Goal: Information Seeking & Learning: Learn about a topic

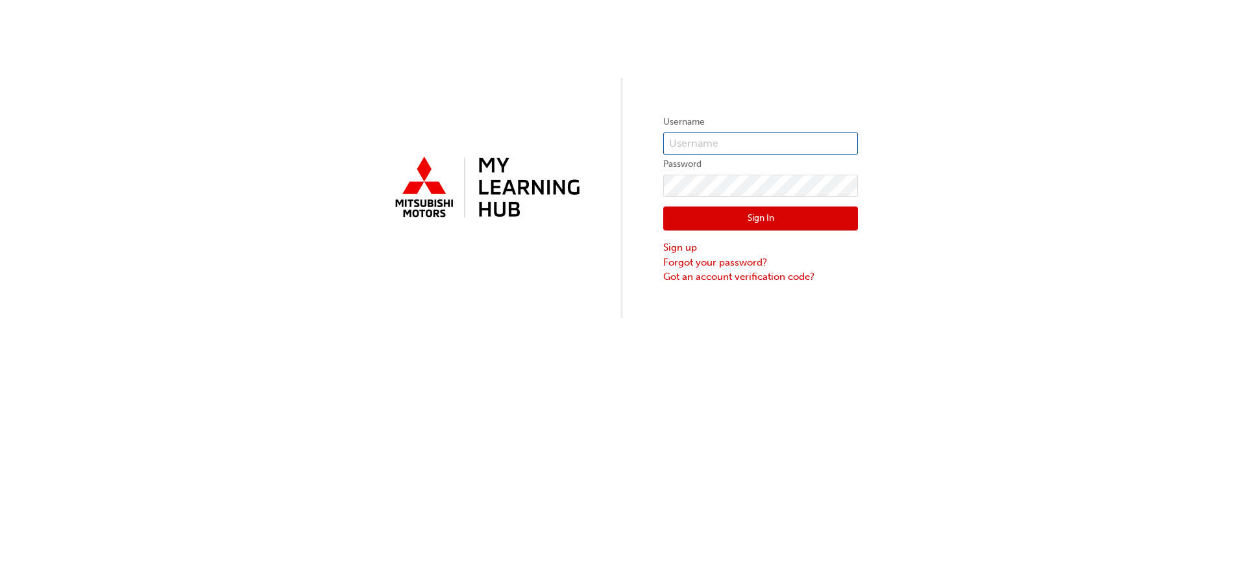
click at [763, 146] on input "text" at bounding box center [760, 143] width 195 height 22
type input "0005940685"
click button "Sign In" at bounding box center [760, 218] width 195 height 25
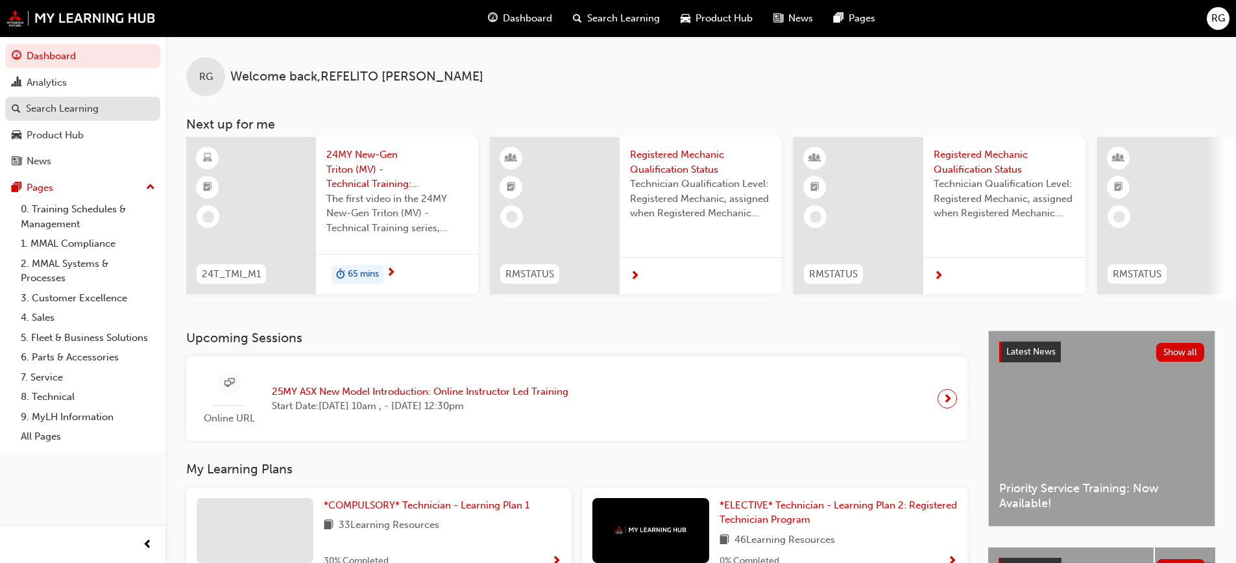
click at [46, 110] on div "Search Learning" at bounding box center [62, 108] width 73 height 15
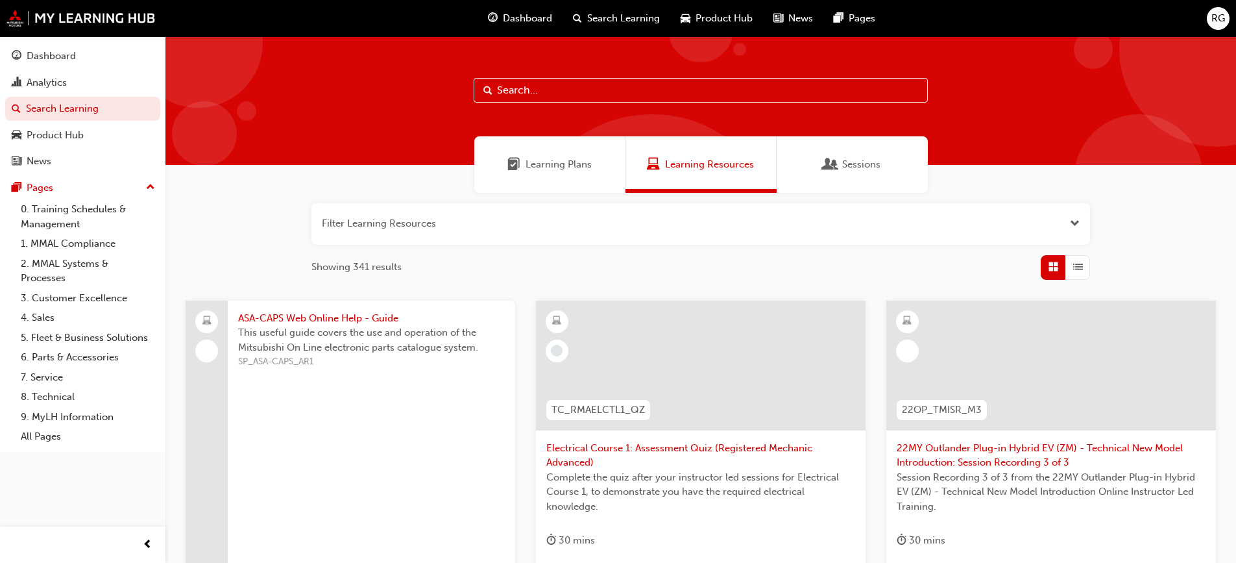
click at [552, 90] on input "text" at bounding box center [701, 90] width 454 height 25
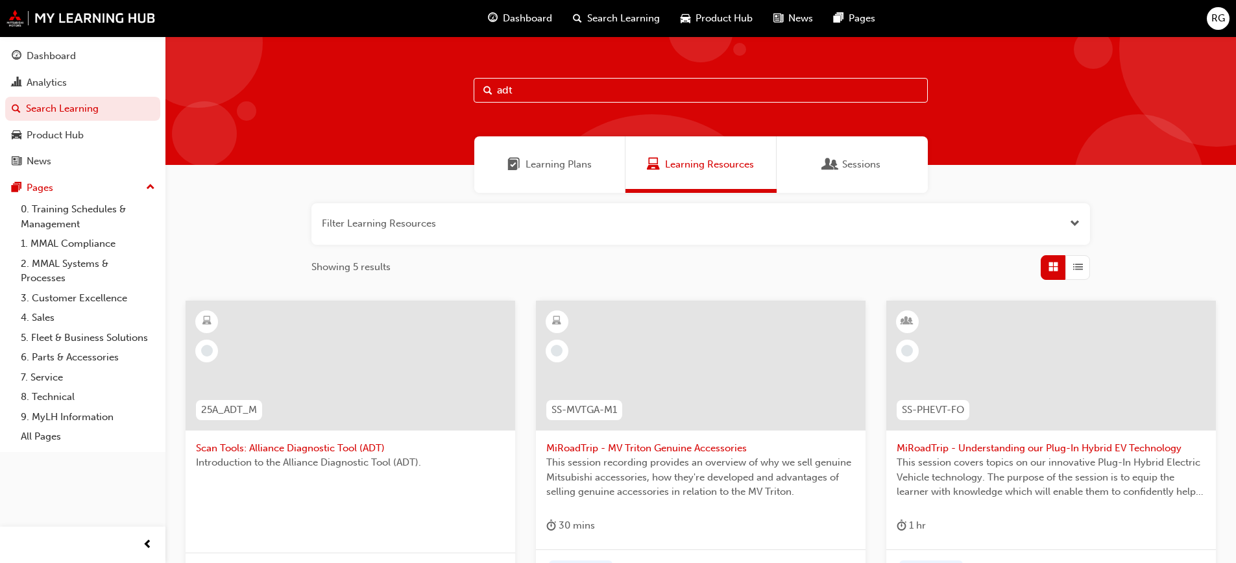
type input "adt"
click at [329, 448] on span "Scan Tools: Alliance Diagnostic Tool (ADT)" at bounding box center [350, 448] width 309 height 15
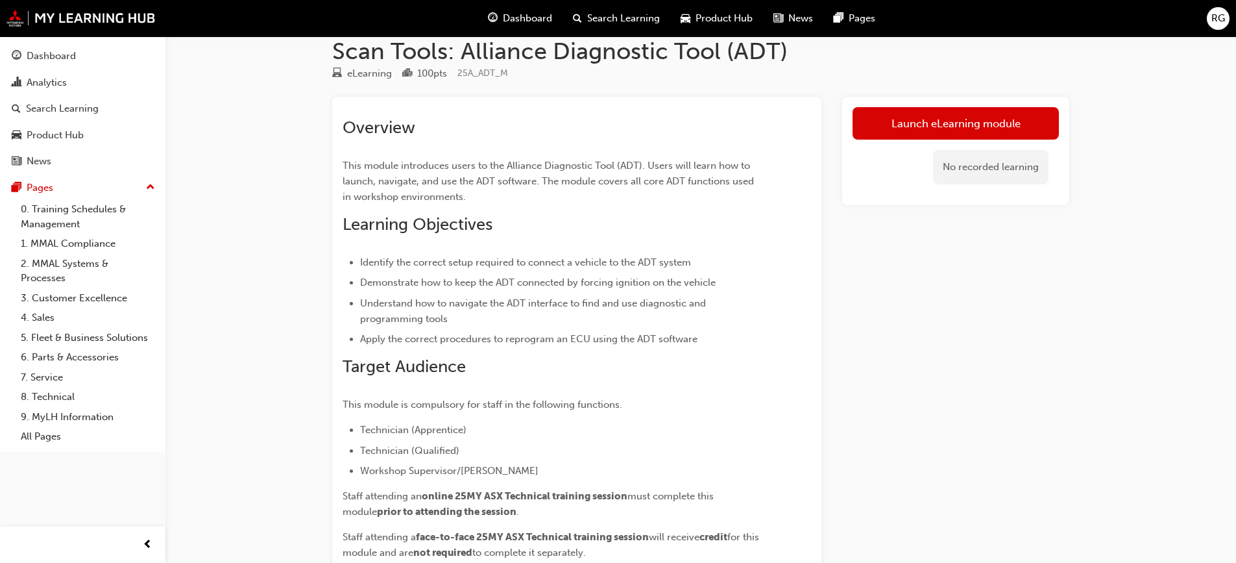
scroll to position [65, 0]
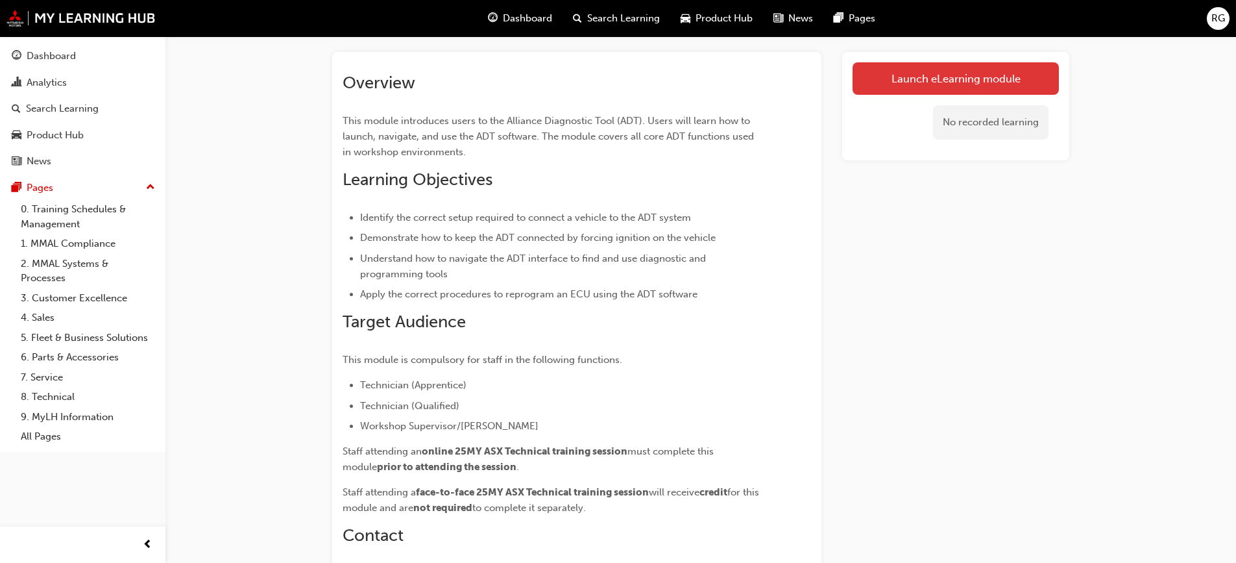
click at [909, 82] on link "Launch eLearning module" at bounding box center [956, 78] width 206 height 32
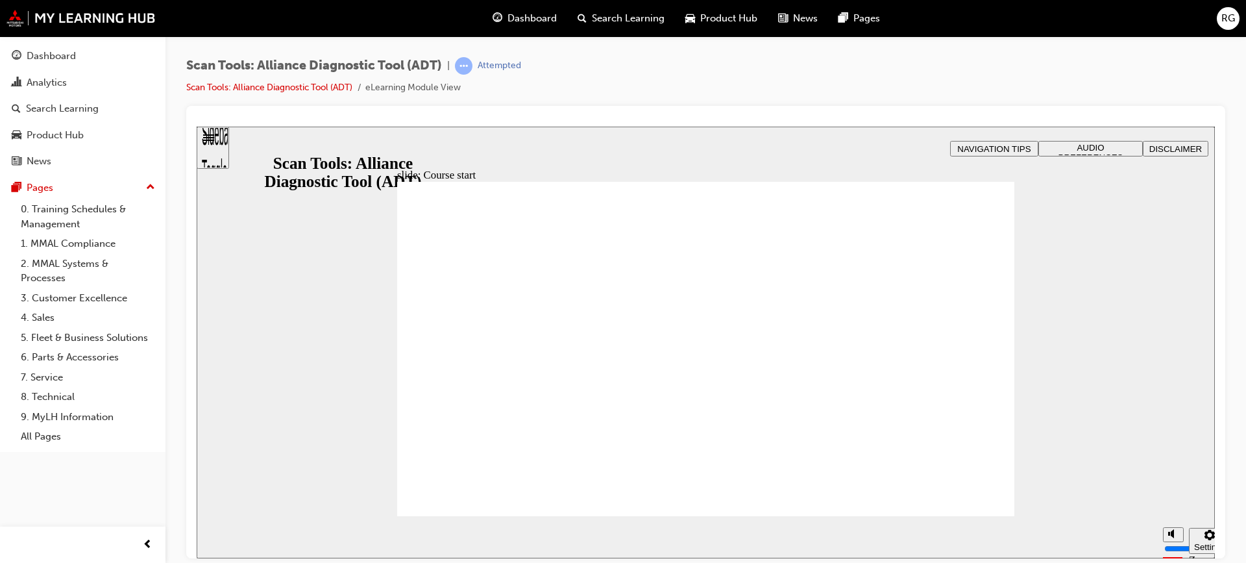
click at [1174, 494] on input "volume" at bounding box center [1206, 499] width 84 height 10
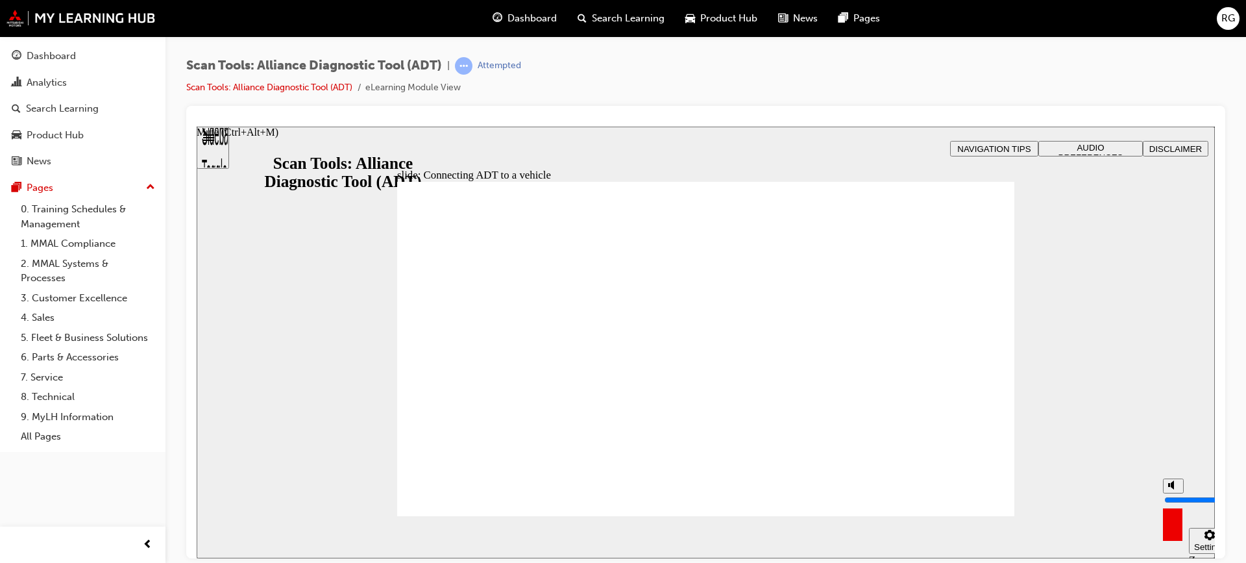
click at [1174, 494] on input "volume" at bounding box center [1206, 499] width 84 height 10
type input "10"
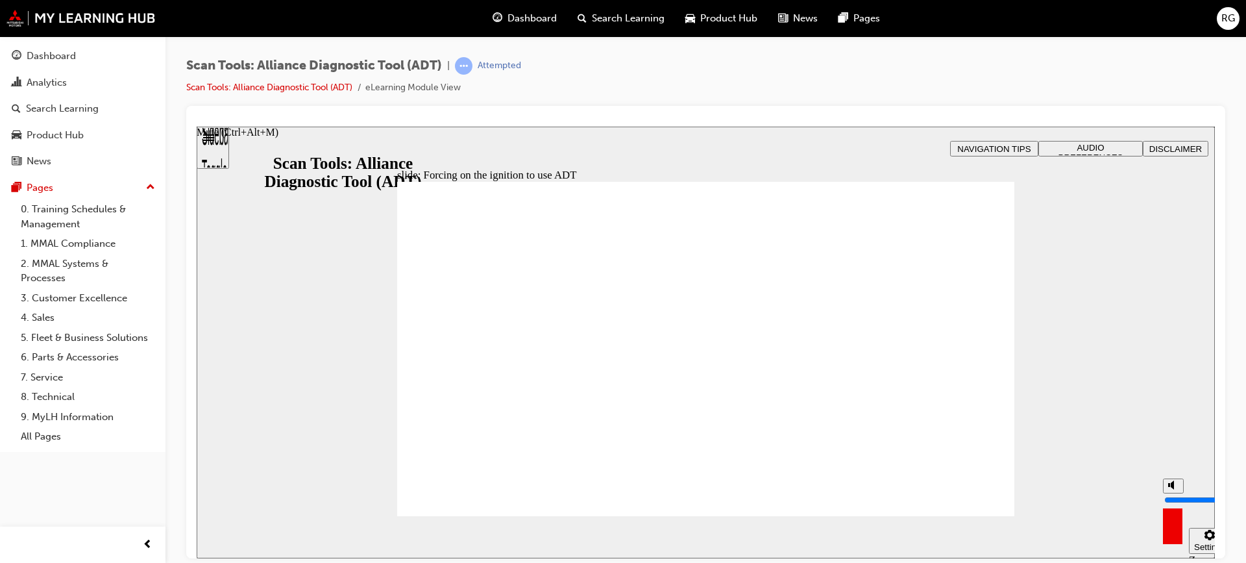
click at [1173, 494] on input "volume" at bounding box center [1206, 499] width 84 height 10
drag, startPoint x: 659, startPoint y: 480, endPoint x: 455, endPoint y: 487, distance: 203.9
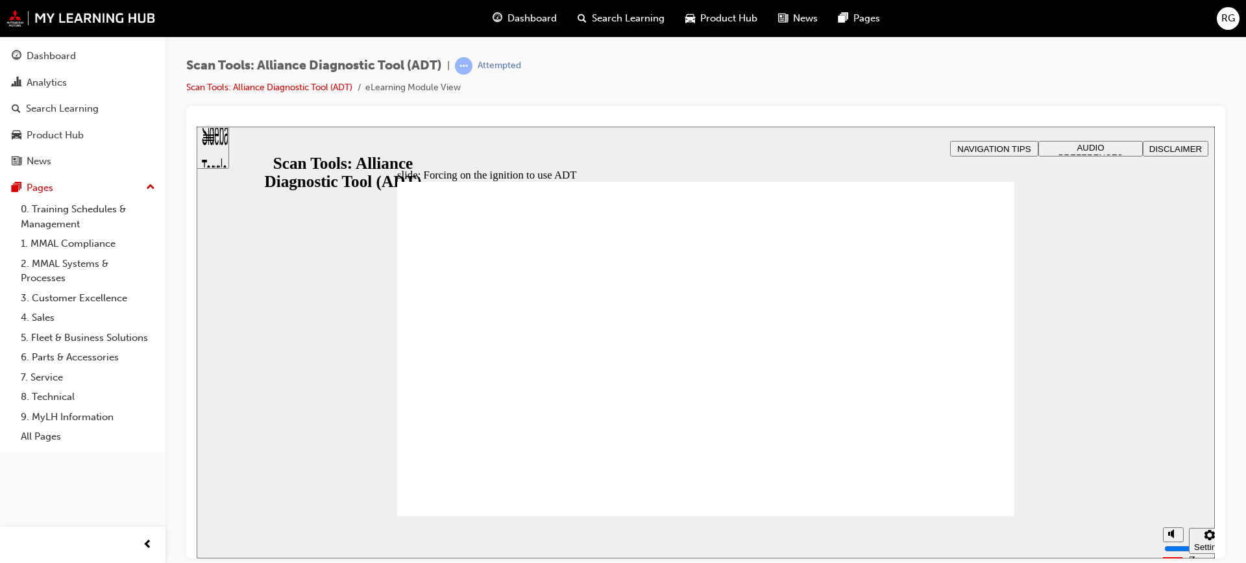
click at [1081, 358] on div "slide: Forcing on the ignition to use ADT Transcripts 00:01 : So whenever you'r…" at bounding box center [706, 342] width 1018 height 432
type input "53"
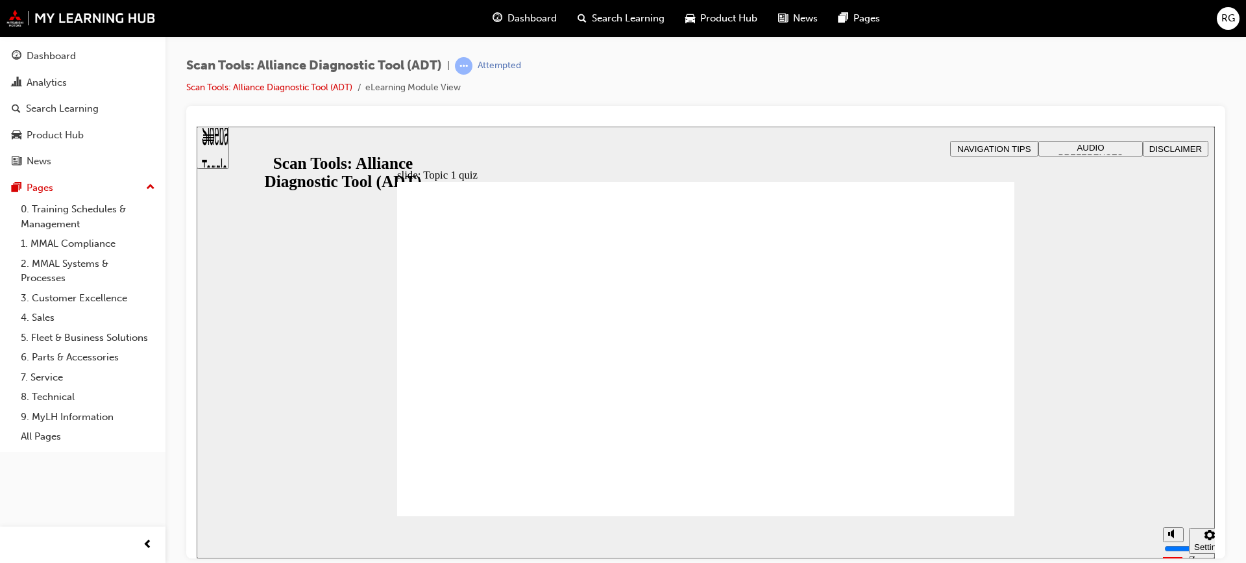
radio input "true"
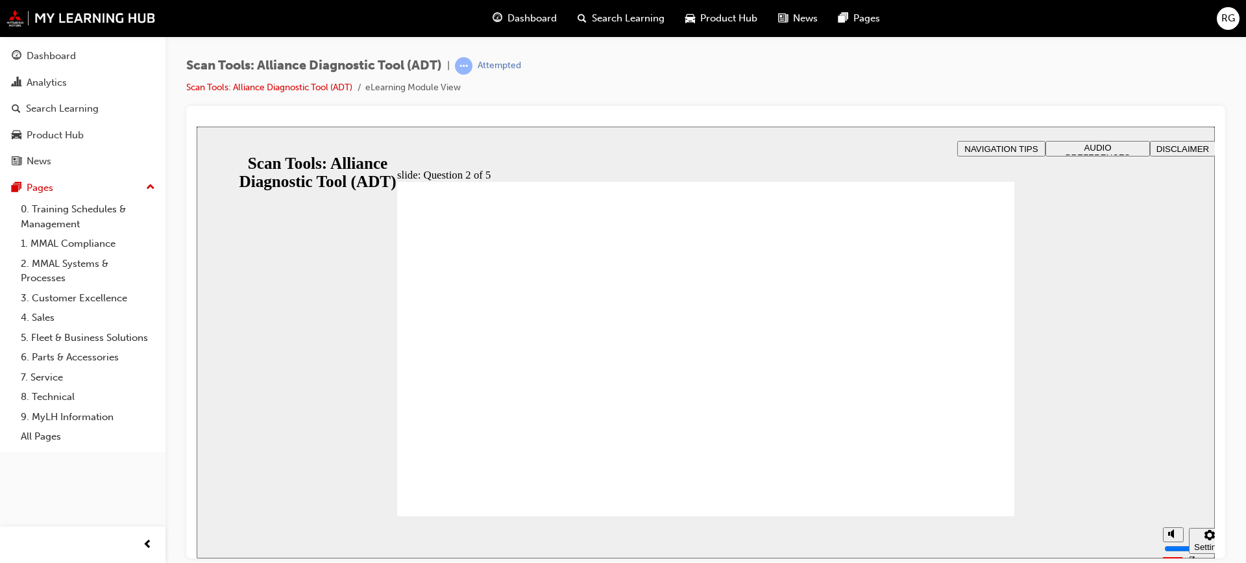
radio input "false"
radio input "true"
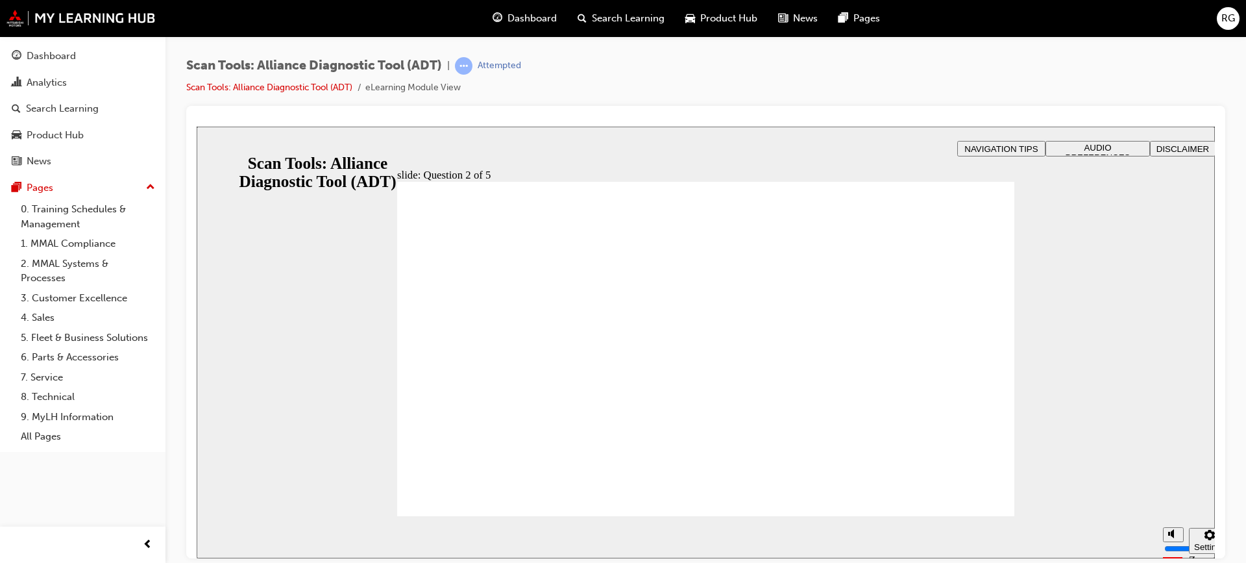
radio input "true"
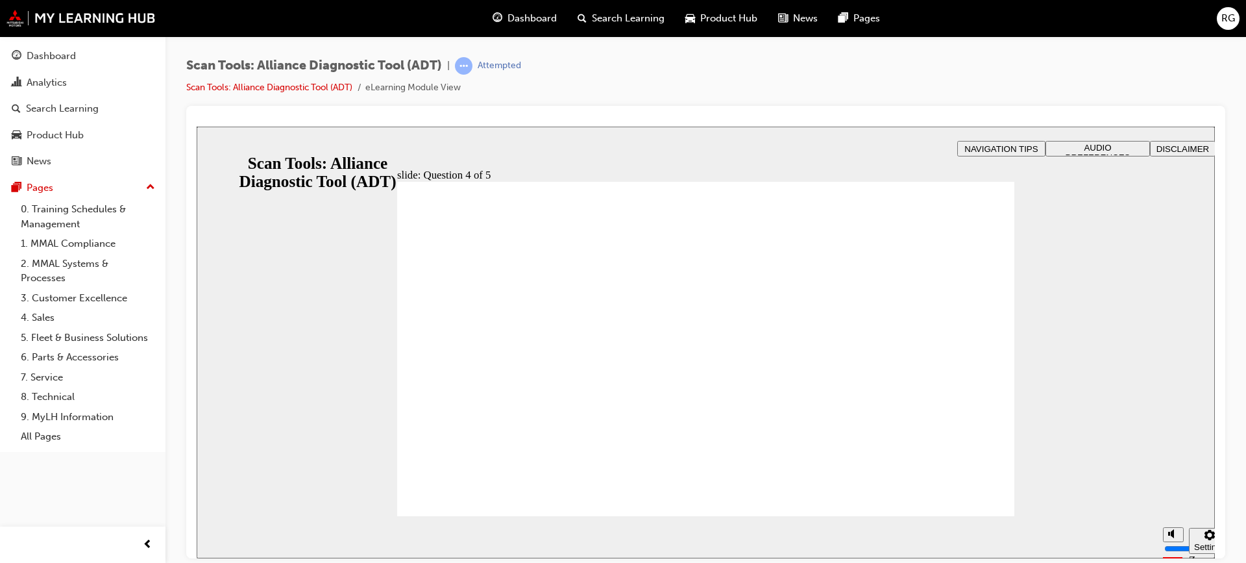
radio input "true"
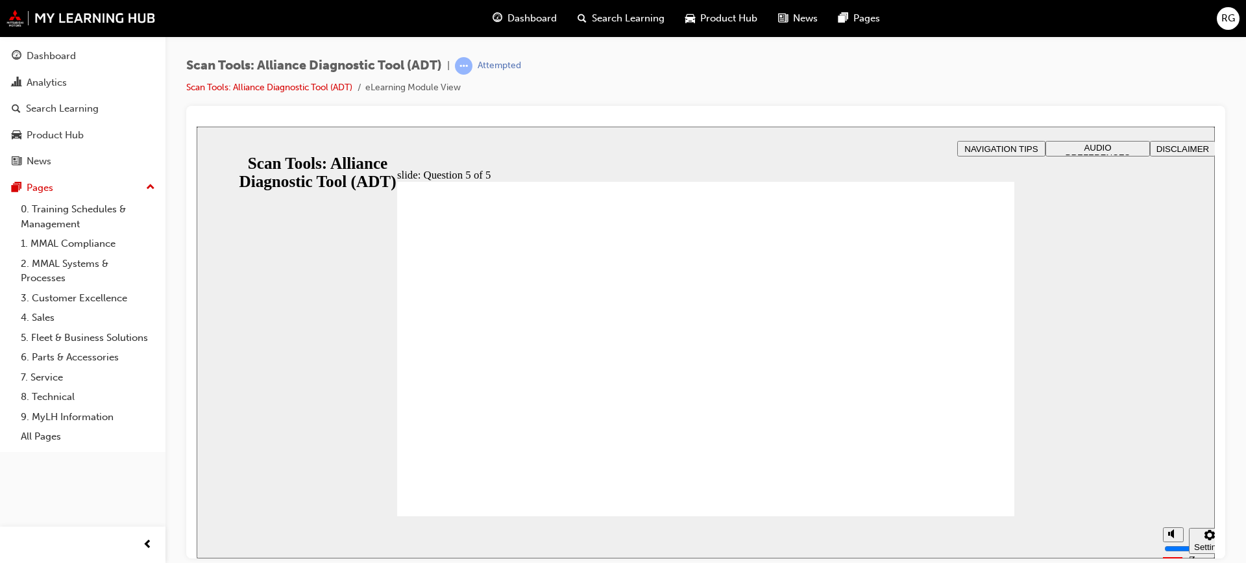
radio input "true"
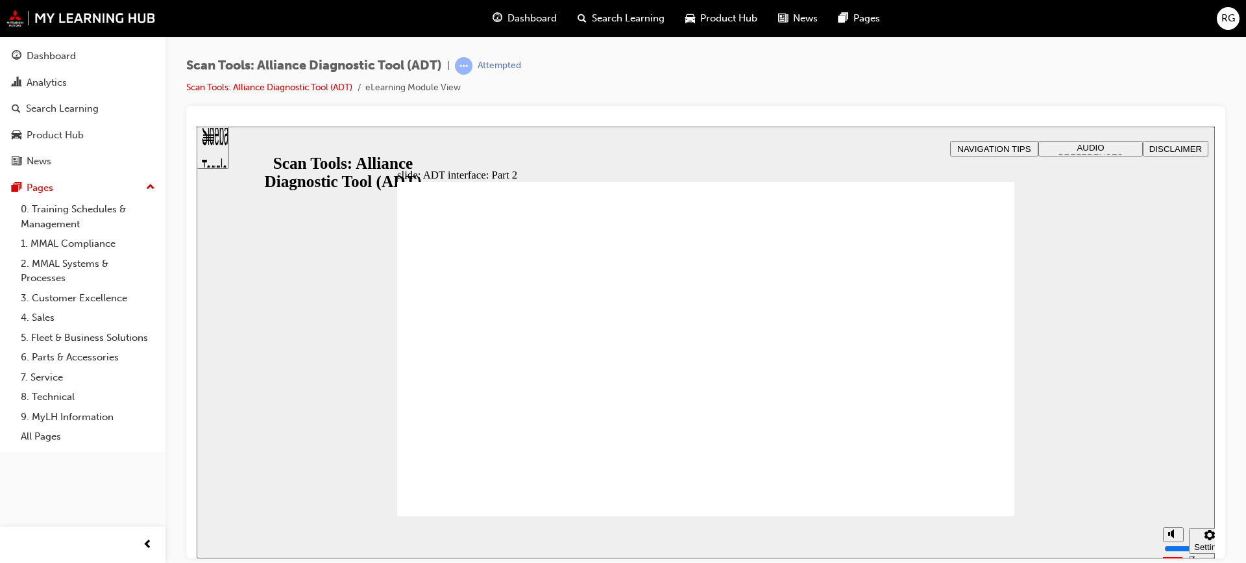
radio input "true"
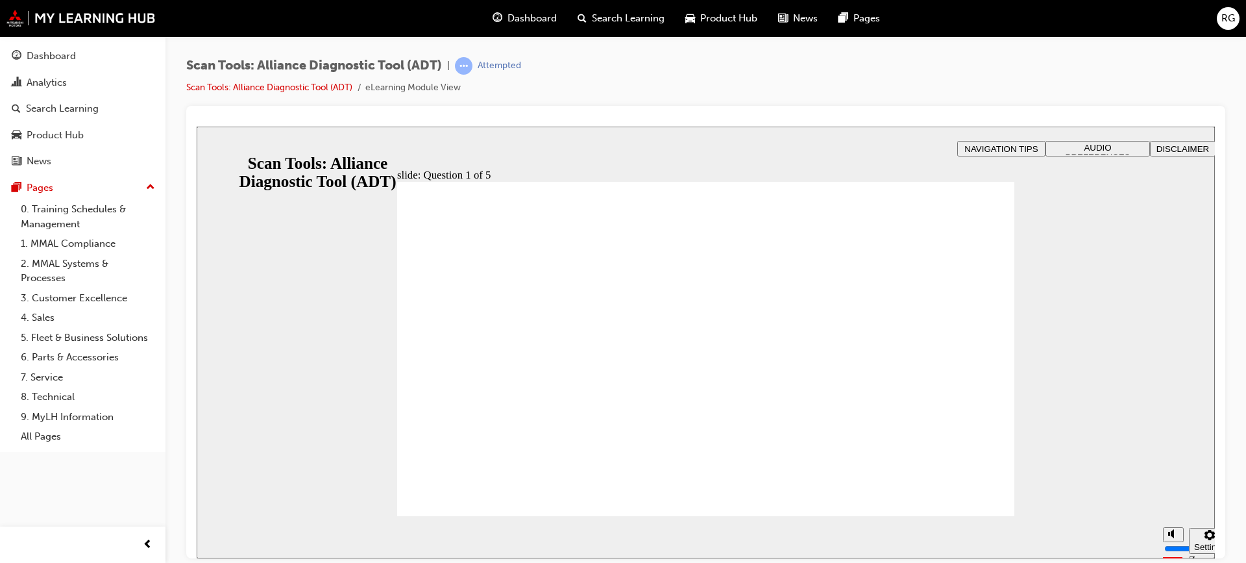
radio input "true"
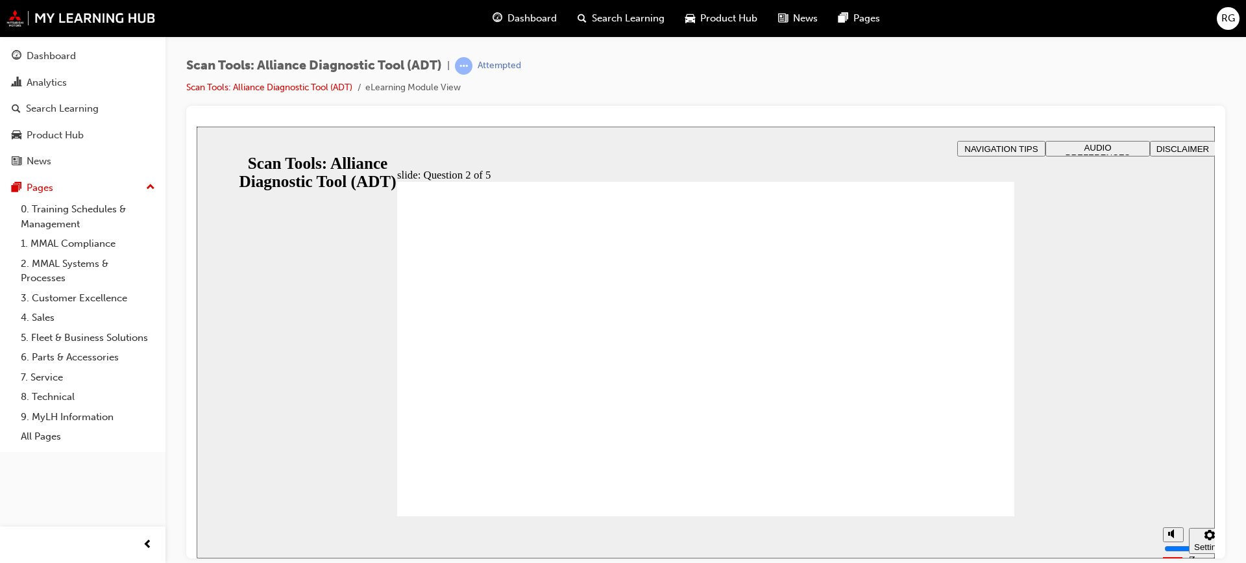
radio input "true"
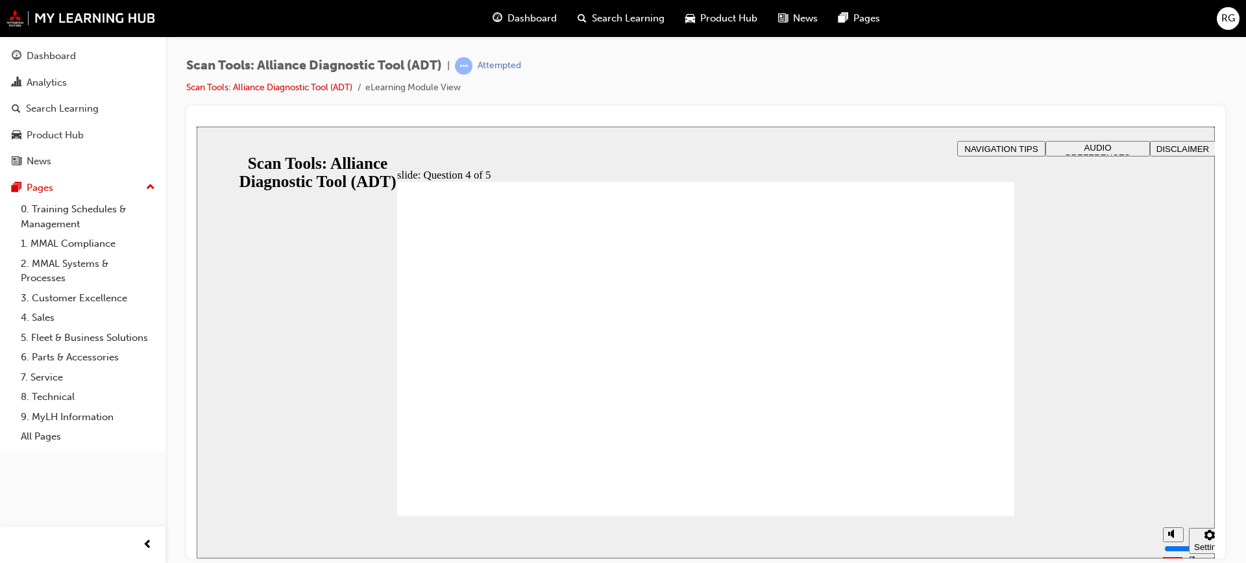
radio input "true"
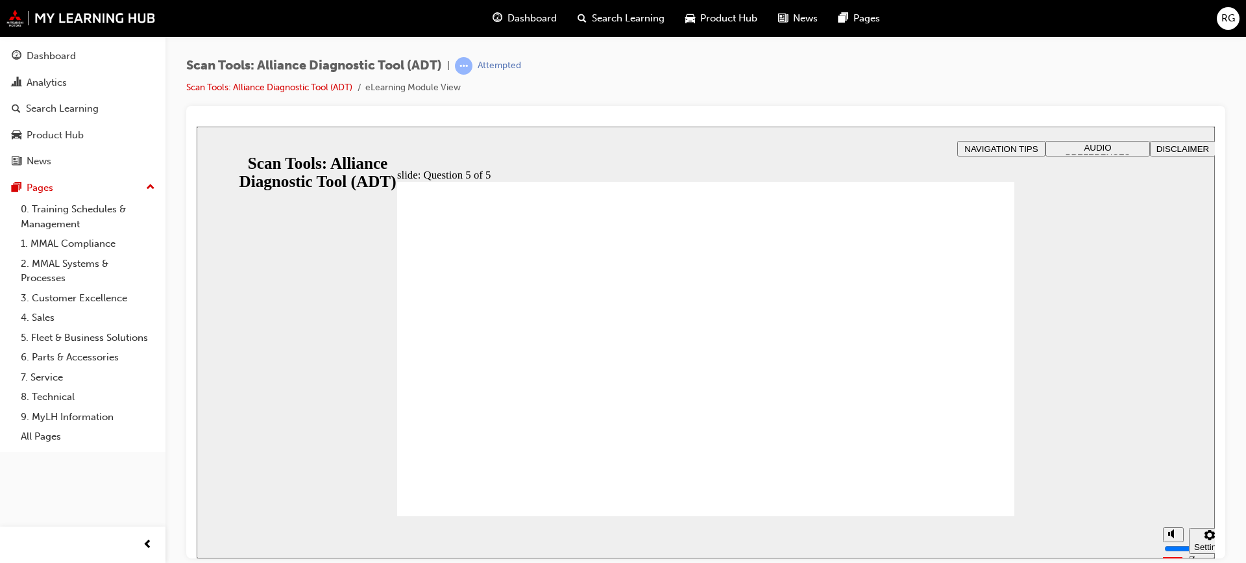
radio input "true"
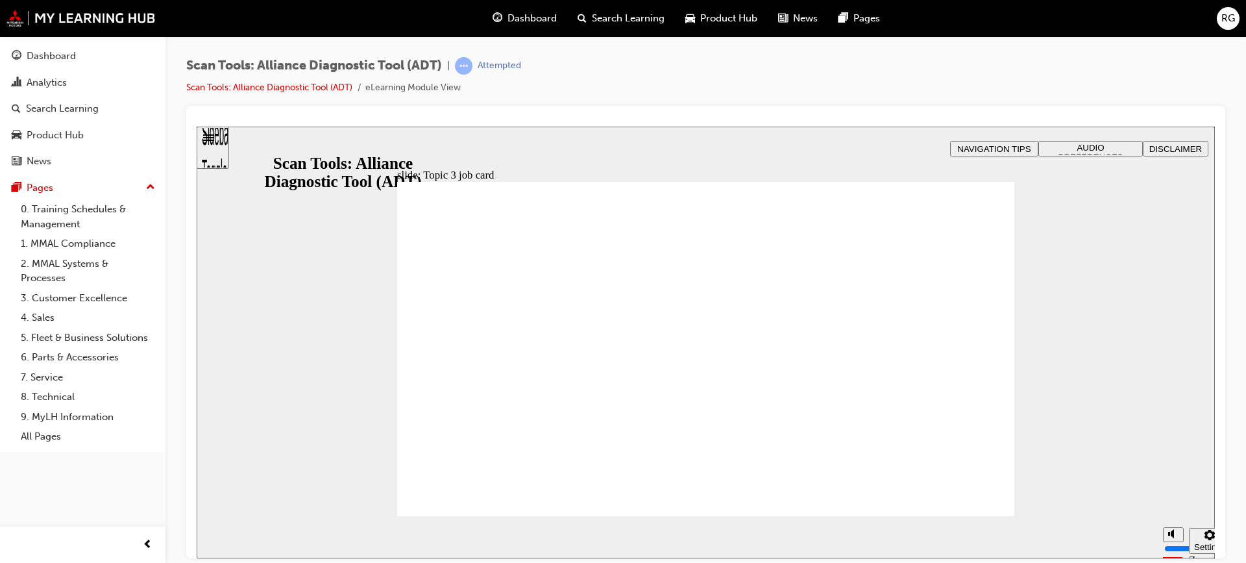
radio input "true"
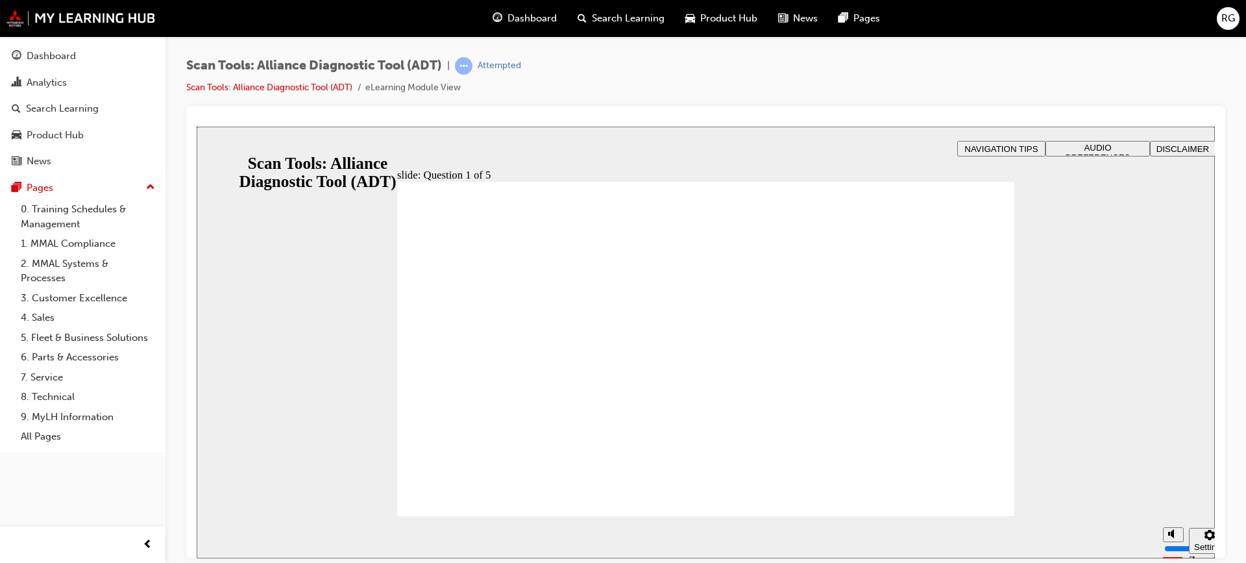
radio input "true"
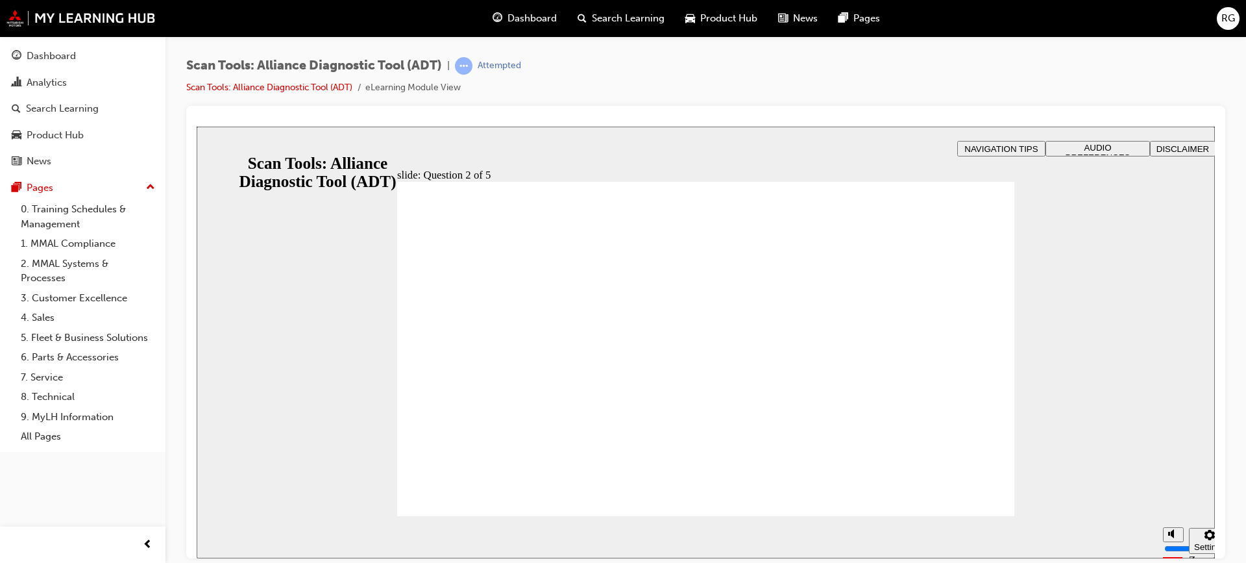
radio input "true"
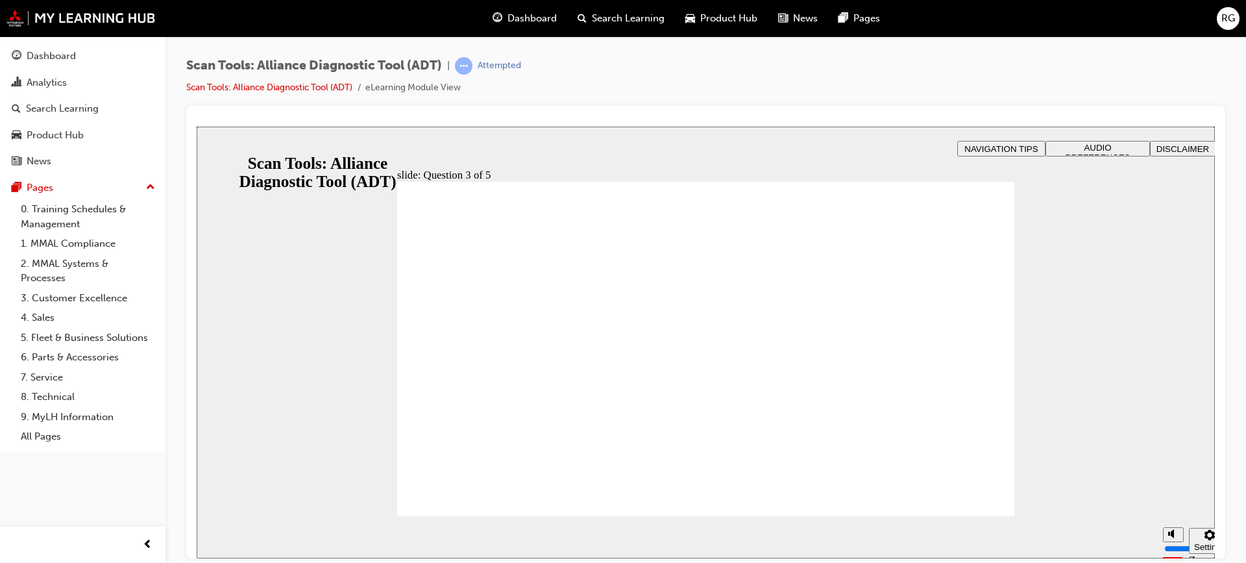
radio input "true"
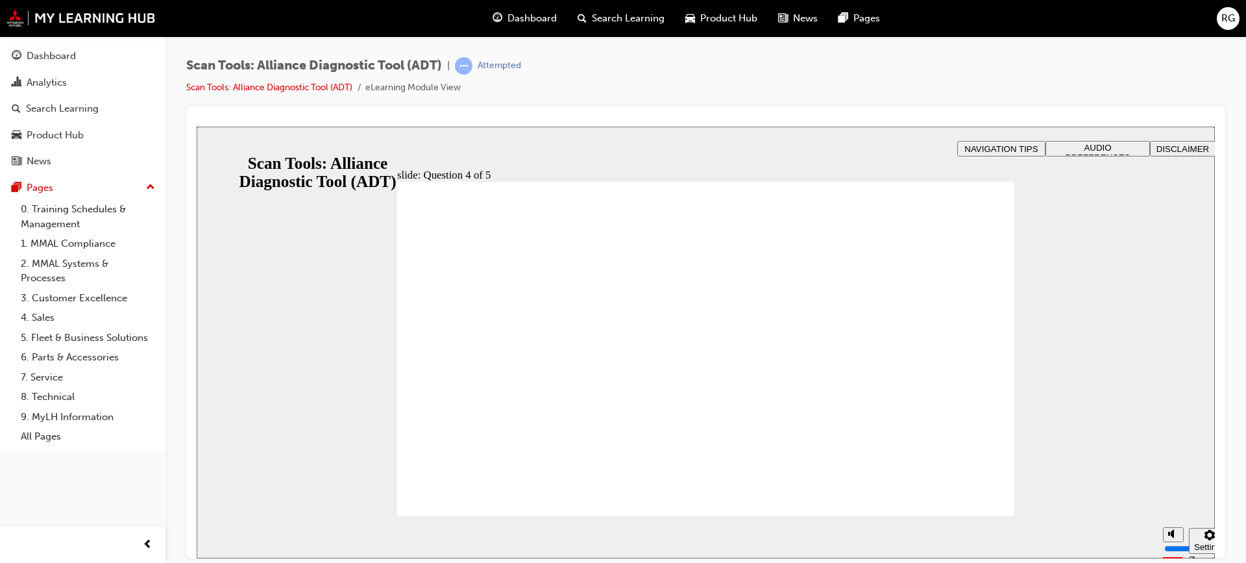
radio input "true"
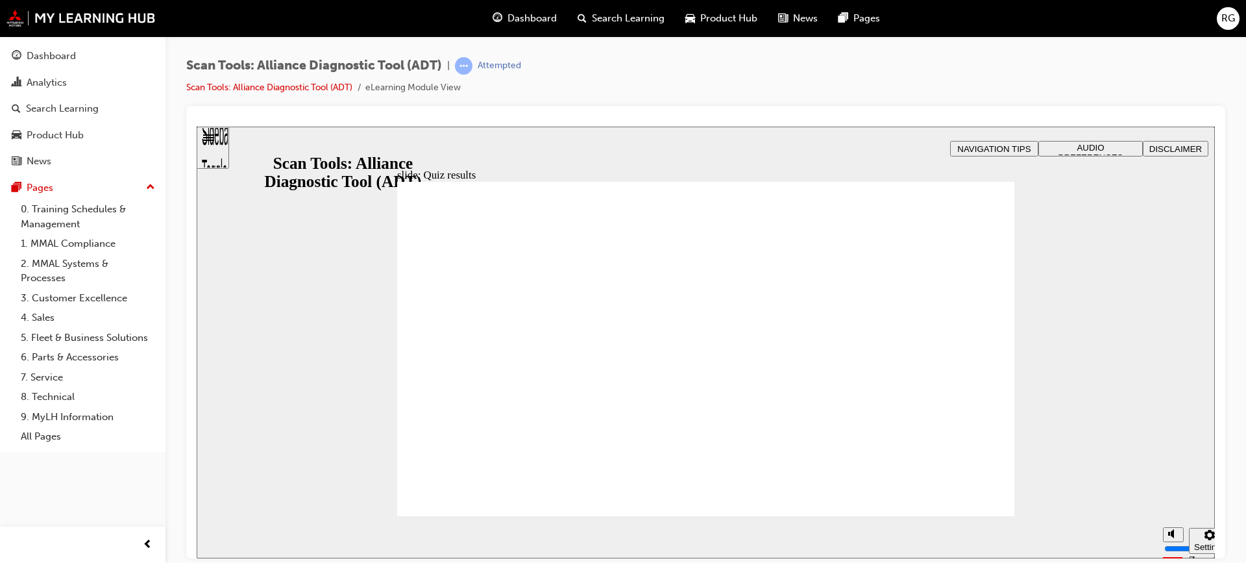
radio input "true"
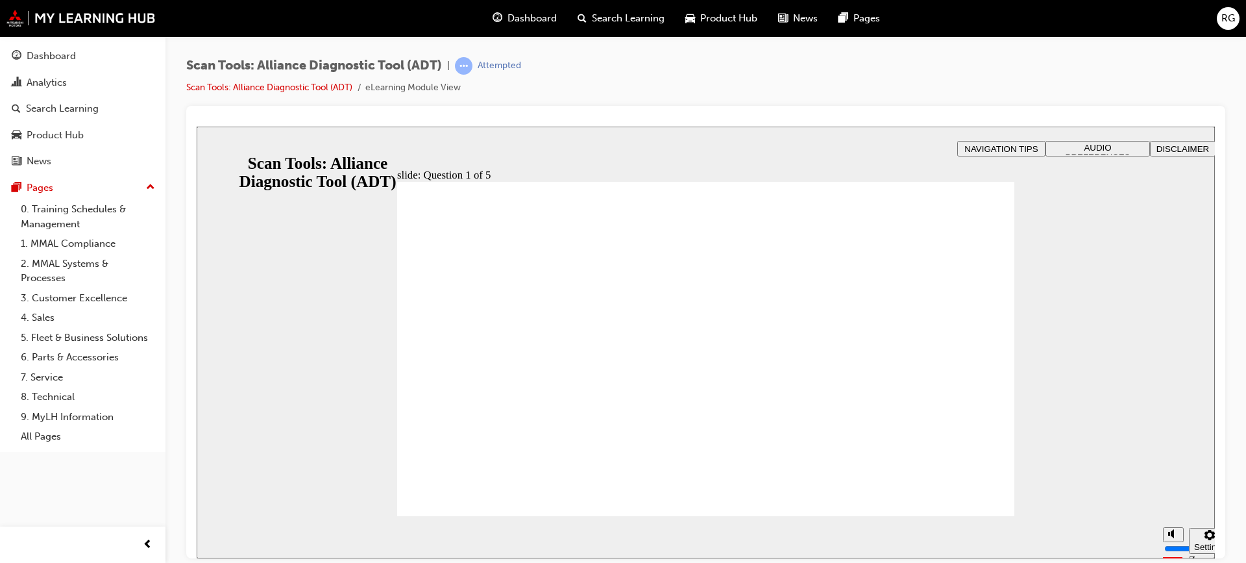
radio input "true"
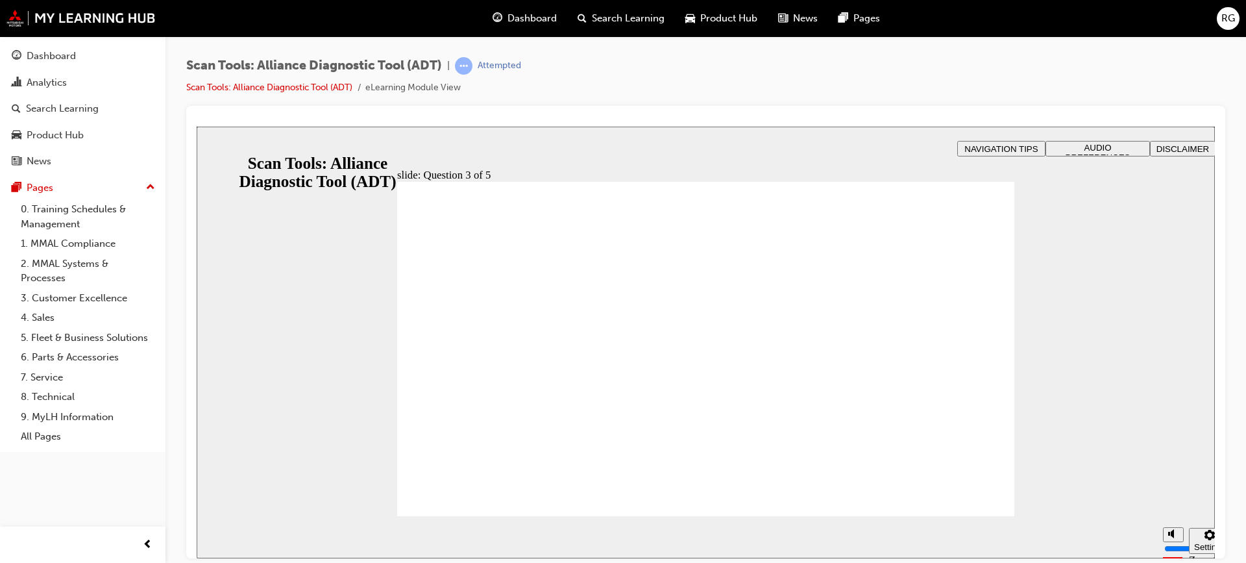
radio input "true"
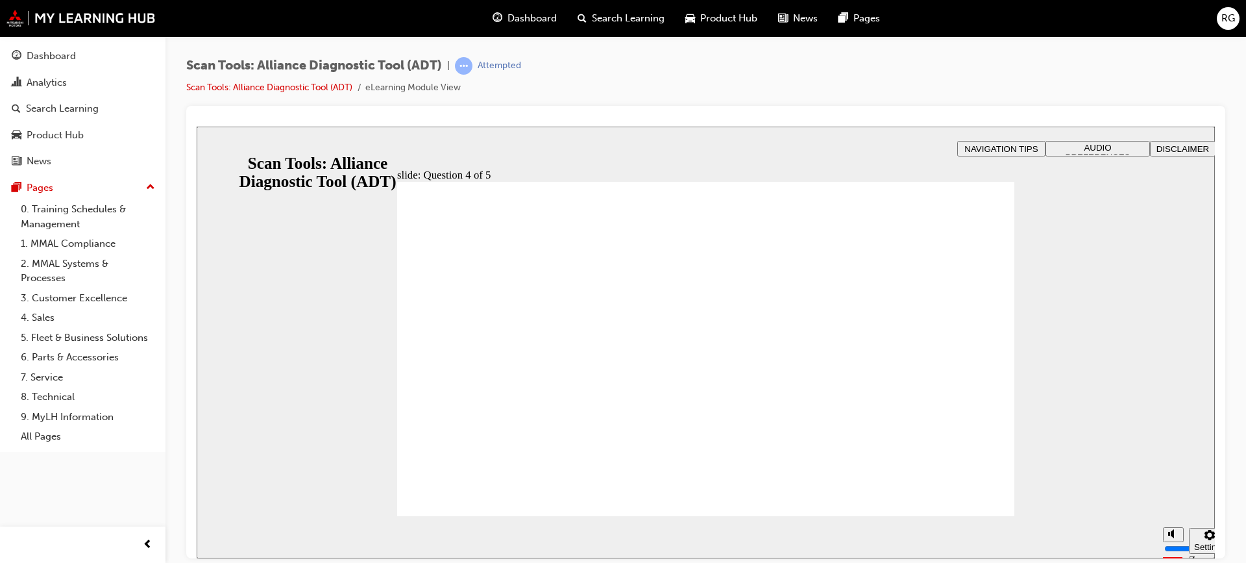
drag, startPoint x: 722, startPoint y: 440, endPoint x: 757, endPoint y: 432, distance: 35.3
radio input "true"
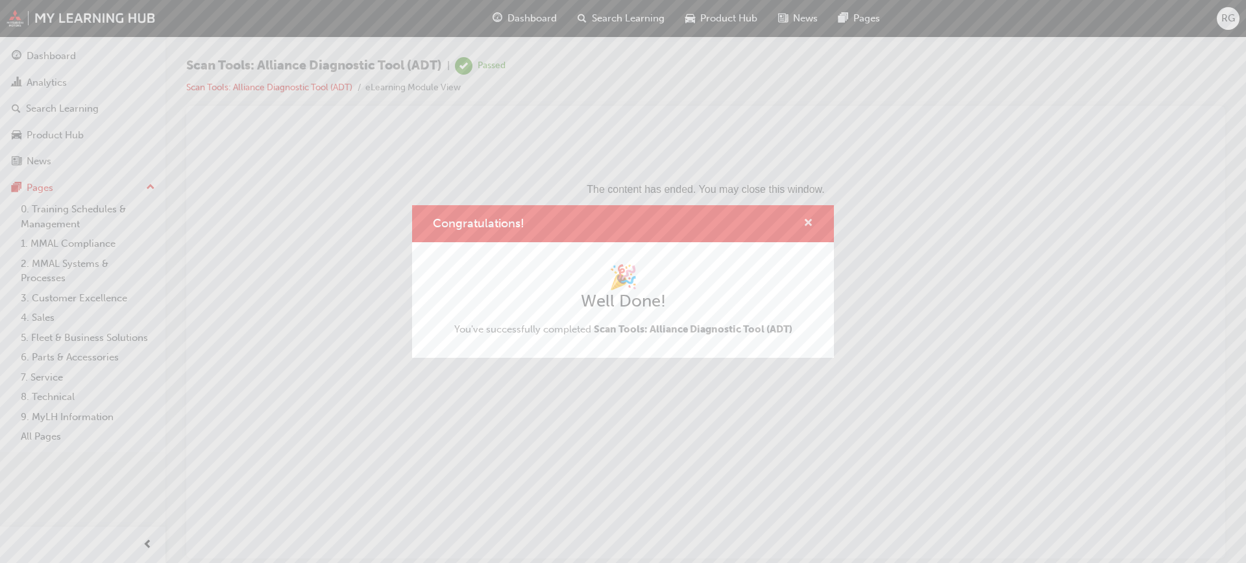
drag, startPoint x: 808, startPoint y: 225, endPoint x: 612, endPoint y: 103, distance: 230.5
click at [808, 225] on span "cross-icon" at bounding box center [809, 224] width 10 height 12
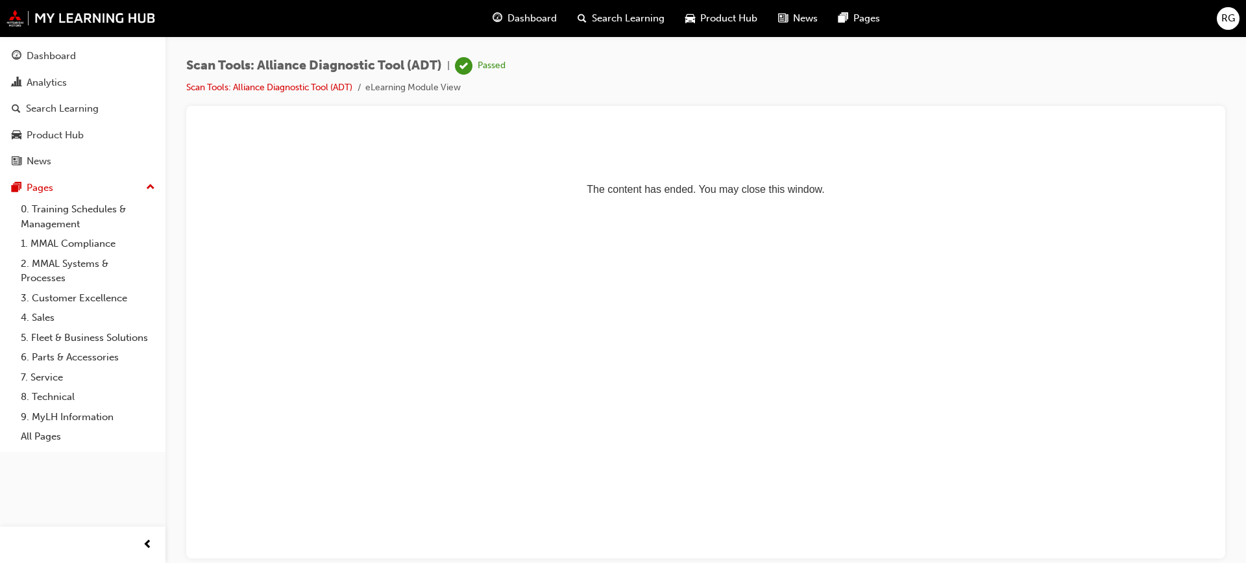
click at [553, 17] on span "Dashboard" at bounding box center [532, 18] width 49 height 15
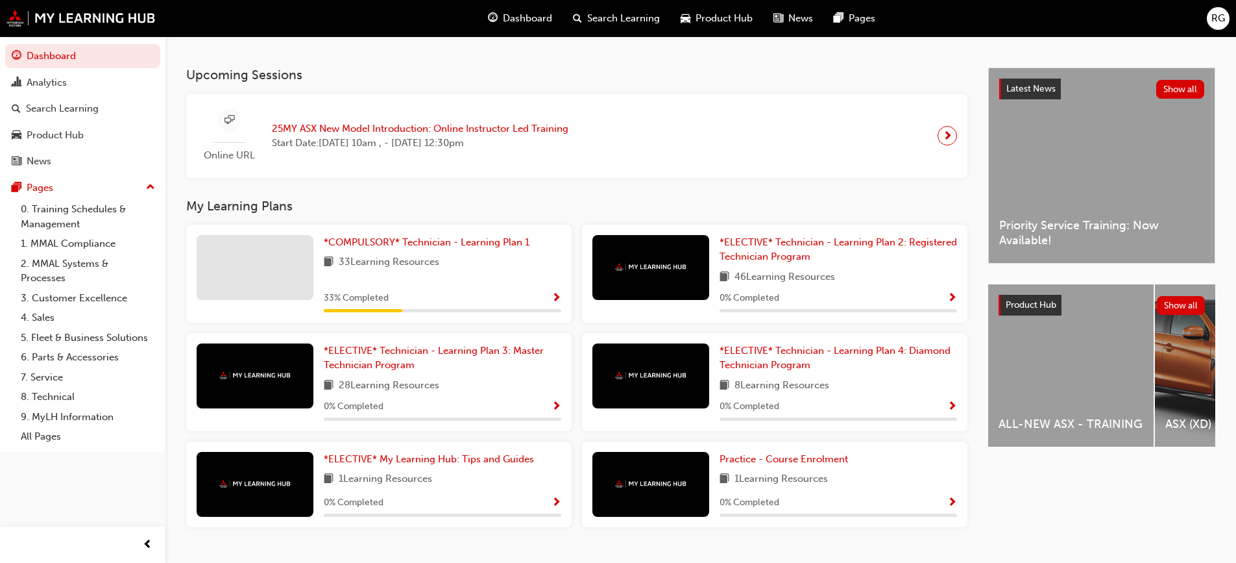
scroll to position [296, 0]
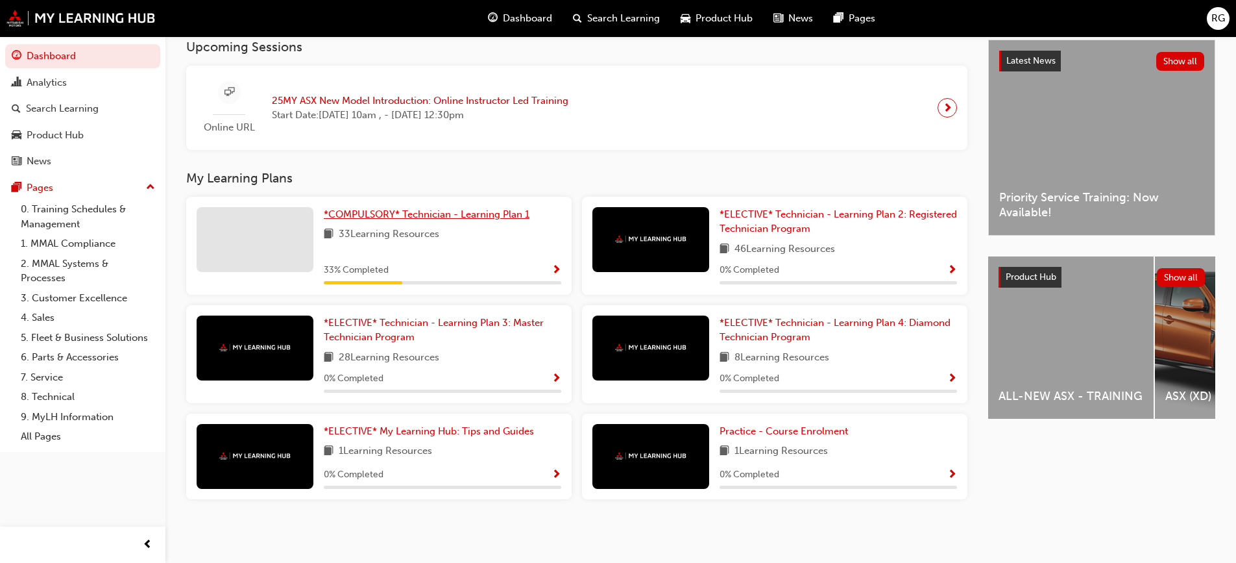
click at [492, 215] on span "*COMPULSORY* Technician - Learning Plan 1" at bounding box center [427, 214] width 206 height 12
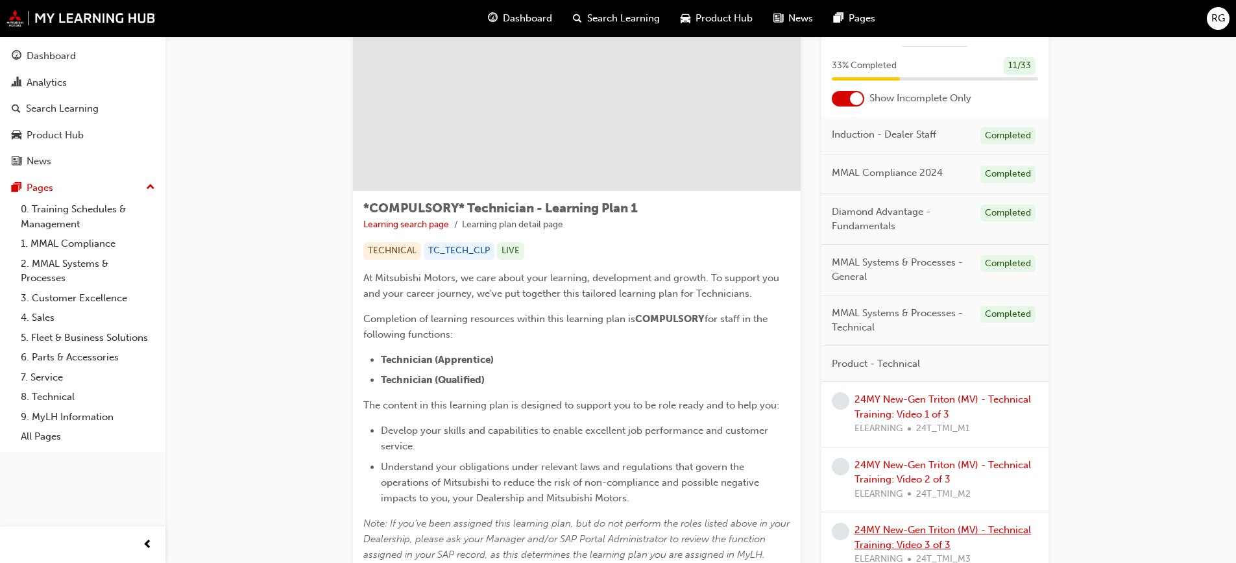
scroll to position [65, 0]
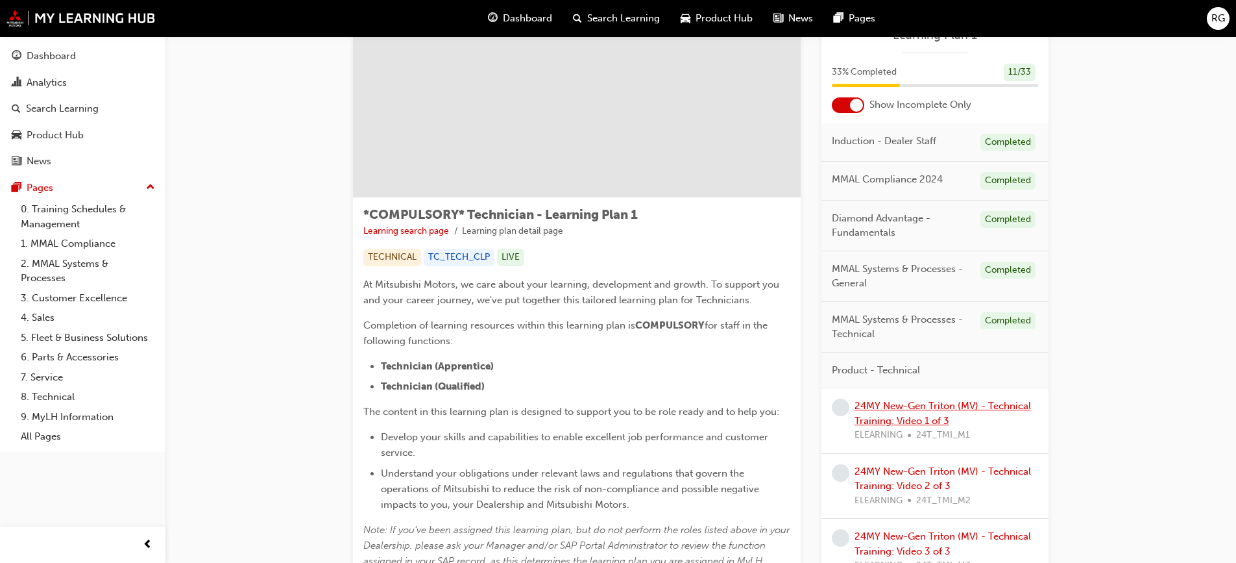
click at [986, 406] on link "24MY New-Gen Triton (MV) - Technical Training: Video 1 of 3" at bounding box center [943, 413] width 177 height 27
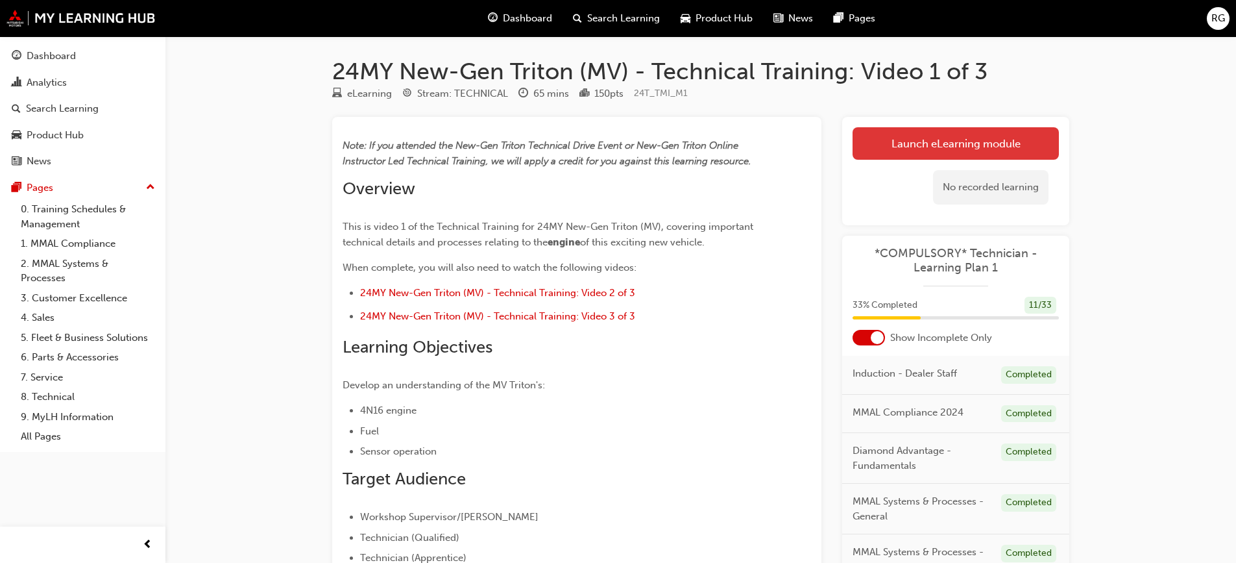
click at [996, 138] on link "Launch eLearning module" at bounding box center [956, 143] width 206 height 32
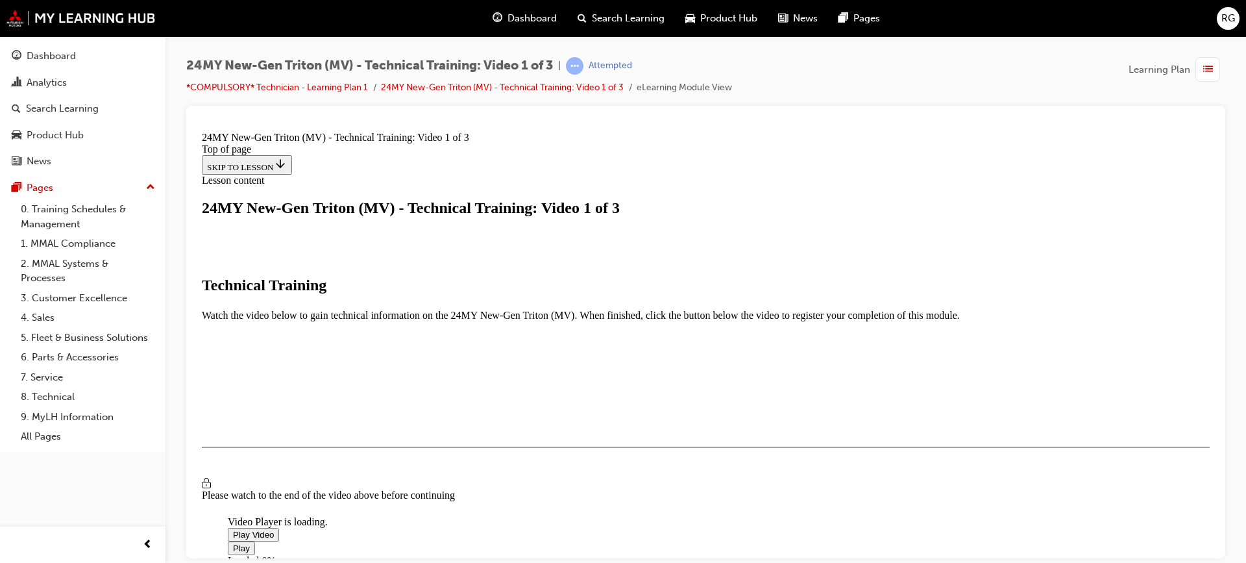
scroll to position [325, 0]
click at [233, 529] on span "Video player" at bounding box center [233, 534] width 0 height 10
click at [233, 543] on span "Video player" at bounding box center [233, 548] width 0 height 10
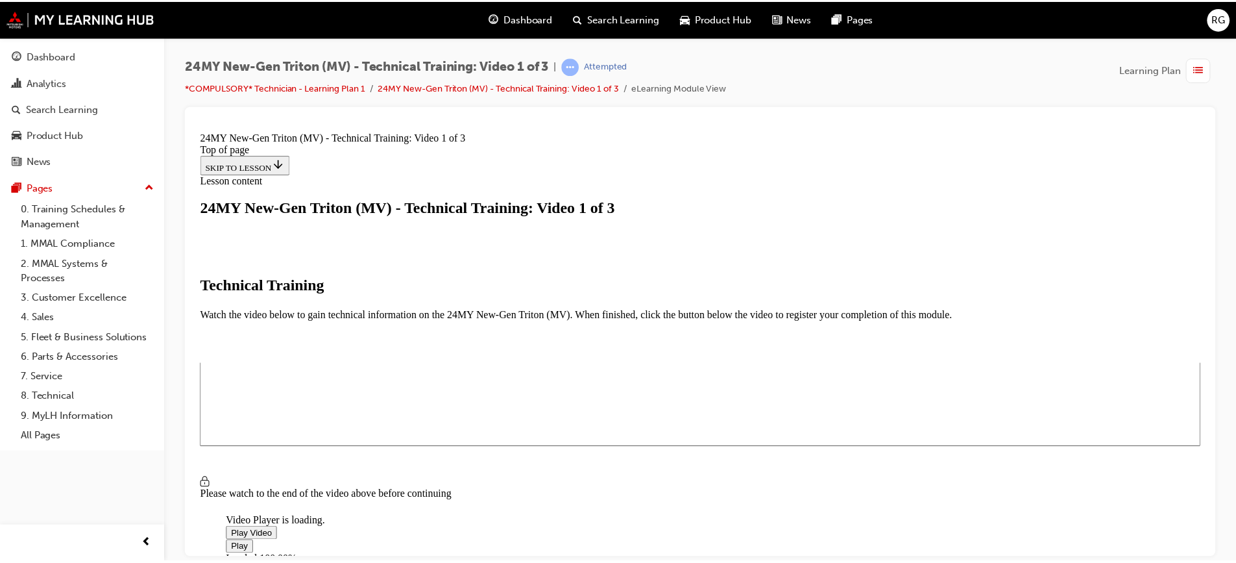
scroll to position [0, 0]
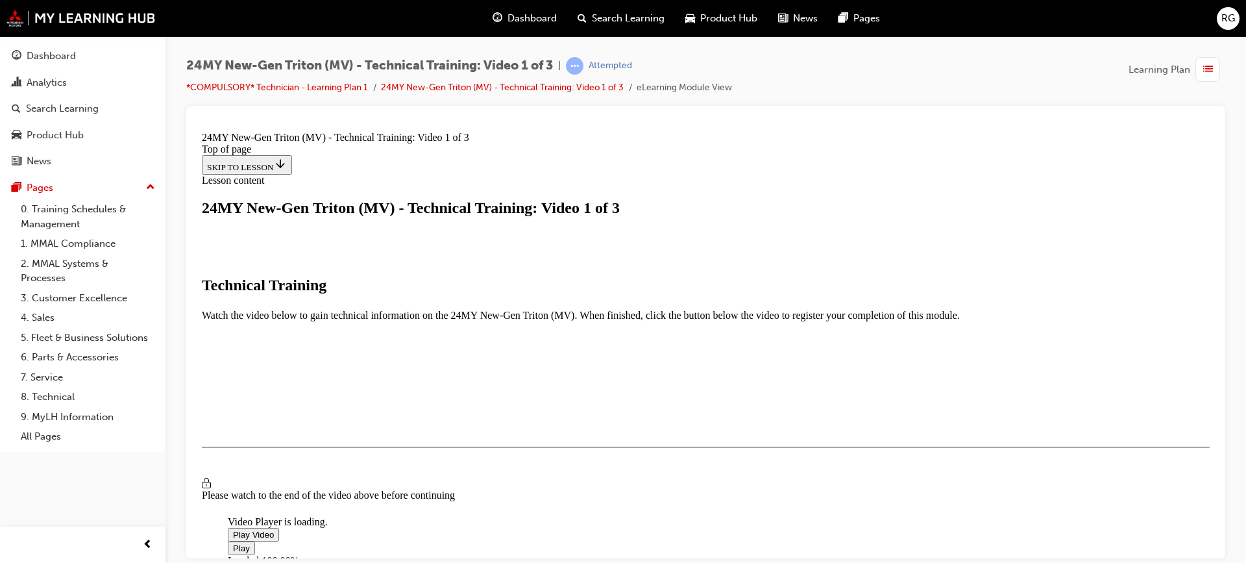
click at [544, 19] on span "Dashboard" at bounding box center [532, 18] width 49 height 15
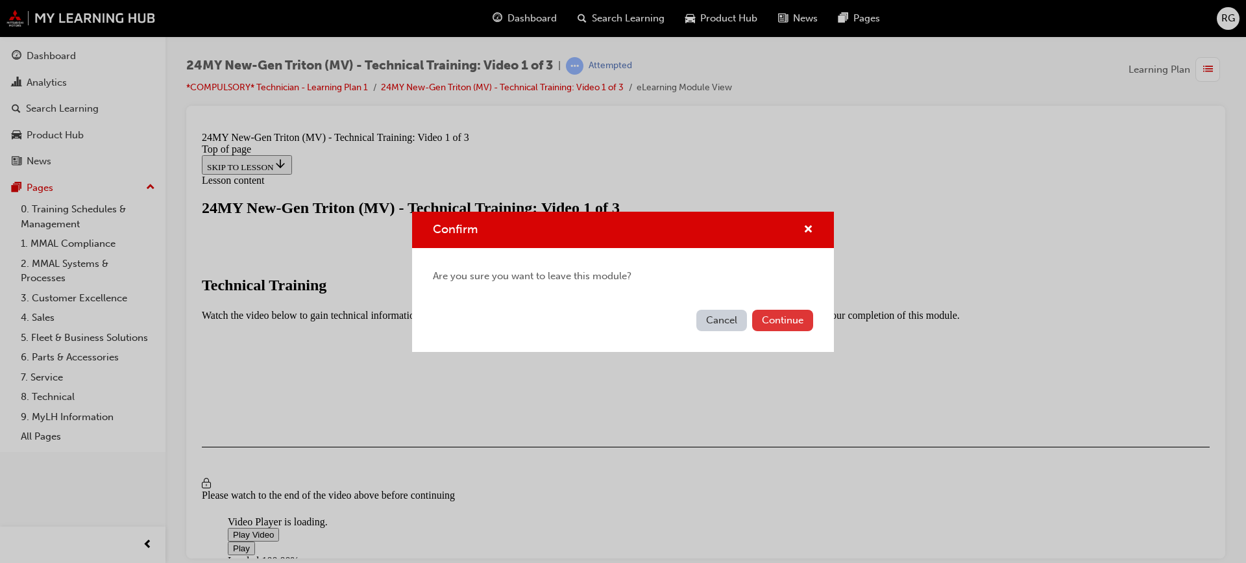
click at [781, 319] on button "Continue" at bounding box center [782, 320] width 61 height 21
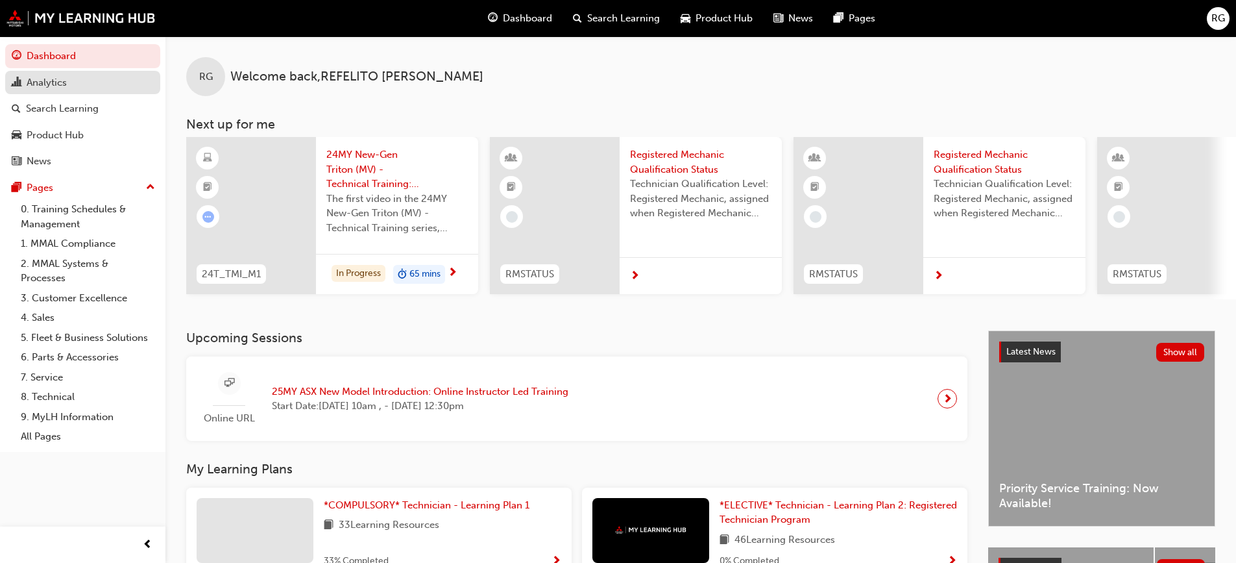
click at [51, 83] on div "Analytics" at bounding box center [47, 82] width 40 height 15
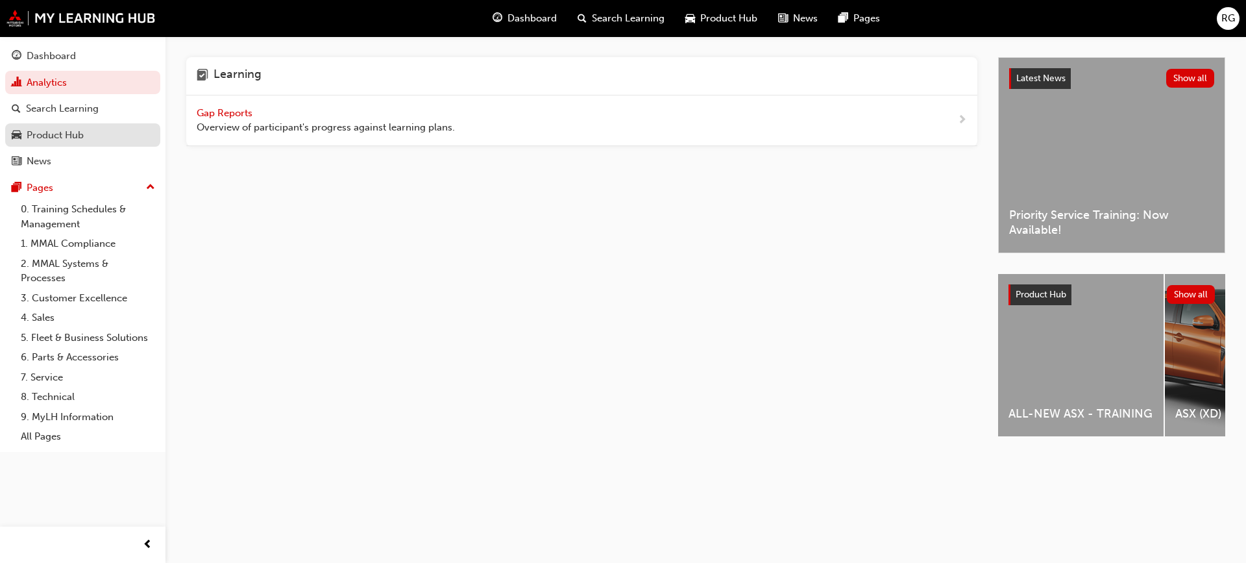
click at [60, 137] on div "Product Hub" at bounding box center [55, 135] width 57 height 15
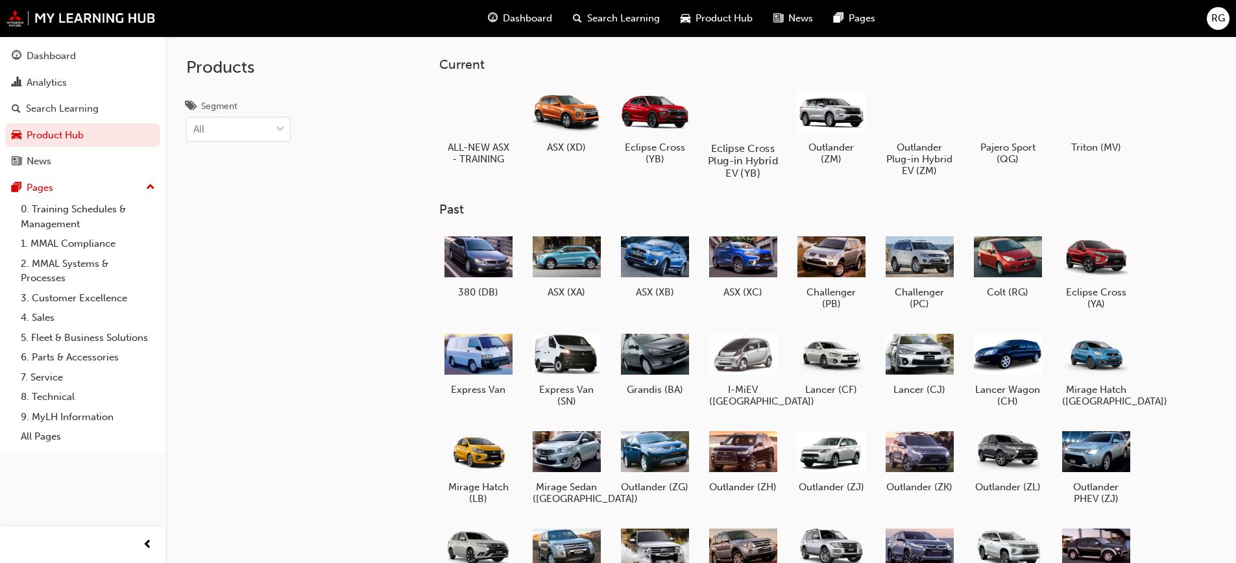
click at [744, 150] on h5 "Eclipse Cross Plug-in Hybrid EV (YB)" at bounding box center [743, 160] width 72 height 37
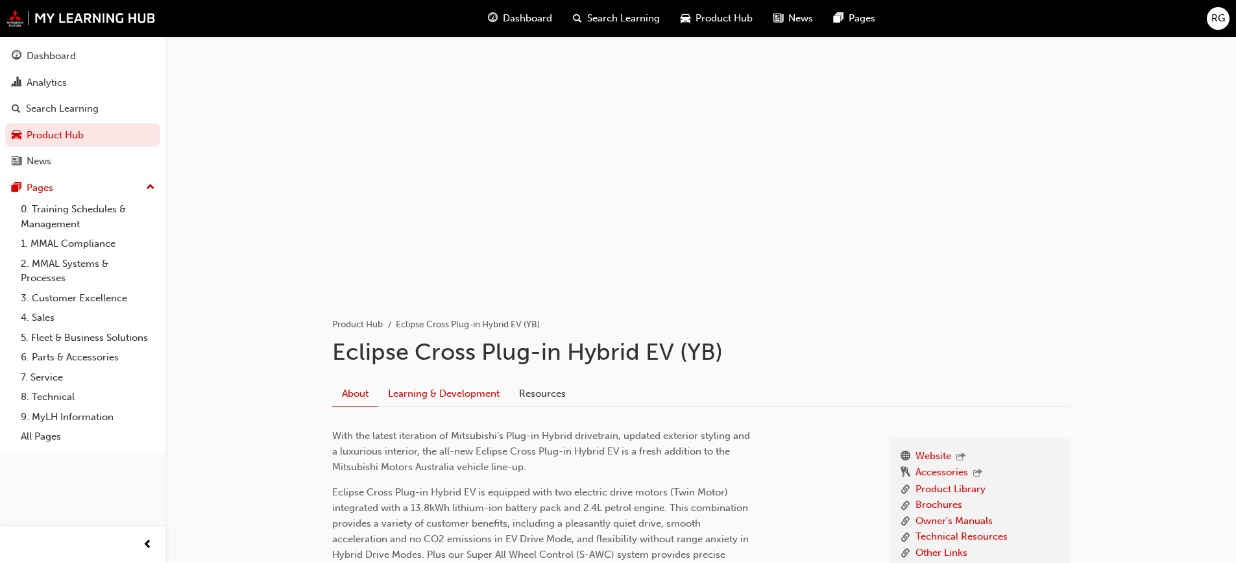
click at [466, 388] on link "Learning & Development" at bounding box center [443, 393] width 131 height 25
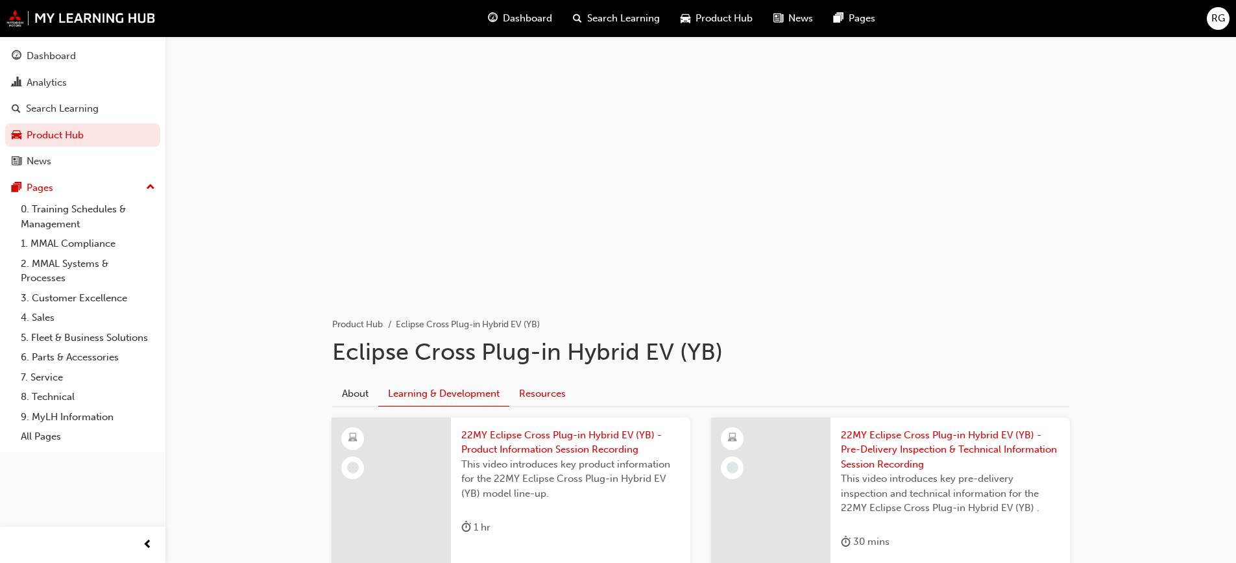
click at [544, 394] on link "Resources" at bounding box center [542, 393] width 66 height 25
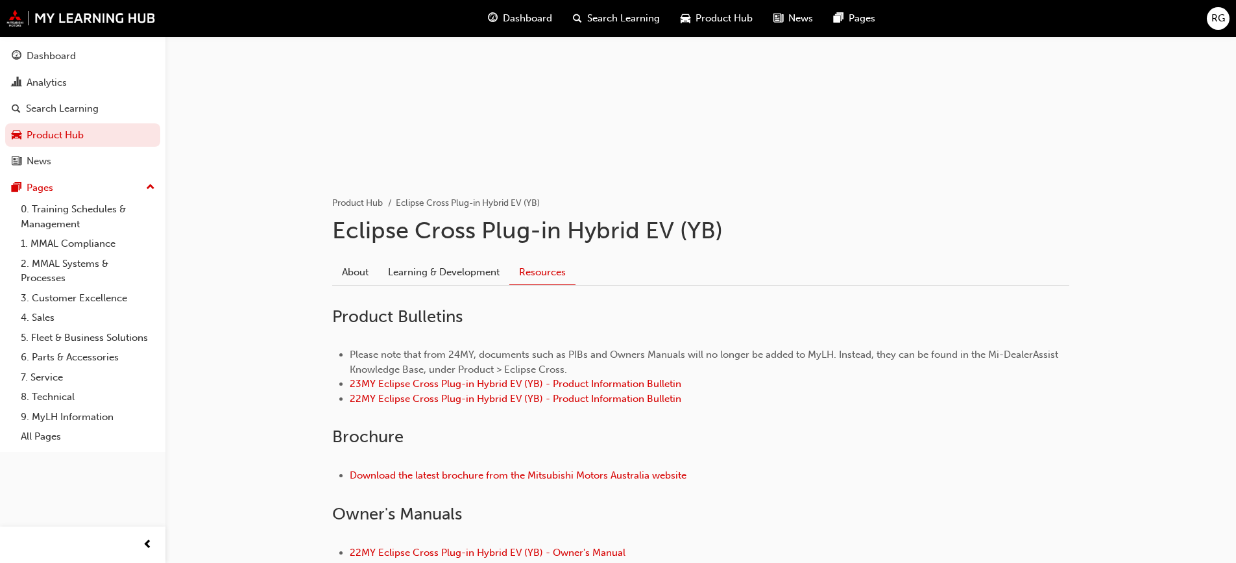
scroll to position [260, 0]
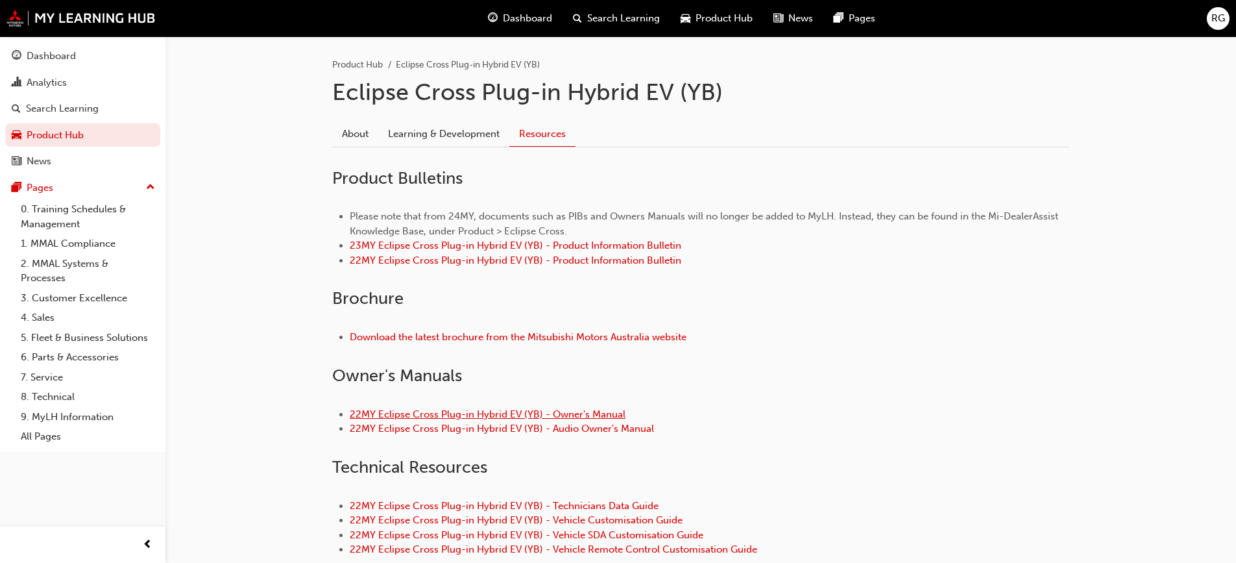
click at [561, 411] on link "22MY Eclipse Cross Plug-in Hybrid EV (YB) - Owner's Manual" at bounding box center [488, 414] width 276 height 12
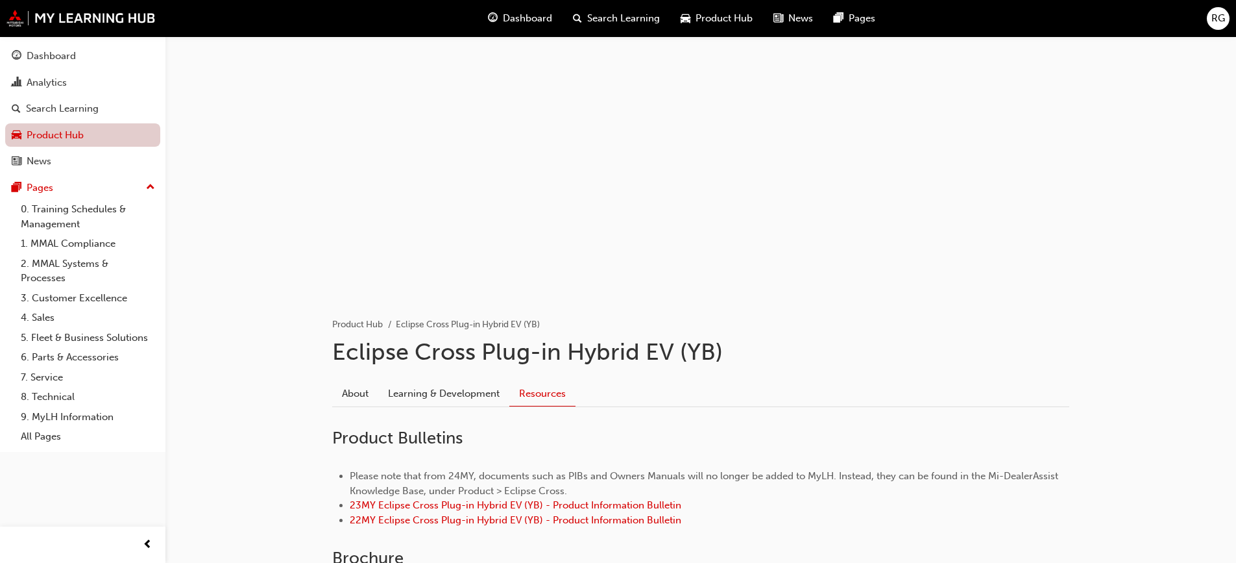
click at [38, 133] on link "Product Hub" at bounding box center [82, 135] width 155 height 24
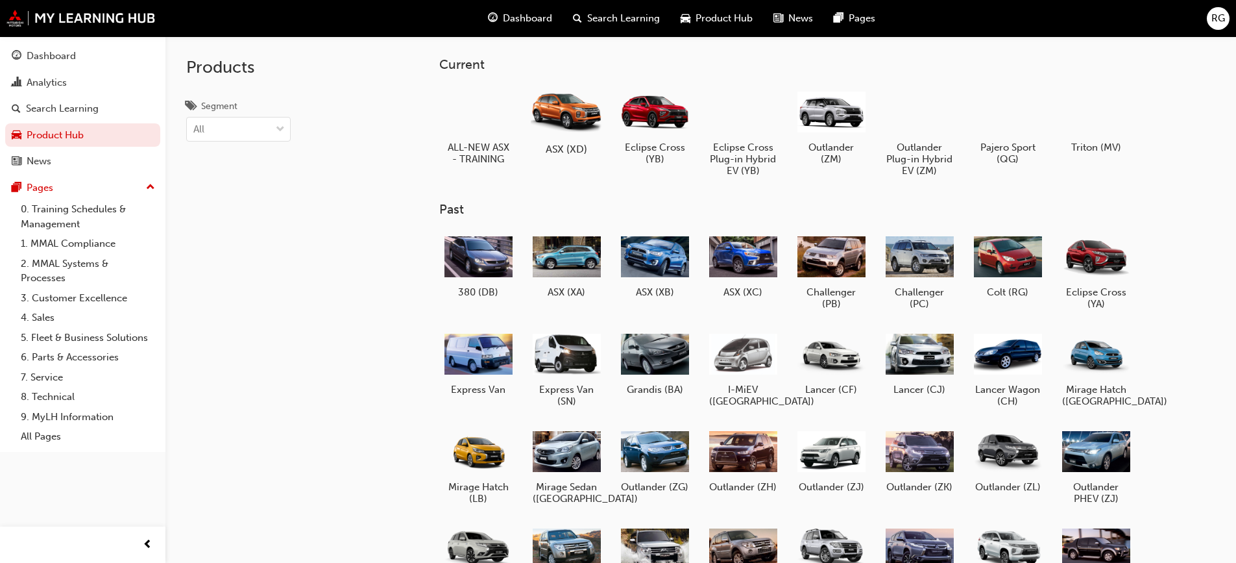
click at [563, 147] on h5 "ASX (XD)" at bounding box center [566, 149] width 72 height 12
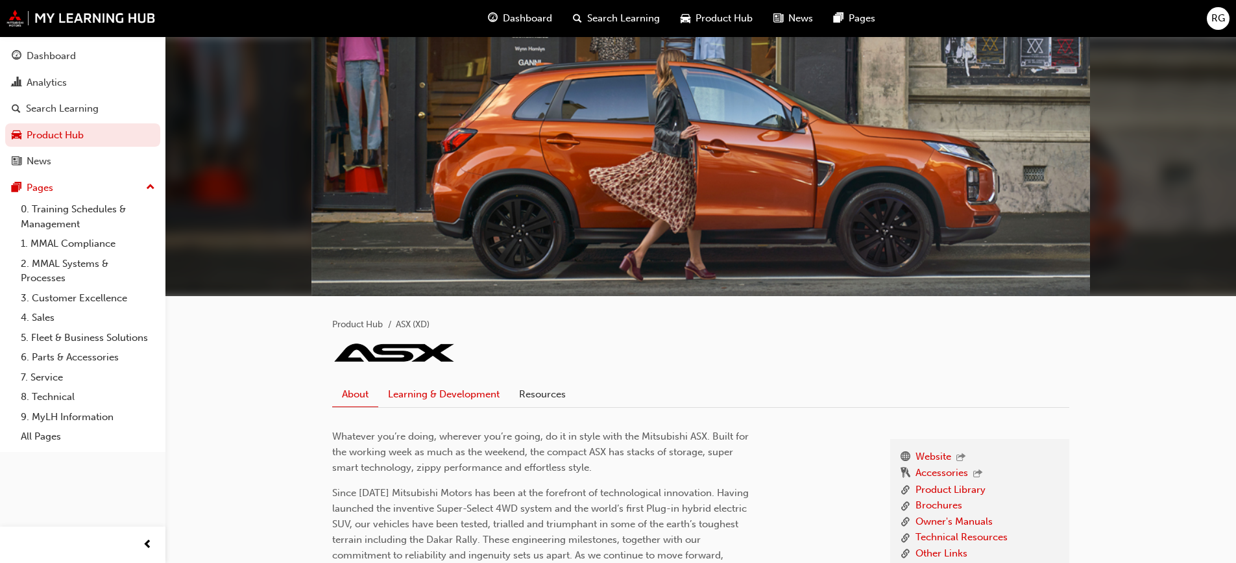
click at [448, 394] on link "Learning & Development" at bounding box center [443, 394] width 131 height 25
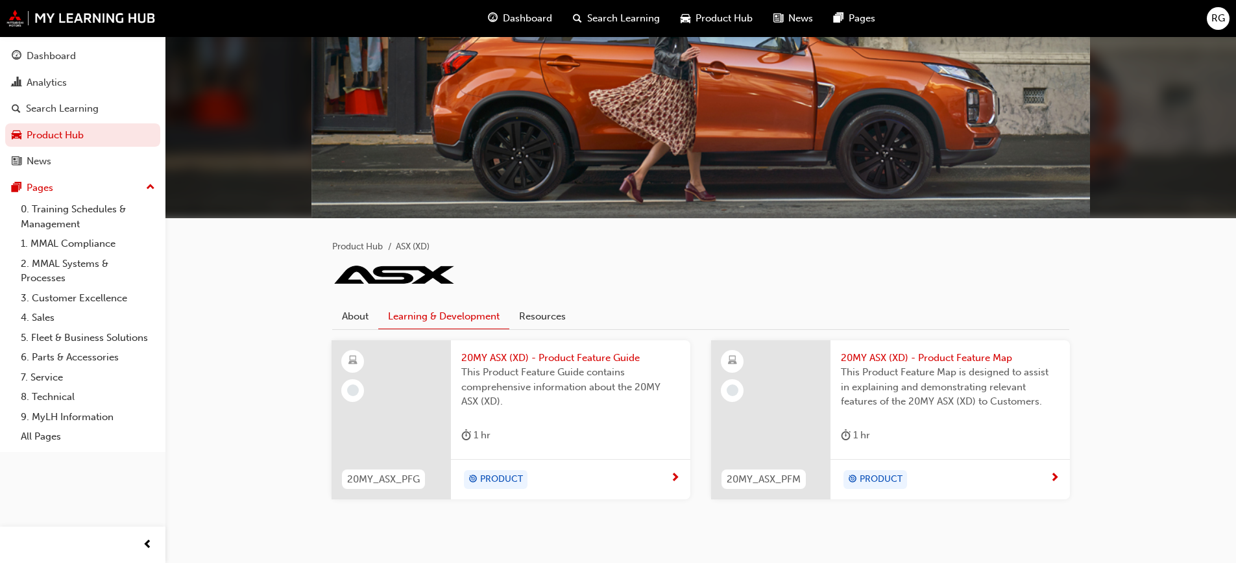
scroll to position [109, 0]
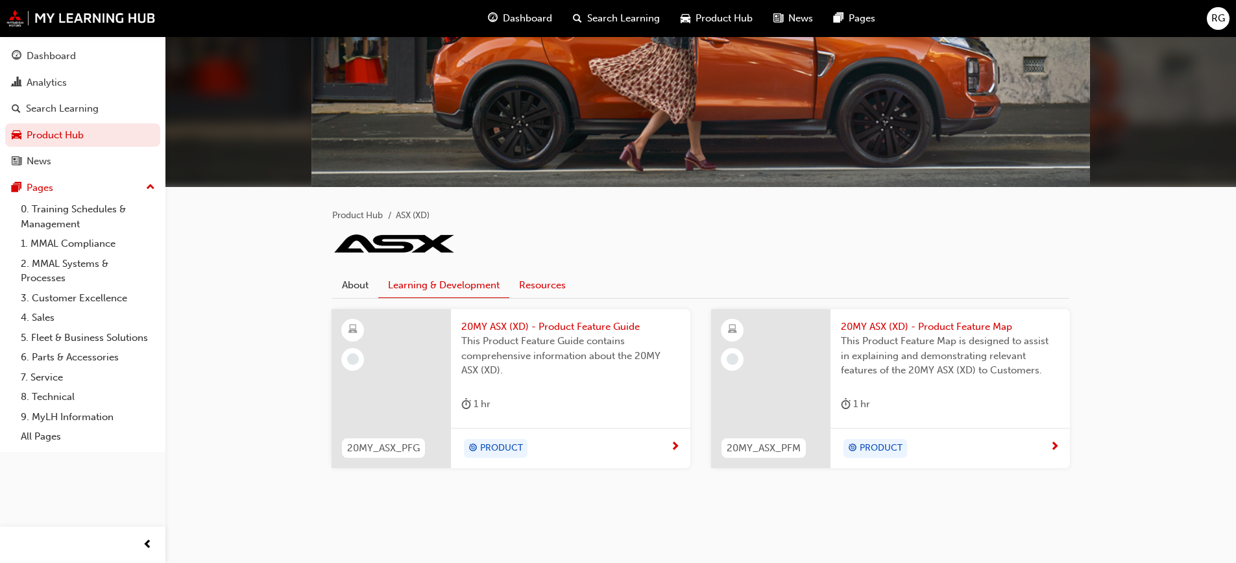
click at [545, 286] on link "Resources" at bounding box center [542, 285] width 66 height 25
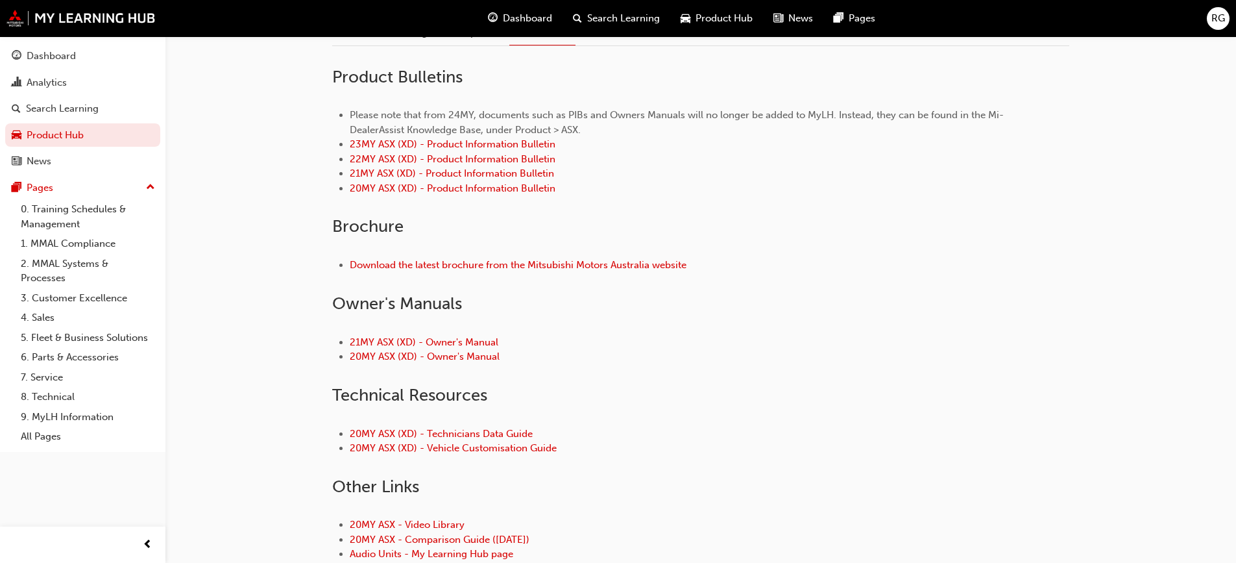
scroll to position [304, 0]
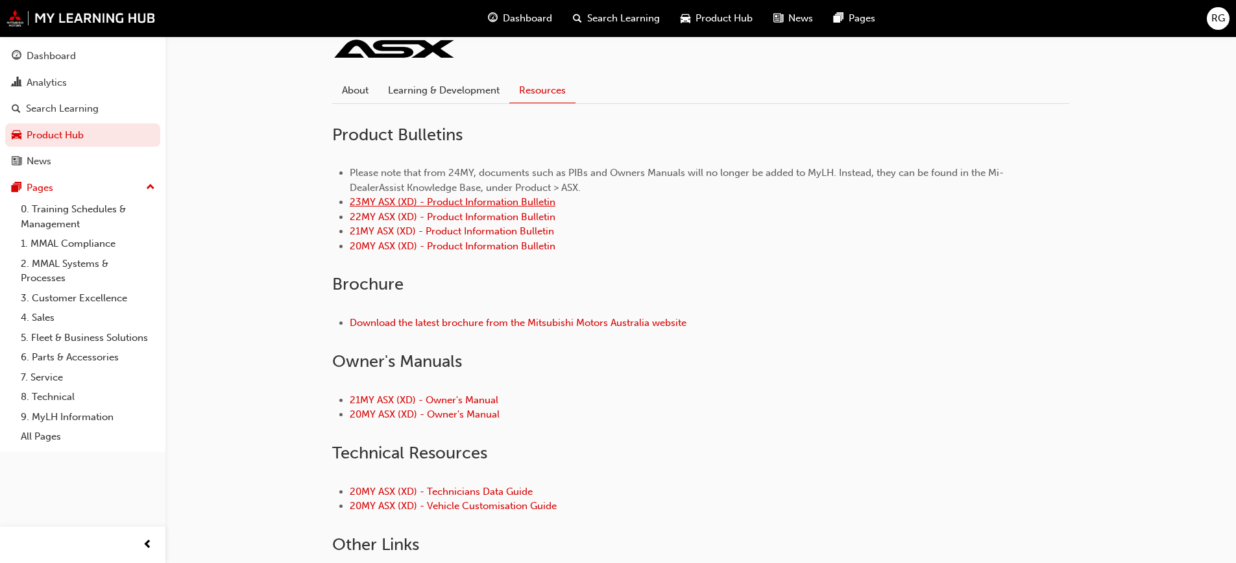
click at [525, 201] on link "23MY ASX (XD) - Product Information Bulletin" at bounding box center [453, 202] width 206 height 12
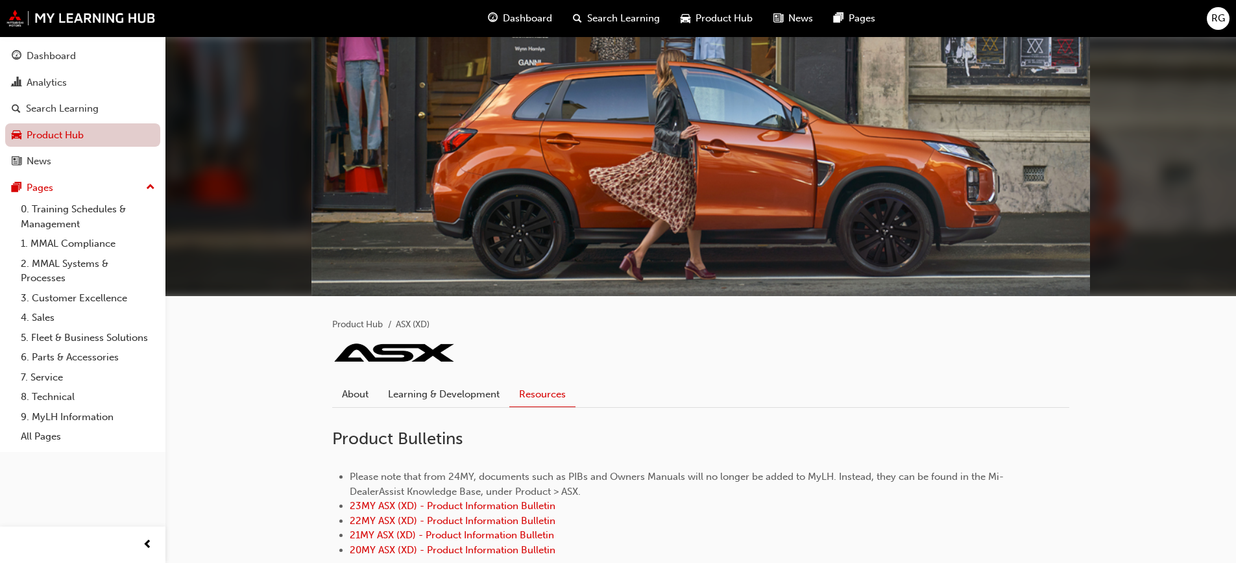
click at [88, 138] on link "Product Hub" at bounding box center [82, 135] width 155 height 24
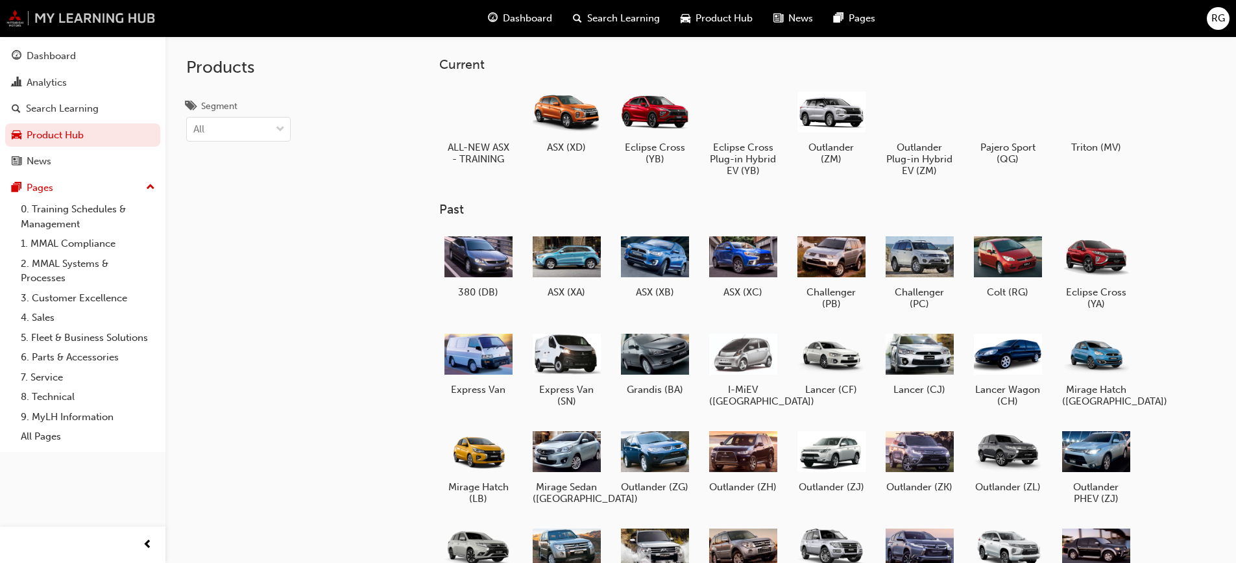
click at [96, 14] on img at bounding box center [80, 18] width 149 height 17
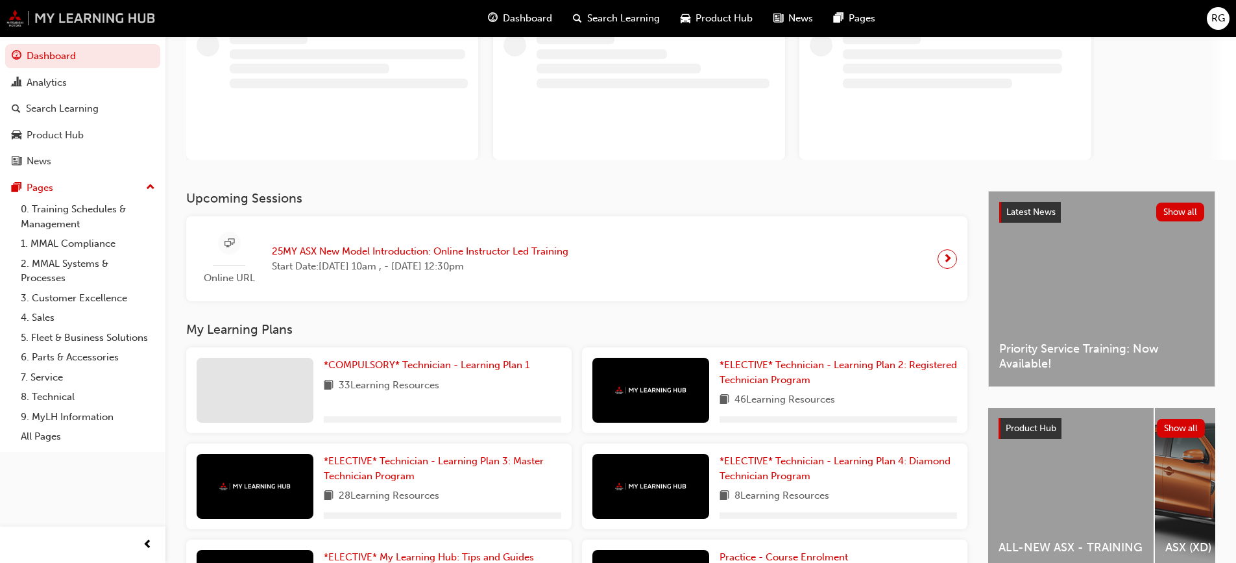
scroll to position [219, 0]
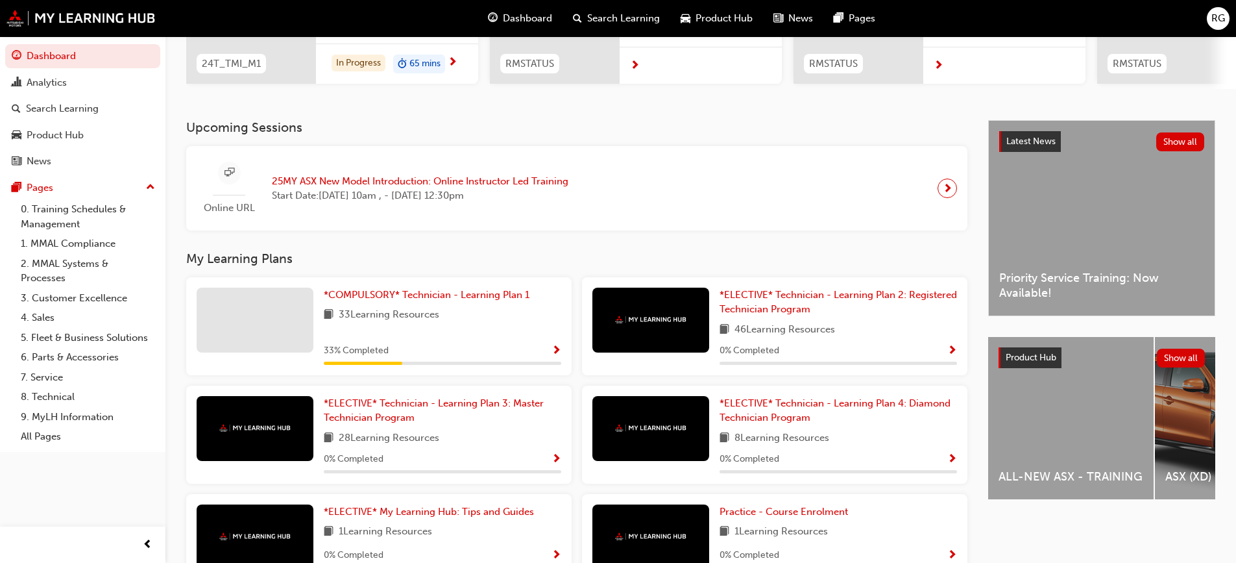
drag, startPoint x: 555, startPoint y: 114, endPoint x: 548, endPoint y: 97, distance: 18.1
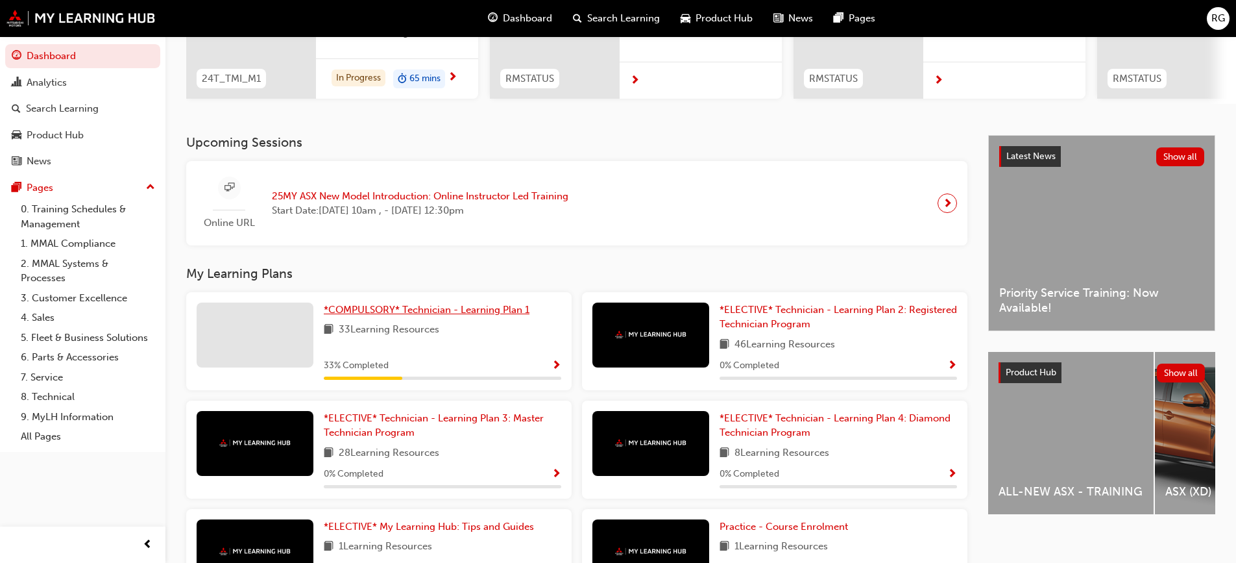
scroll to position [296, 0]
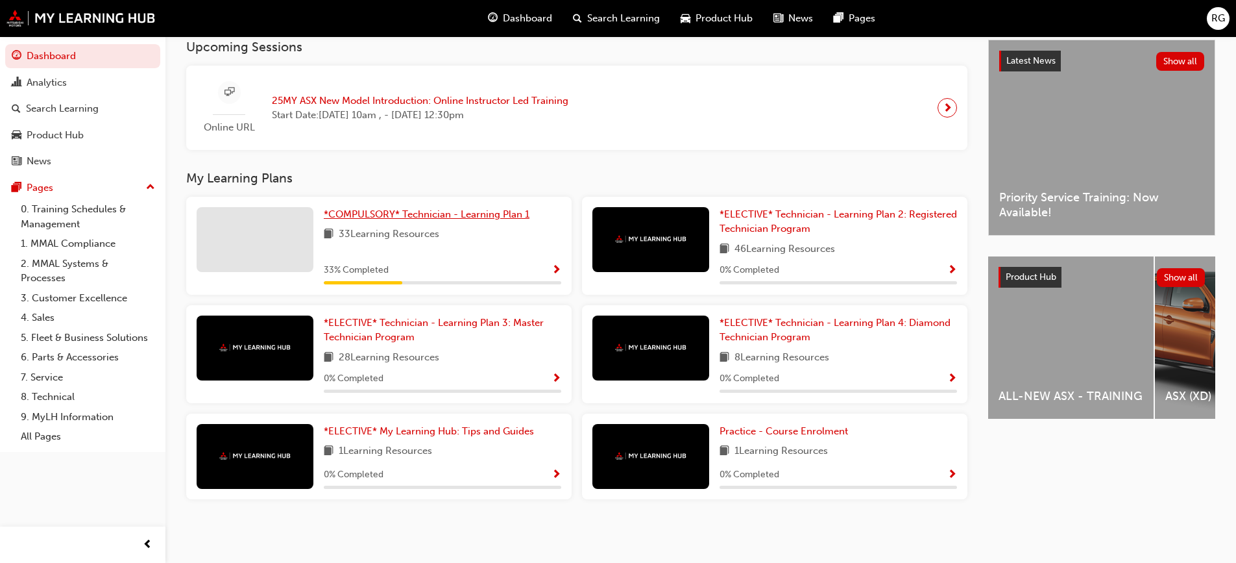
click at [465, 216] on span "*COMPULSORY* Technician - Learning Plan 1" at bounding box center [427, 214] width 206 height 12
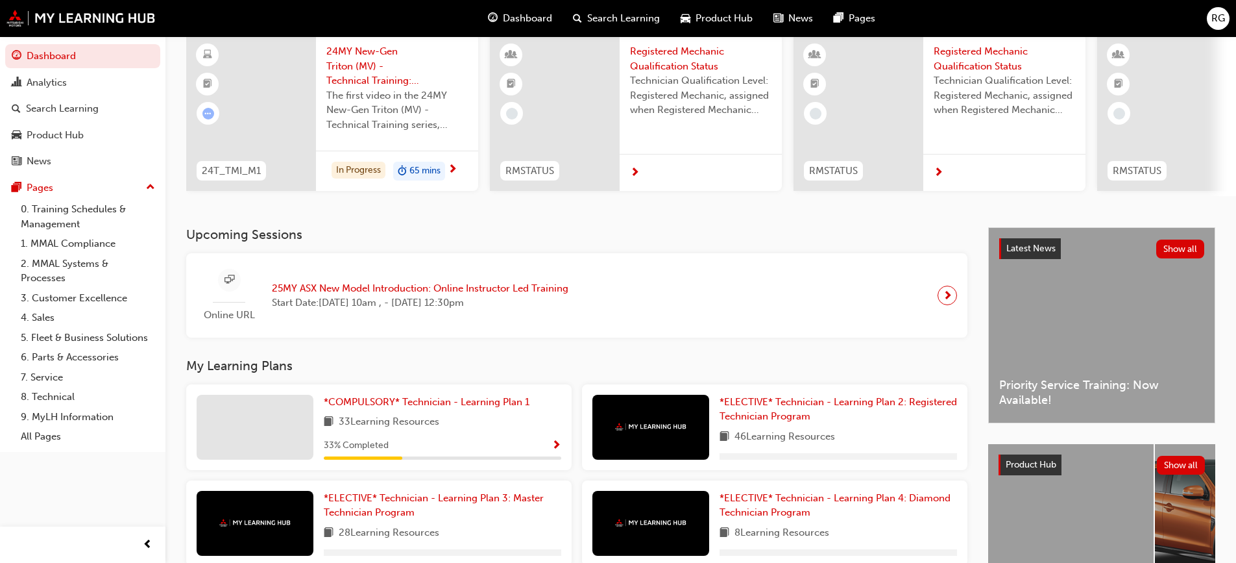
scroll to position [271, 0]
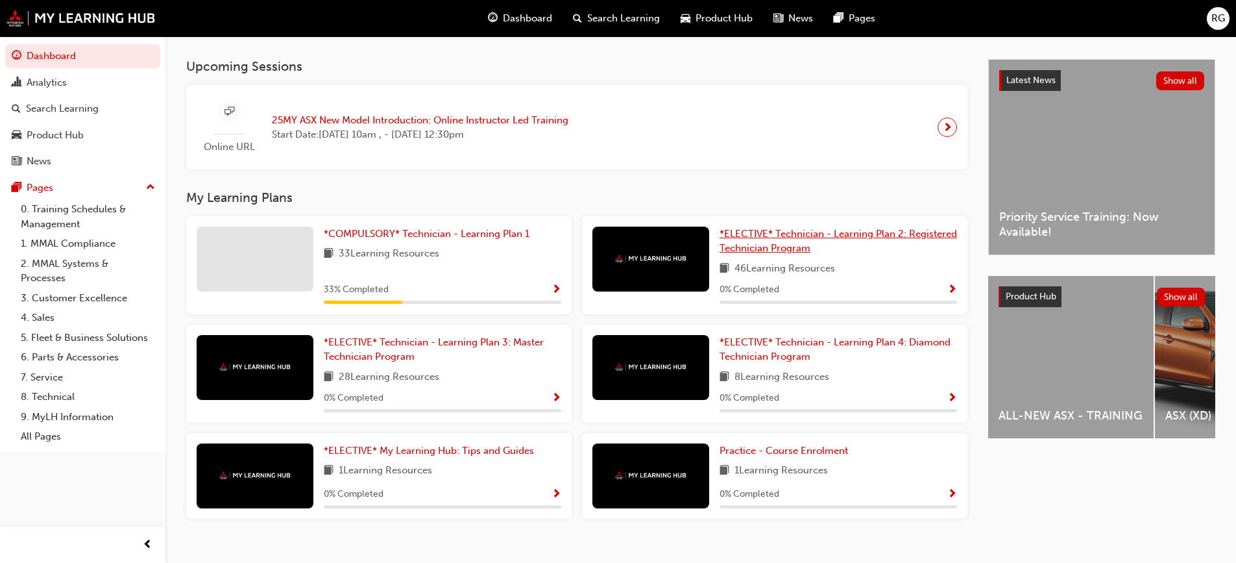
click at [824, 234] on span "*ELECTIVE* Technician - Learning Plan 2: Registered Technician Program" at bounding box center [839, 241] width 238 height 27
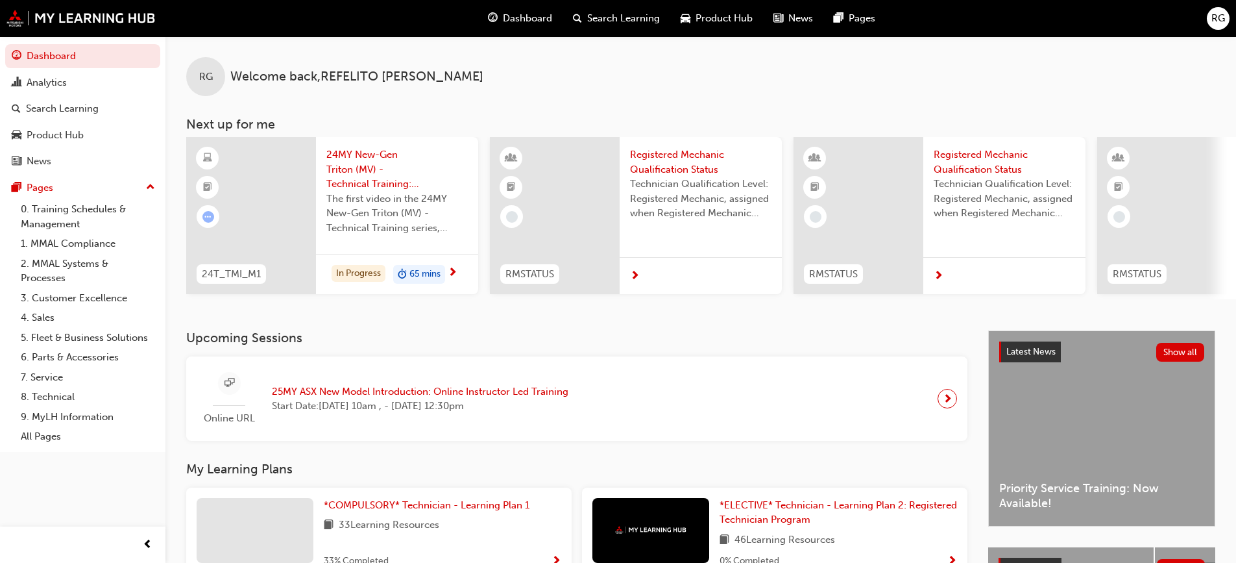
click at [1221, 18] on span "RG" at bounding box center [1219, 18] width 14 height 15
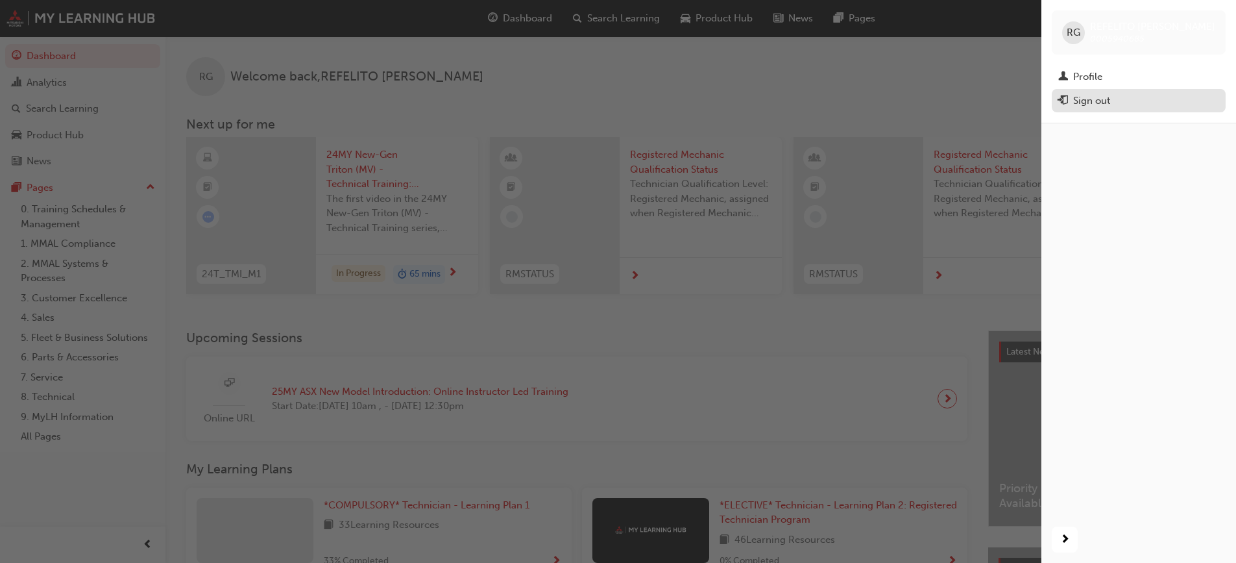
click at [1110, 101] on div "Sign out" at bounding box center [1091, 100] width 37 height 15
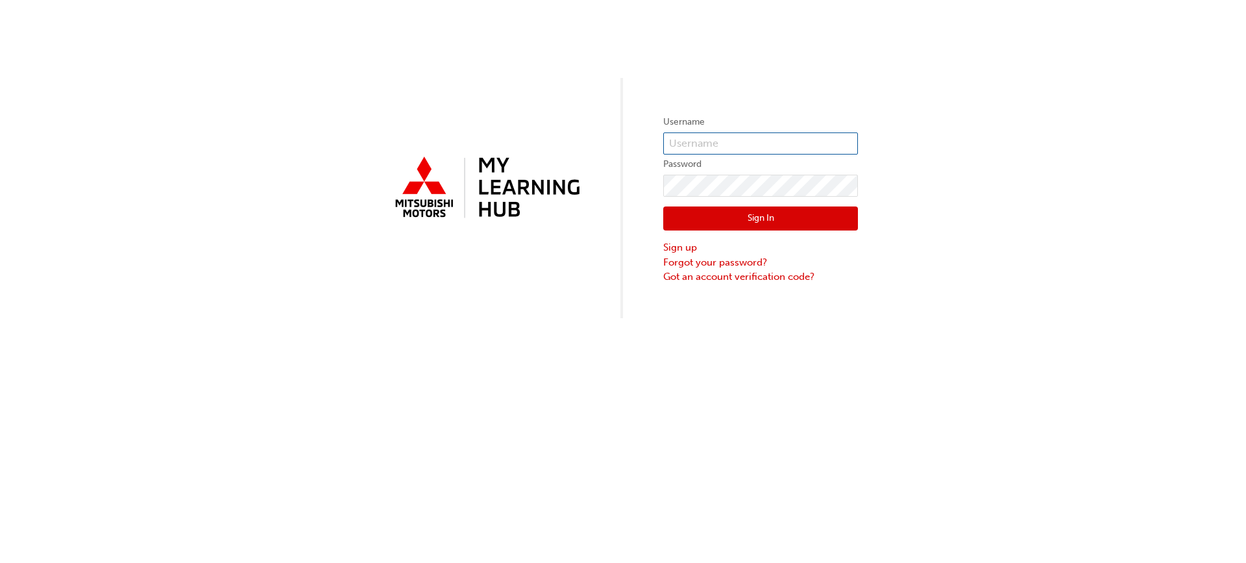
click at [678, 149] on input "text" at bounding box center [760, 143] width 195 height 22
type input "0005940685"
click button "Sign In" at bounding box center [760, 218] width 195 height 25
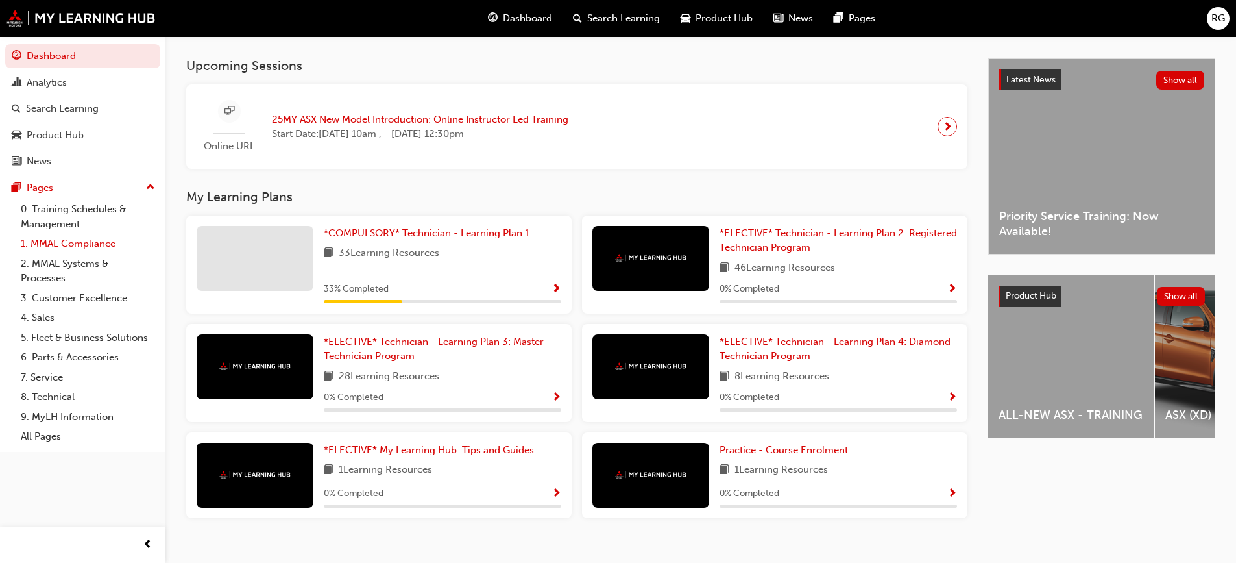
scroll to position [296, 0]
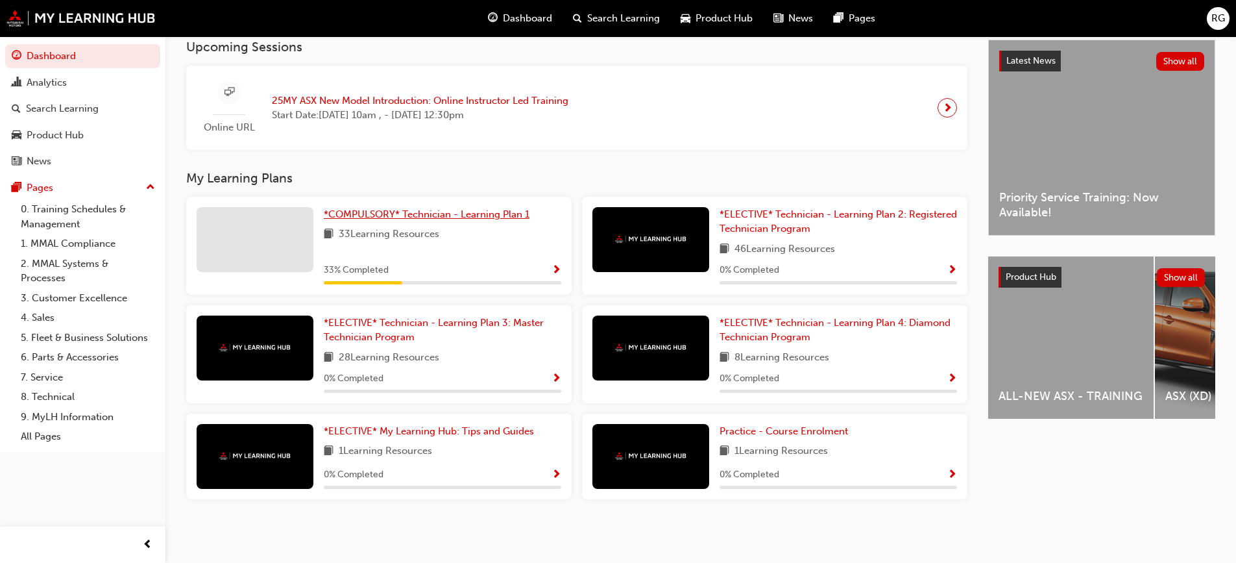
click at [464, 215] on span "*COMPULSORY* Technician - Learning Plan 1" at bounding box center [427, 214] width 206 height 12
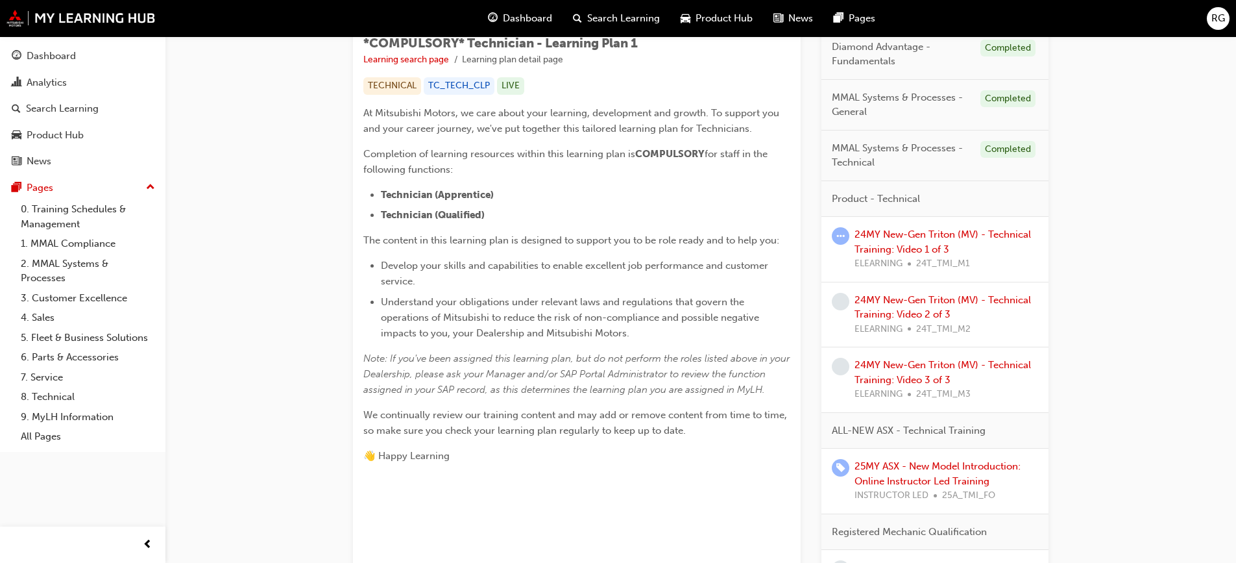
scroll to position [65, 0]
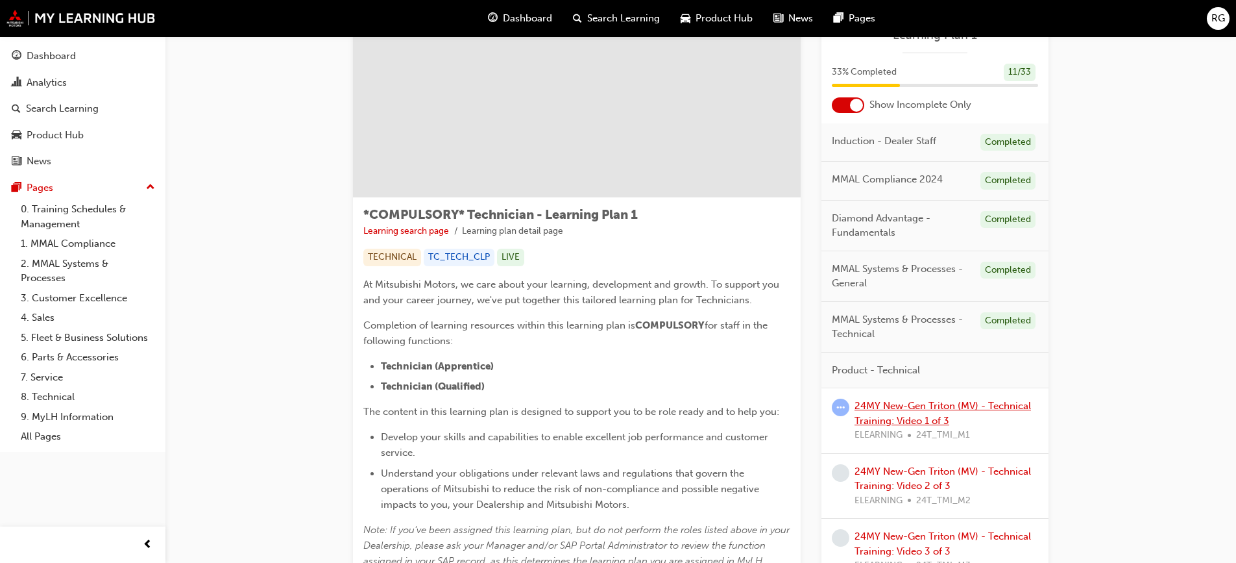
click at [932, 406] on link "24MY New-Gen Triton (MV) - Technical Training: Video 1 of 3" at bounding box center [943, 413] width 177 height 27
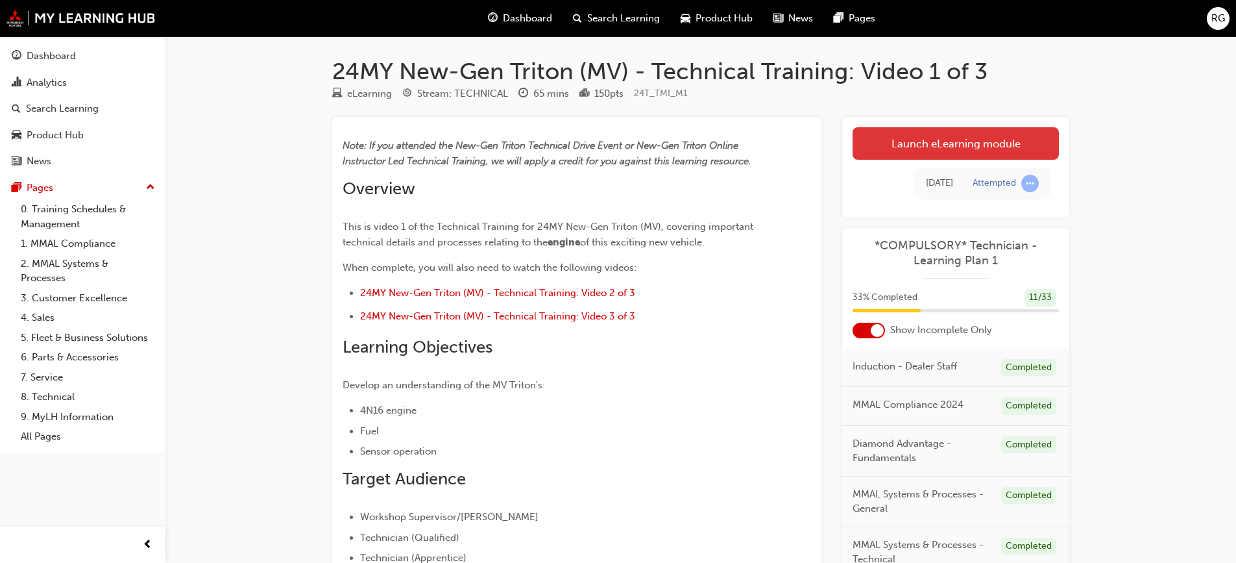
click at [944, 143] on link "Launch eLearning module" at bounding box center [956, 143] width 206 height 32
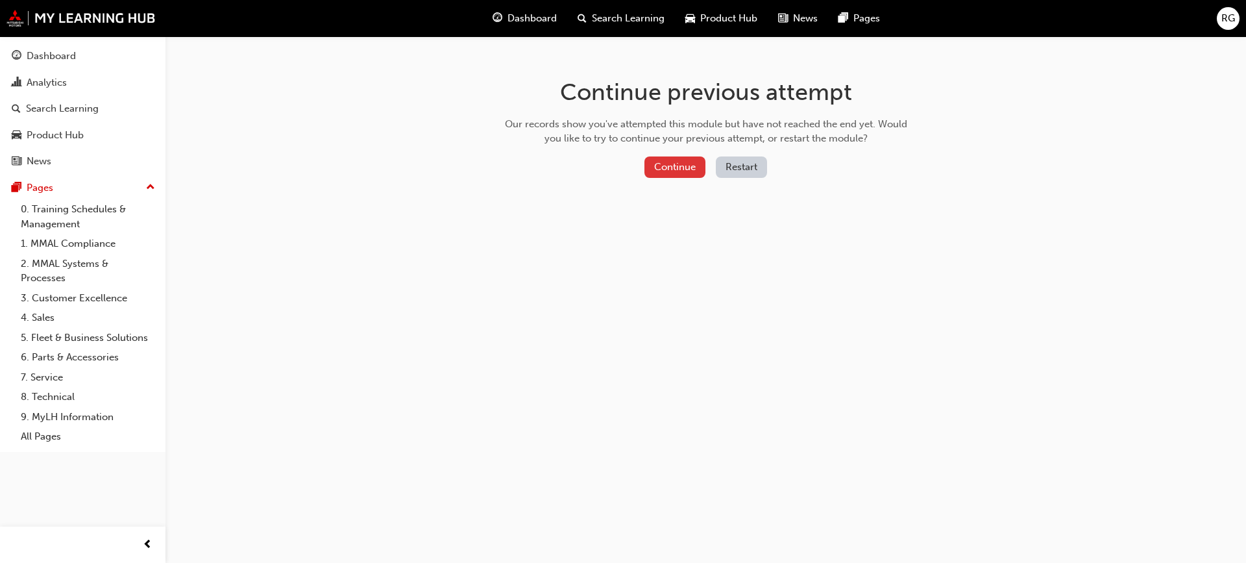
click at [688, 162] on button "Continue" at bounding box center [674, 166] width 61 height 21
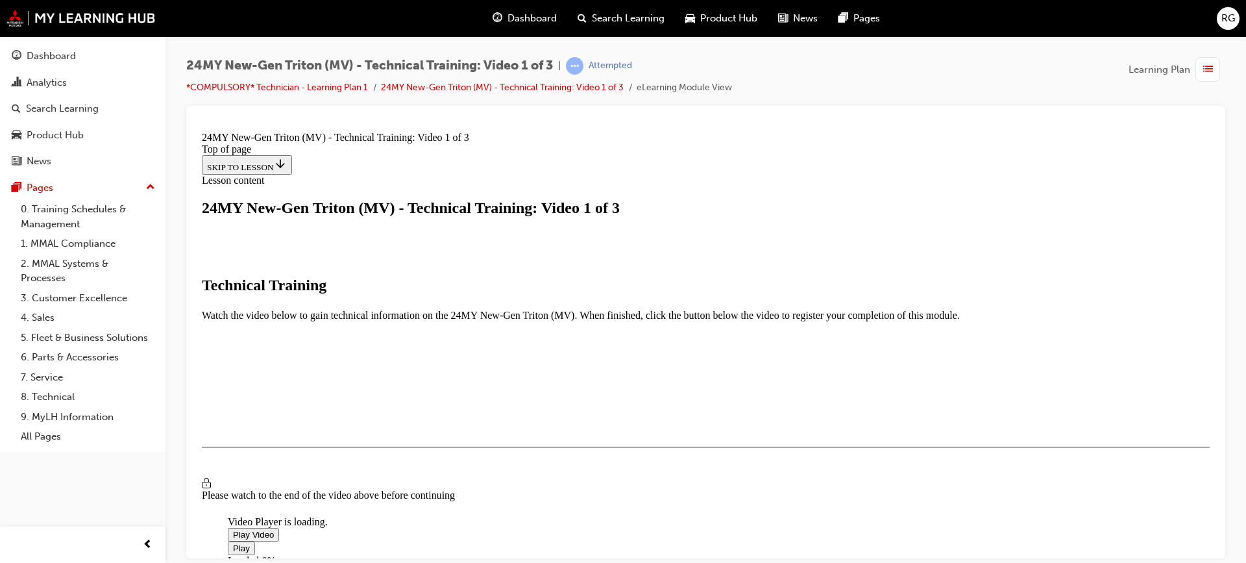
click at [233, 529] on span "Video player" at bounding box center [233, 534] width 0 height 10
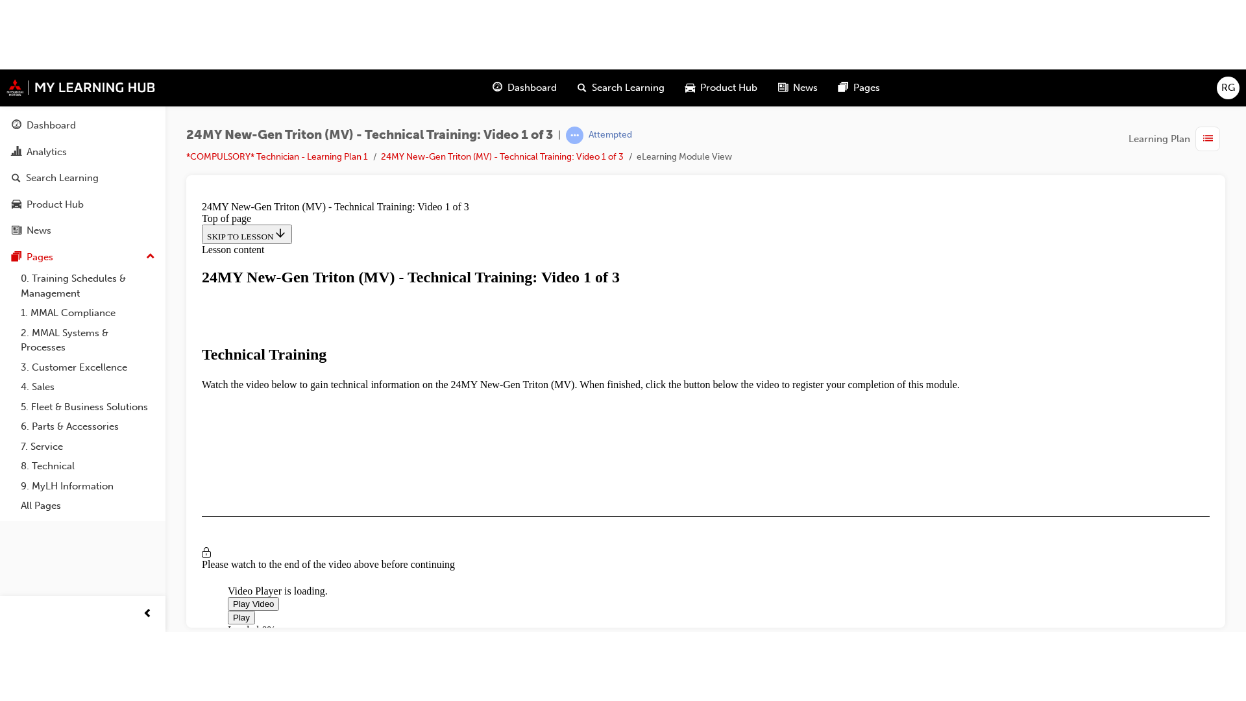
scroll to position [215, 0]
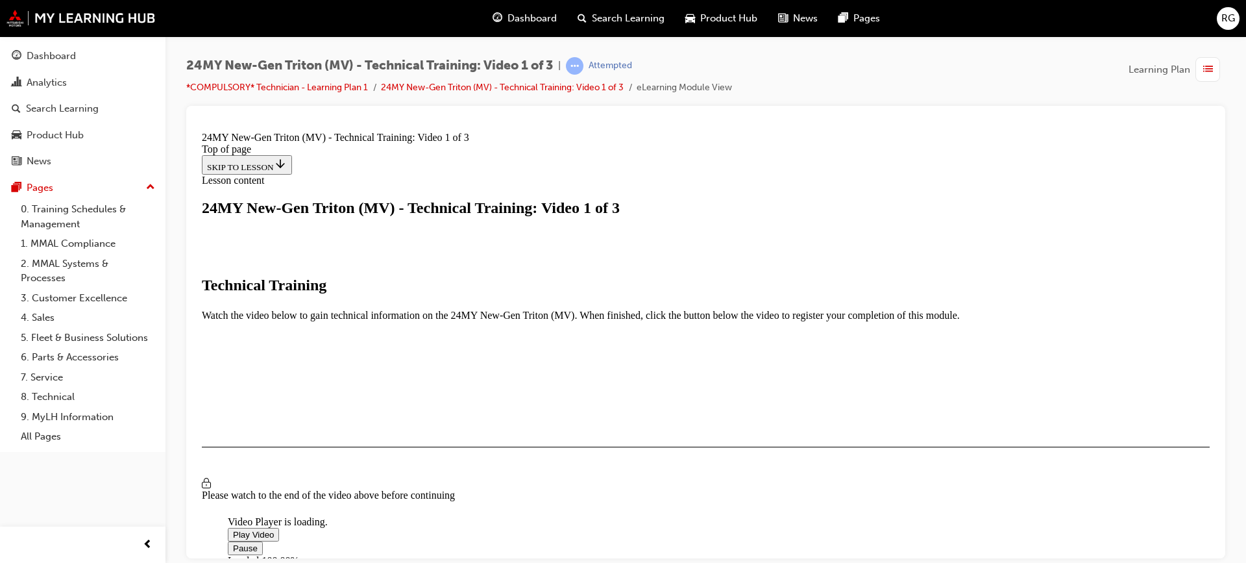
drag, startPoint x: 1014, startPoint y: 507, endPoint x: 1210, endPoint y: 745, distance: 308.5
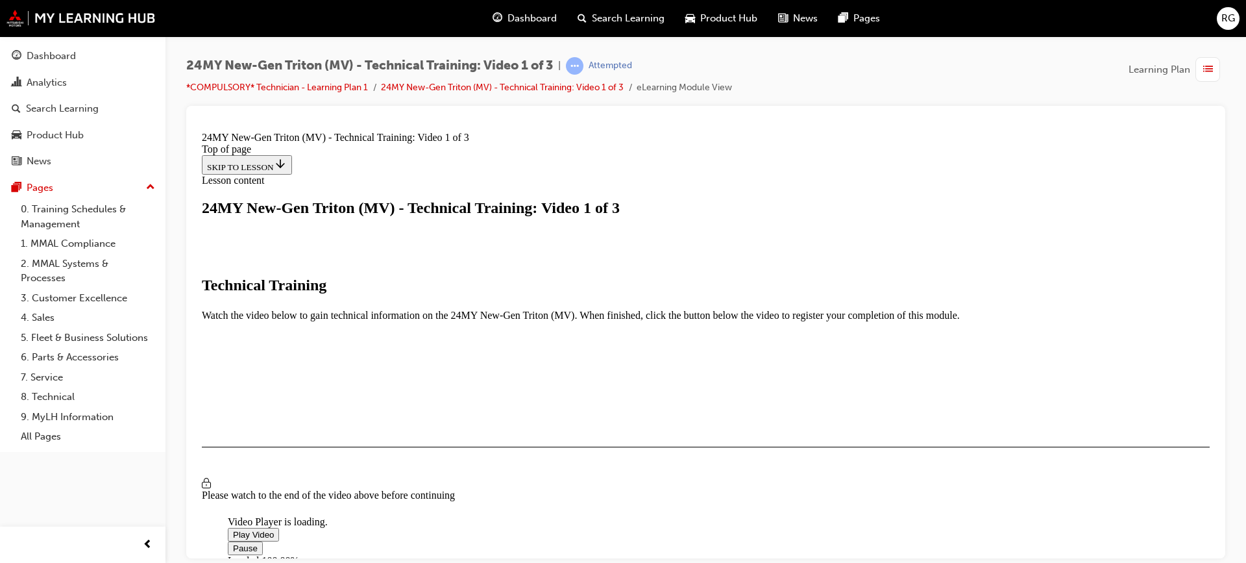
scroll to position [217, 0]
click at [467, 554] on div "Loaded : 100.00% 0:10:21 0:11:16" at bounding box center [851, 571] width 1247 height 35
click at [233, 543] on span "Video player" at bounding box center [233, 548] width 0 height 10
click at [233, 529] on span "Video player" at bounding box center [233, 534] width 0 height 10
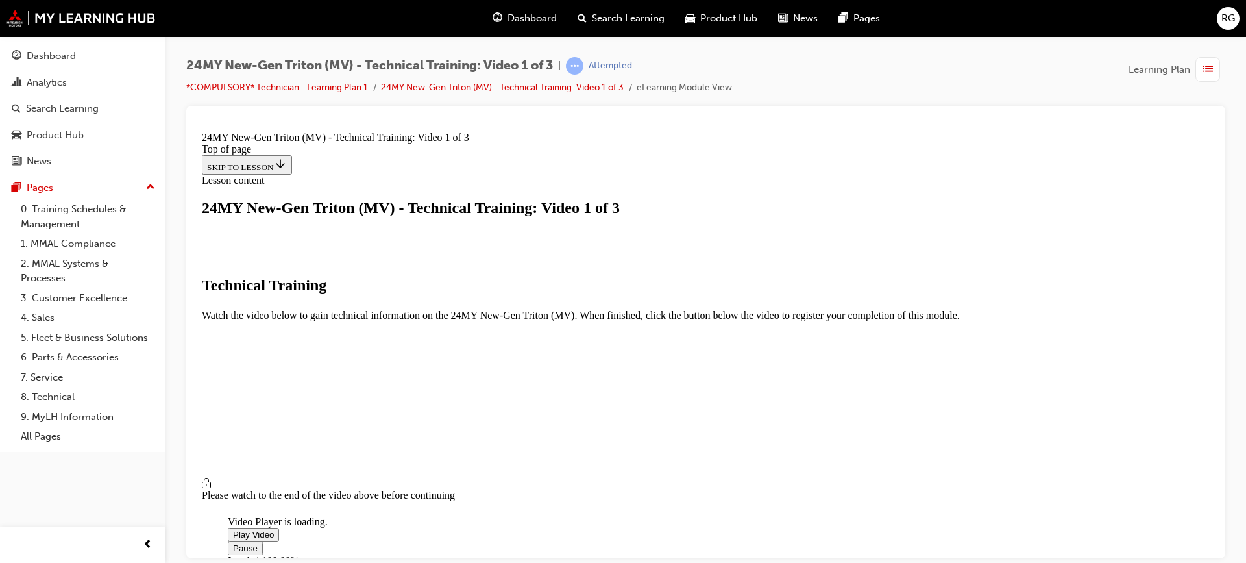
scroll to position [215, 0]
click at [471, 562] on div "0:10:48" at bounding box center [851, 572] width 1247 height 12
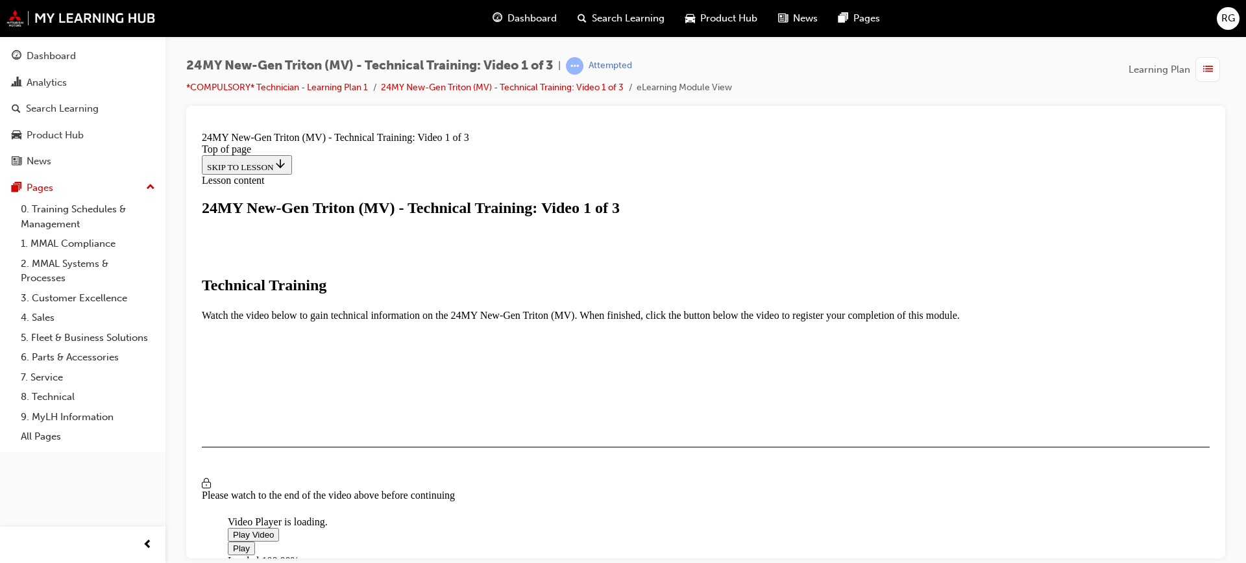
click at [465, 554] on div "Loaded : 100.00% 0:10:05 0:10:05" at bounding box center [851, 571] width 1247 height 35
click at [233, 543] on span "Video player" at bounding box center [233, 548] width 0 height 10
click at [233, 529] on span "Video player" at bounding box center [233, 534] width 0 height 10
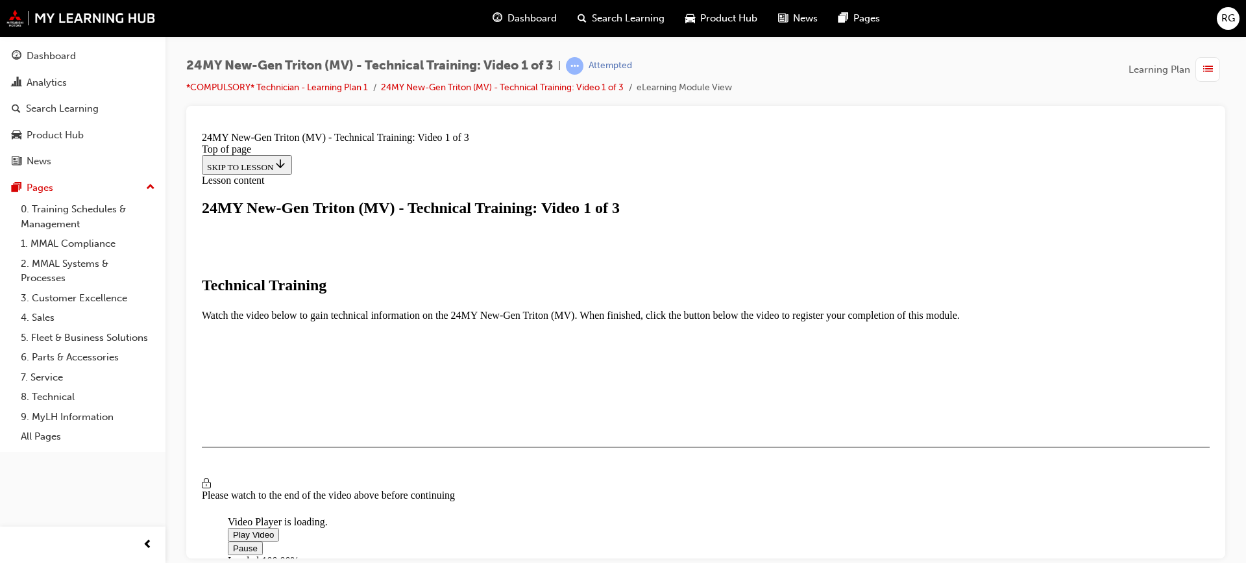
click at [233, 543] on span "Video player" at bounding box center [233, 548] width 0 height 10
click at [233, 529] on span "Video player" at bounding box center [233, 534] width 0 height 10
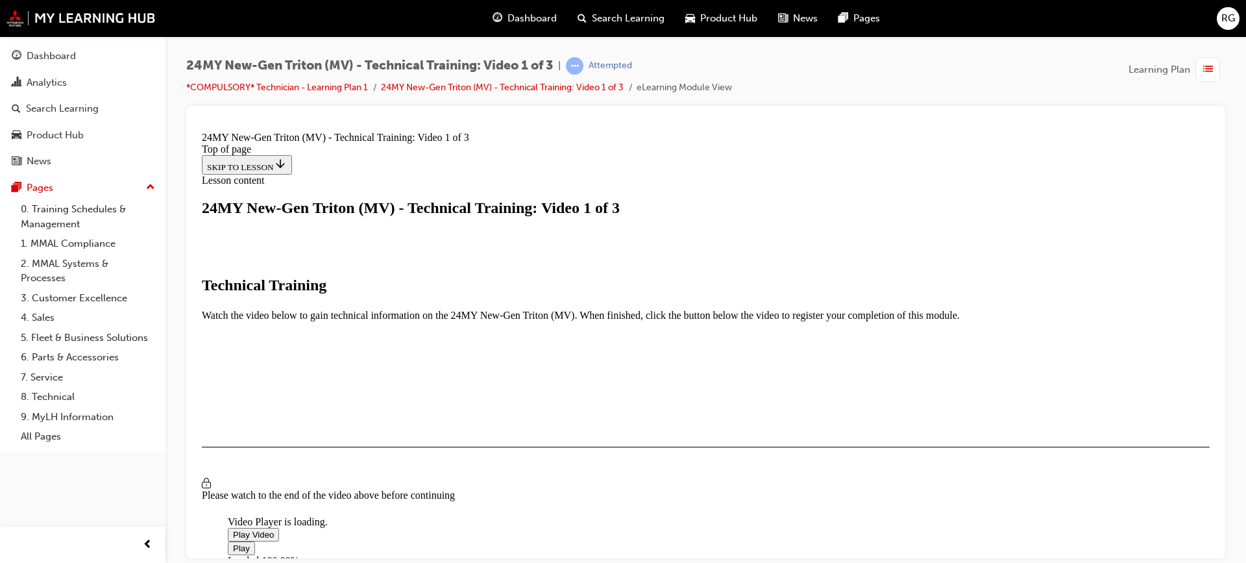
click at [233, 543] on span "Video player" at bounding box center [233, 548] width 0 height 10
click at [233, 529] on span "Video player" at bounding box center [233, 534] width 0 height 10
click at [233, 543] on span "Video player" at bounding box center [233, 548] width 0 height 10
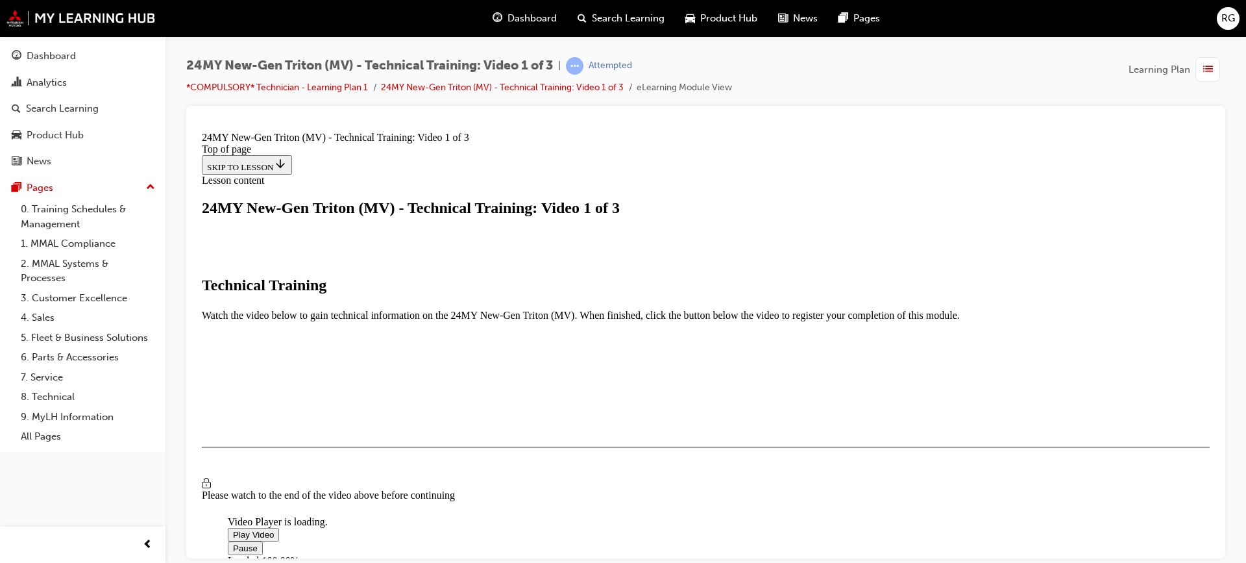
click at [1093, 404] on div "Video Player is loading. Play Video Pause Loaded : 100.00% 0:49:31 0:49:12 Rema…" at bounding box center [706, 404] width 1008 height 1
click at [334, 477] on button "I HAVE WATCHED THIS VIDEO" at bounding box center [268, 484] width 132 height 14
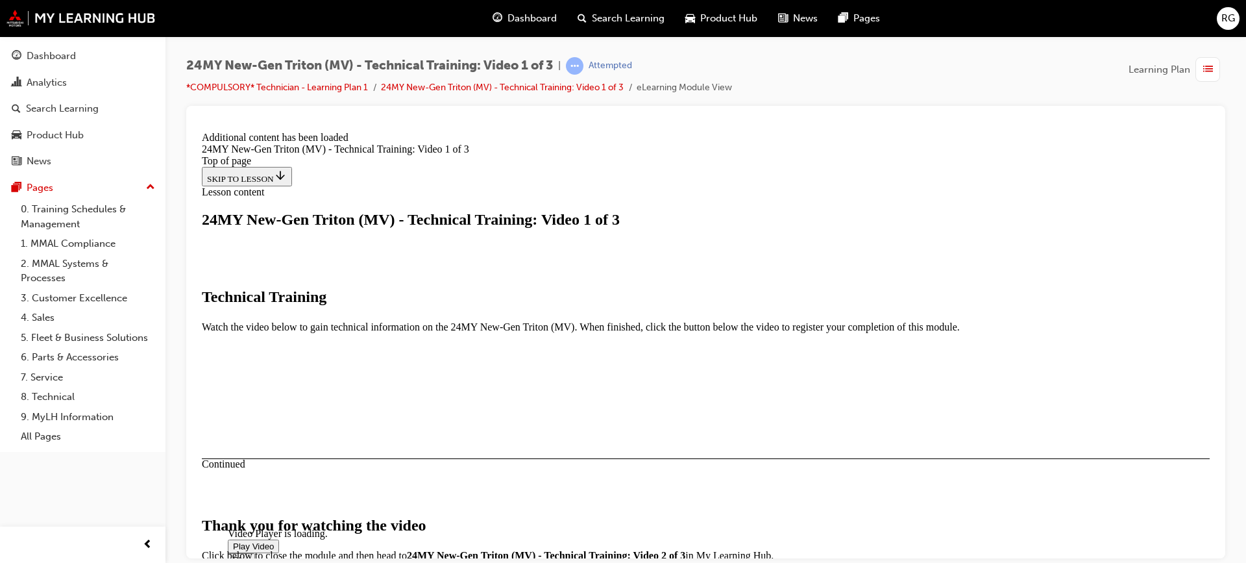
scroll to position [462, 0]
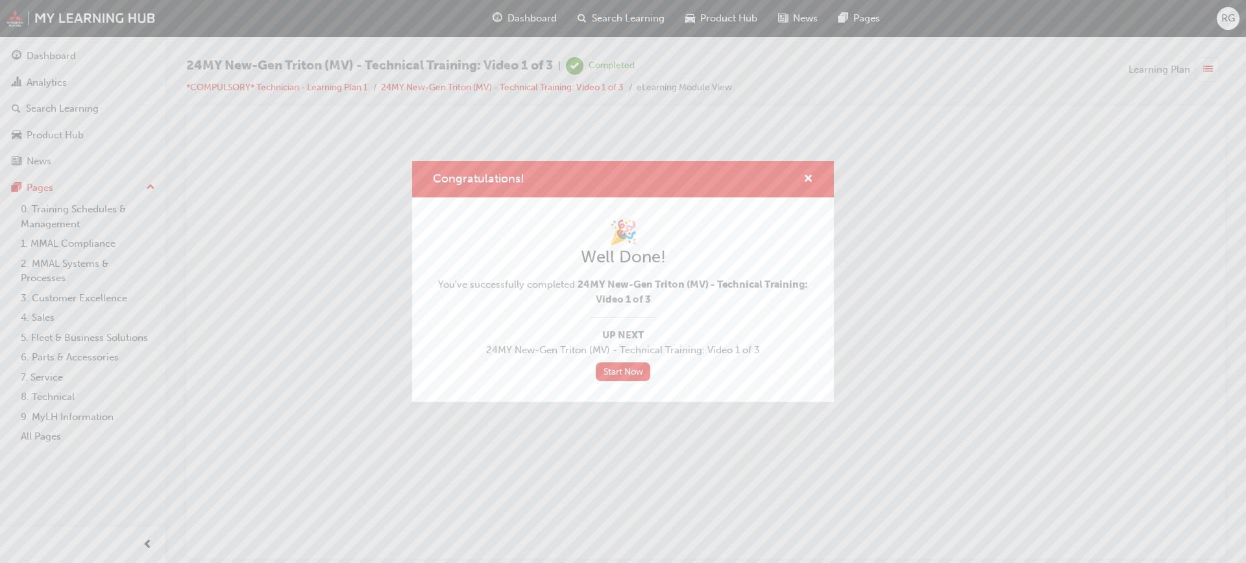
scroll to position [0, 0]
click at [807, 178] on span "cross-icon" at bounding box center [809, 180] width 10 height 12
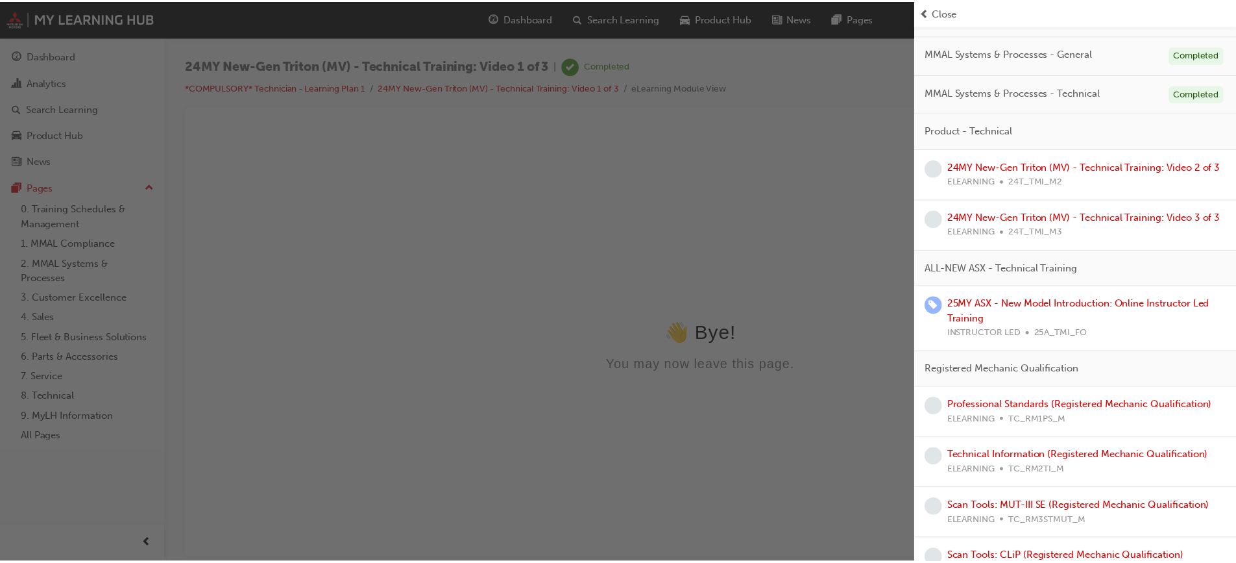
scroll to position [260, 0]
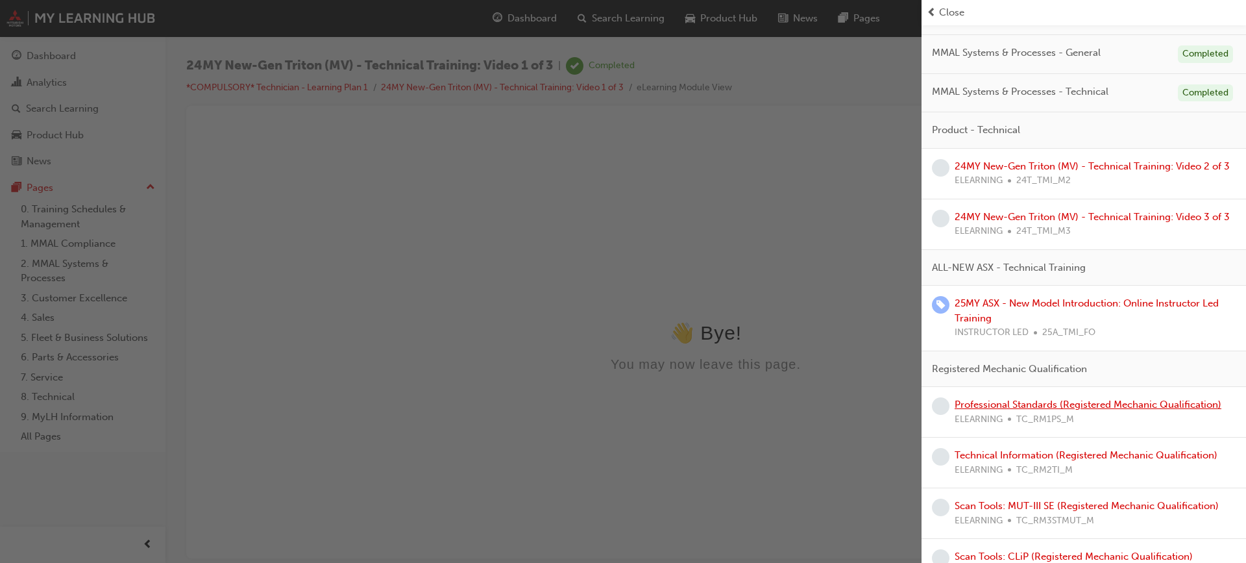
click at [1040, 410] on link "Professional Standards (Registered Mechanic Qualification)" at bounding box center [1088, 405] width 267 height 12
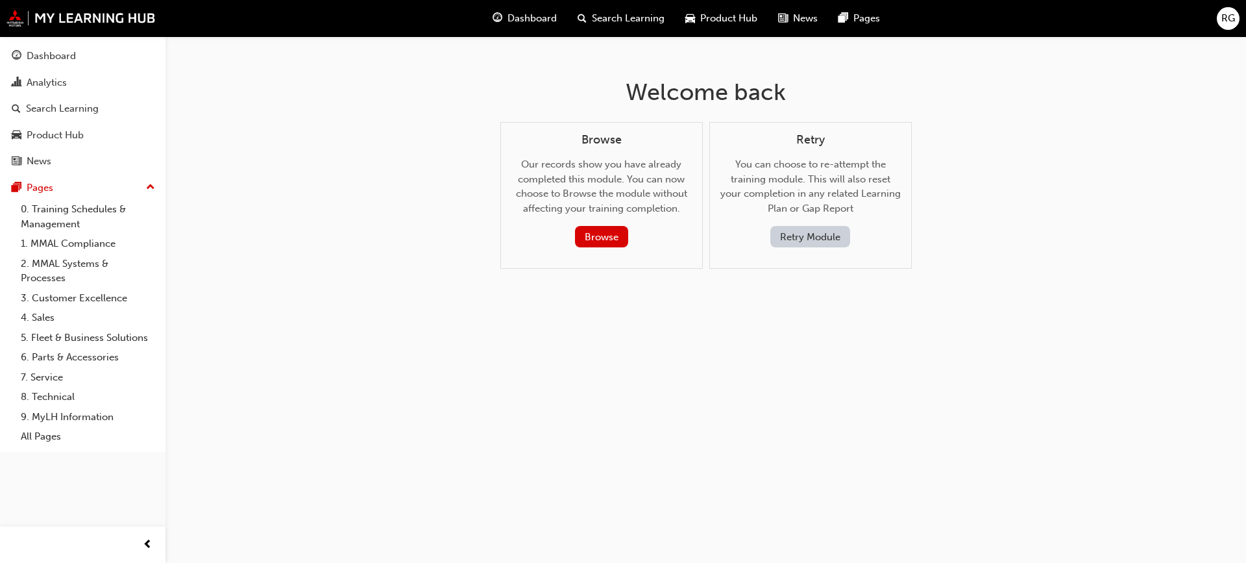
click at [513, 8] on div "Dashboard" at bounding box center [524, 18] width 85 height 27
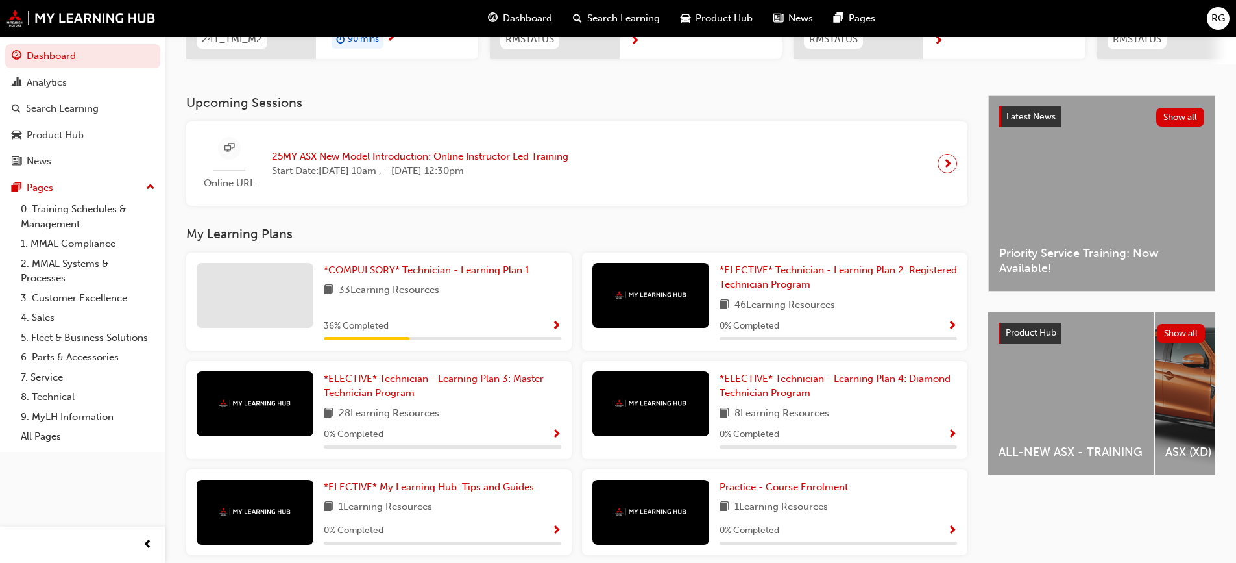
scroll to position [260, 0]
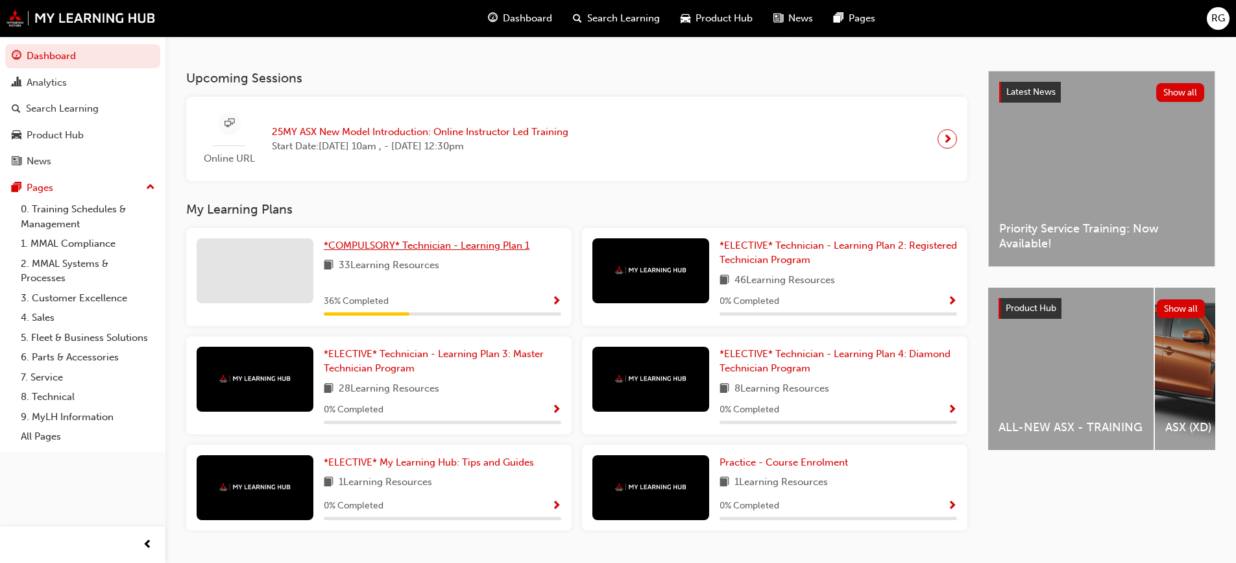
click at [476, 247] on span "*COMPULSORY* Technician - Learning Plan 1" at bounding box center [427, 245] width 206 height 12
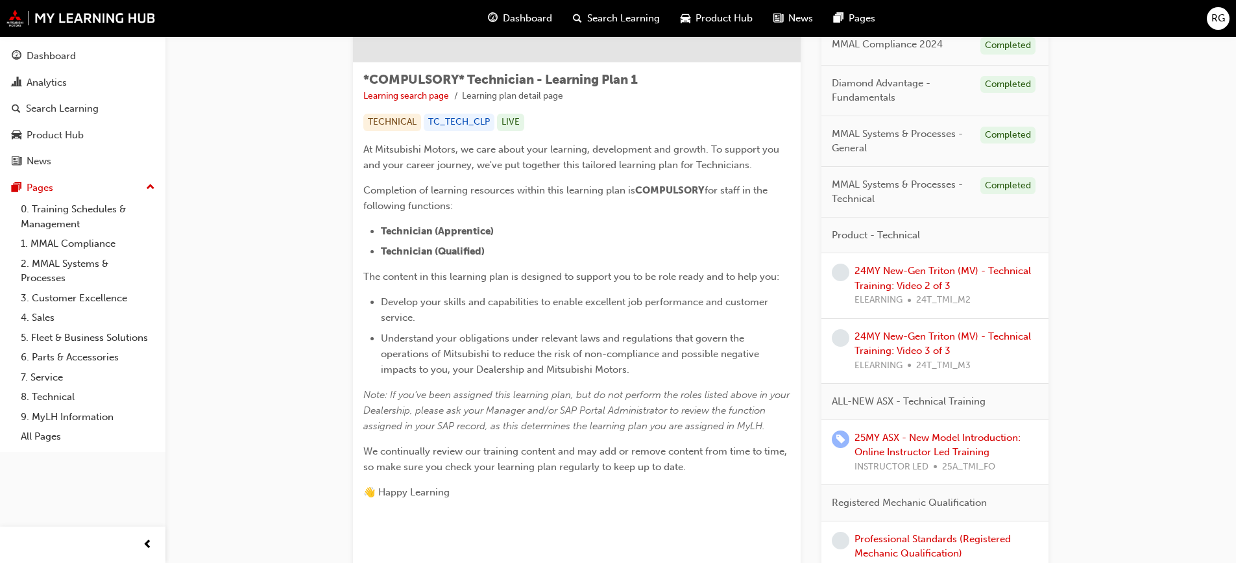
scroll to position [195, 0]
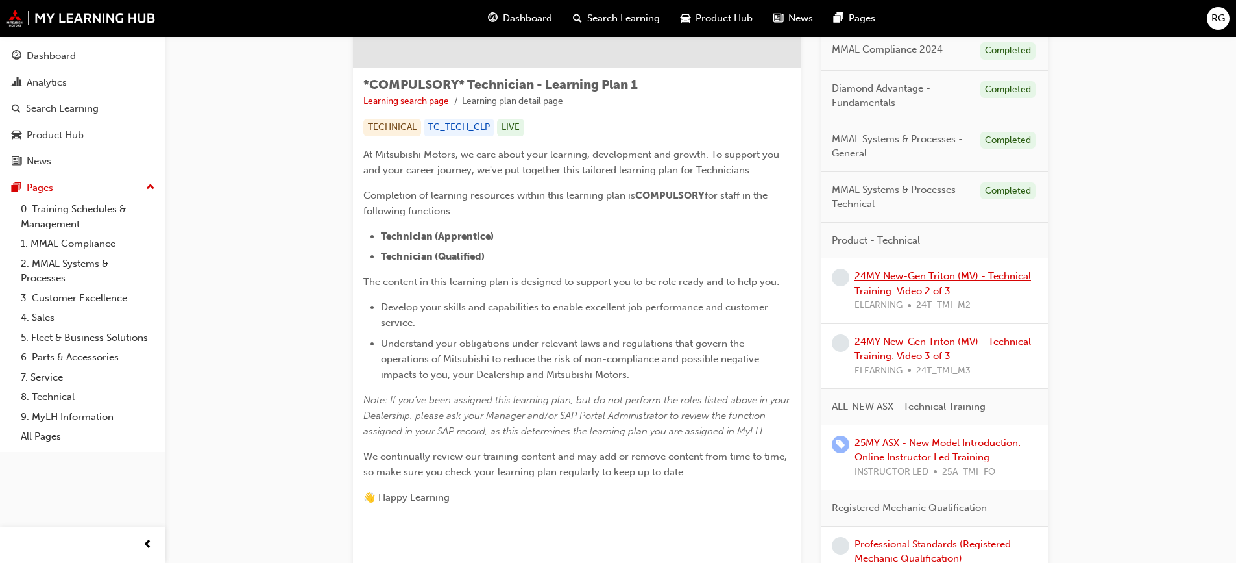
click at [929, 277] on link "24MY New-Gen Triton (MV) - Technical Training: Video 2 of 3" at bounding box center [943, 283] width 177 height 27
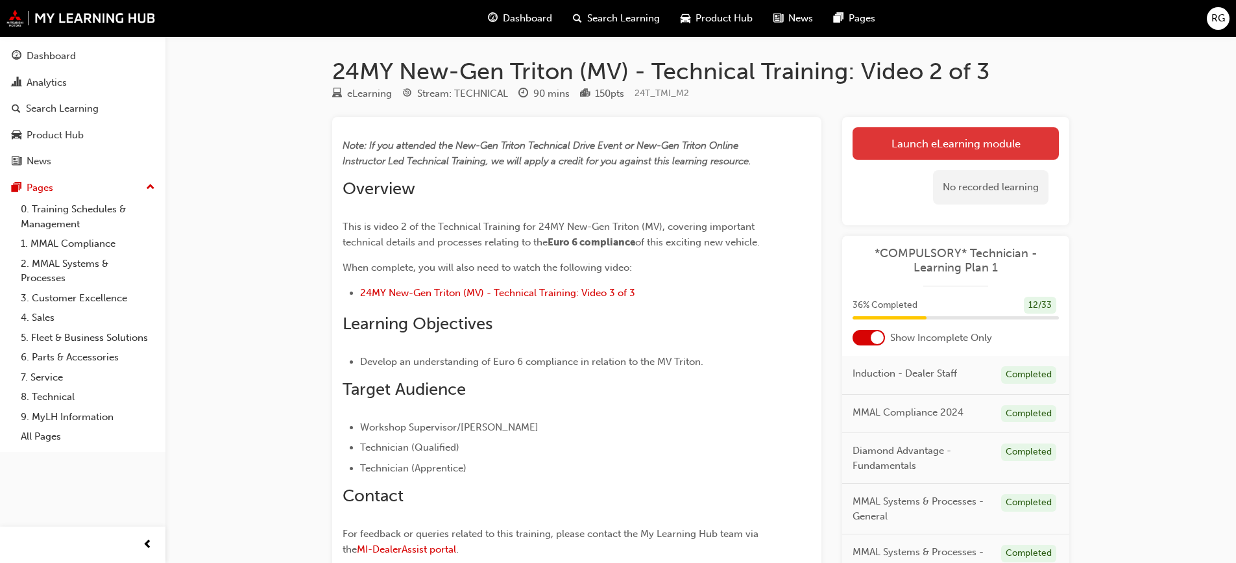
click at [914, 138] on link "Launch eLearning module" at bounding box center [956, 143] width 206 height 32
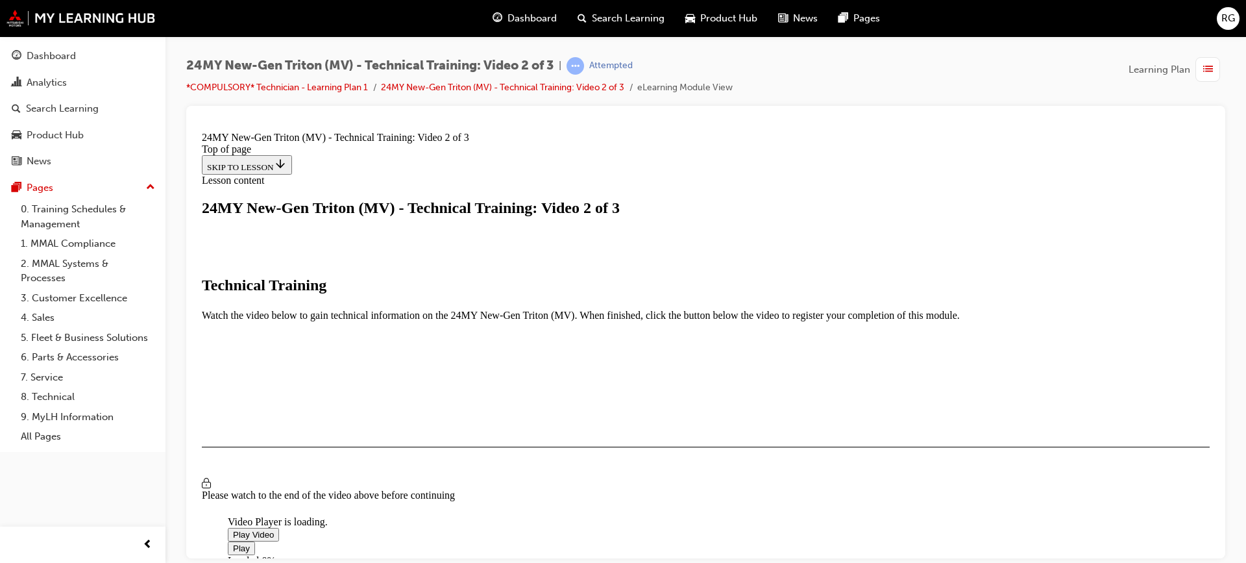
scroll to position [325, 0]
click at [228, 513] on img "Video player" at bounding box center [228, 513] width 0 height 0
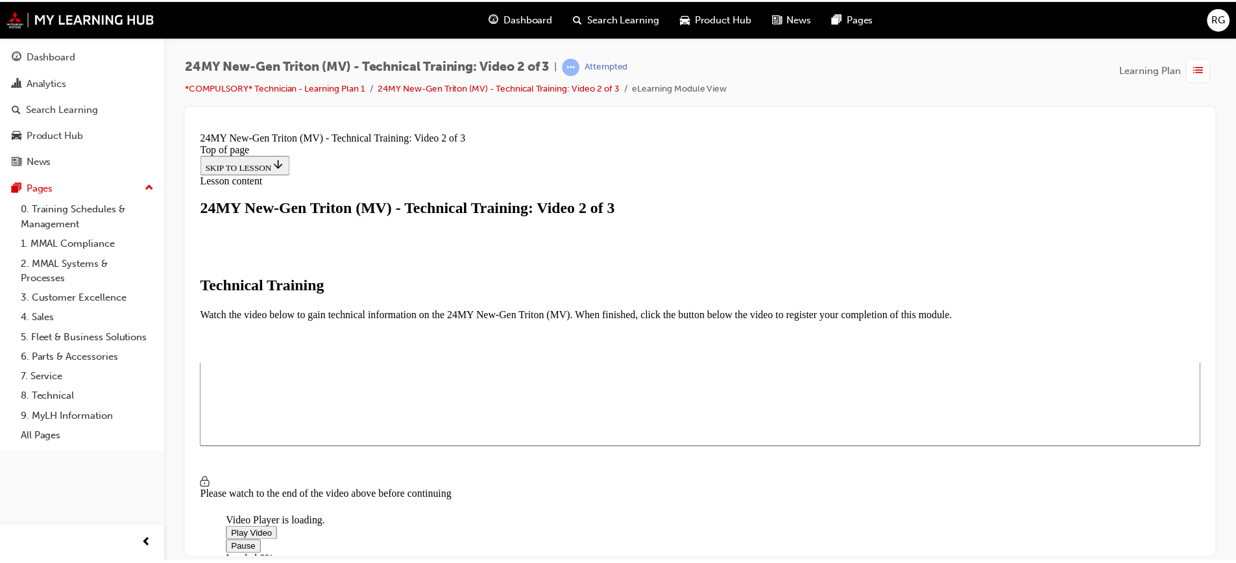
scroll to position [215, 0]
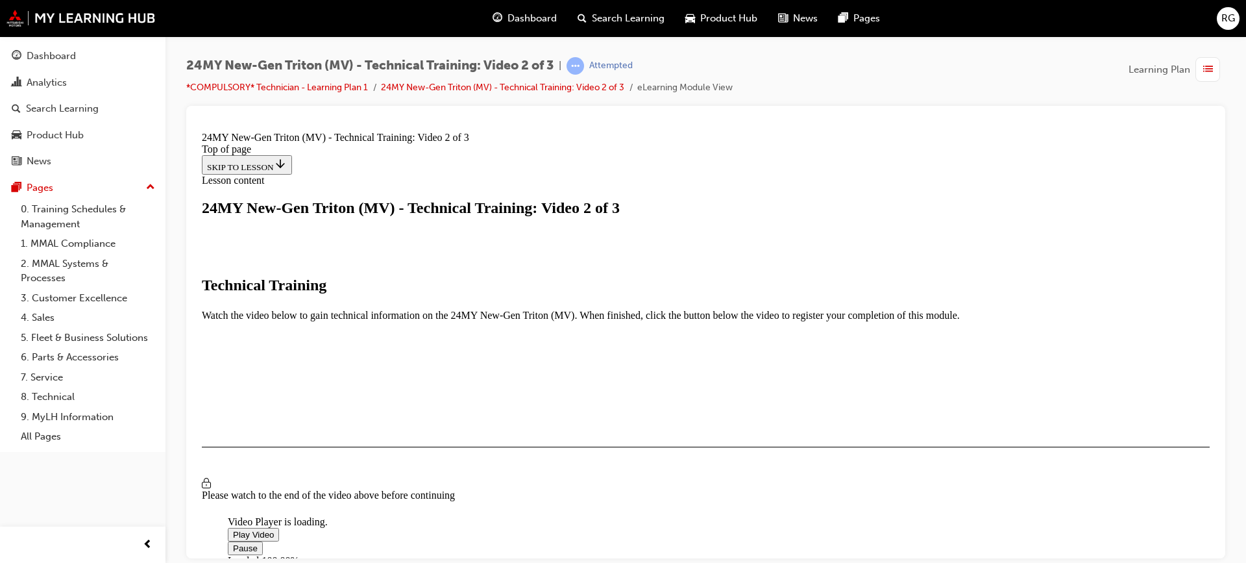
click at [233, 543] on span "Video player" at bounding box center [233, 548] width 0 height 10
click at [524, 24] on span "Dashboard" at bounding box center [532, 18] width 49 height 15
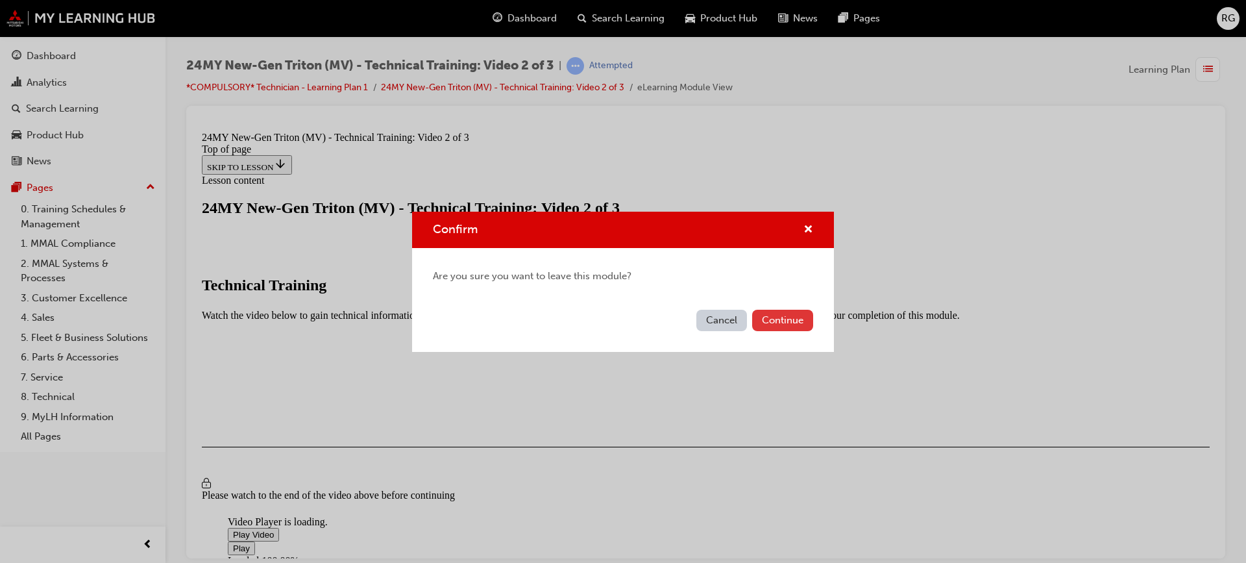
click at [772, 319] on button "Continue" at bounding box center [782, 320] width 61 height 21
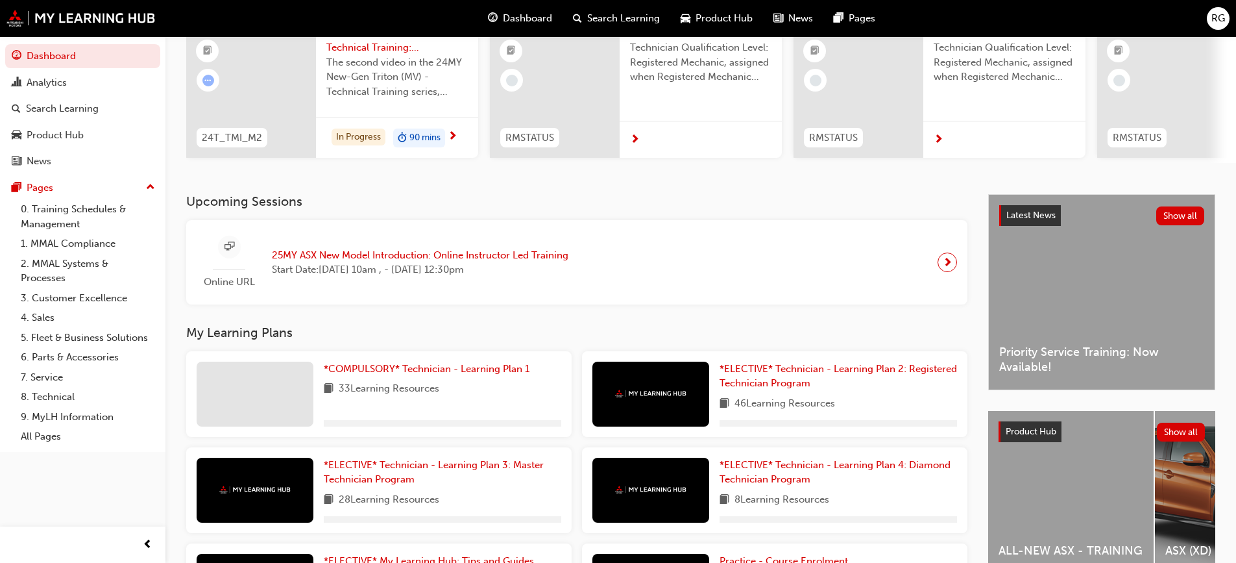
scroll to position [271, 0]
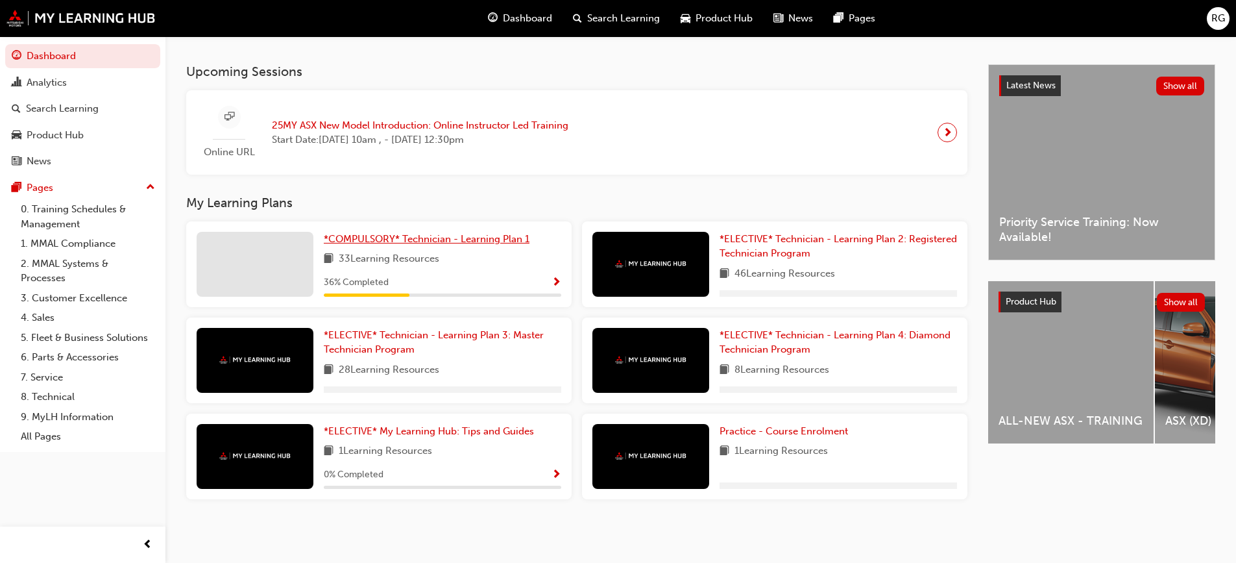
click at [459, 240] on span "*COMPULSORY* Technician - Learning Plan 1" at bounding box center [427, 239] width 206 height 12
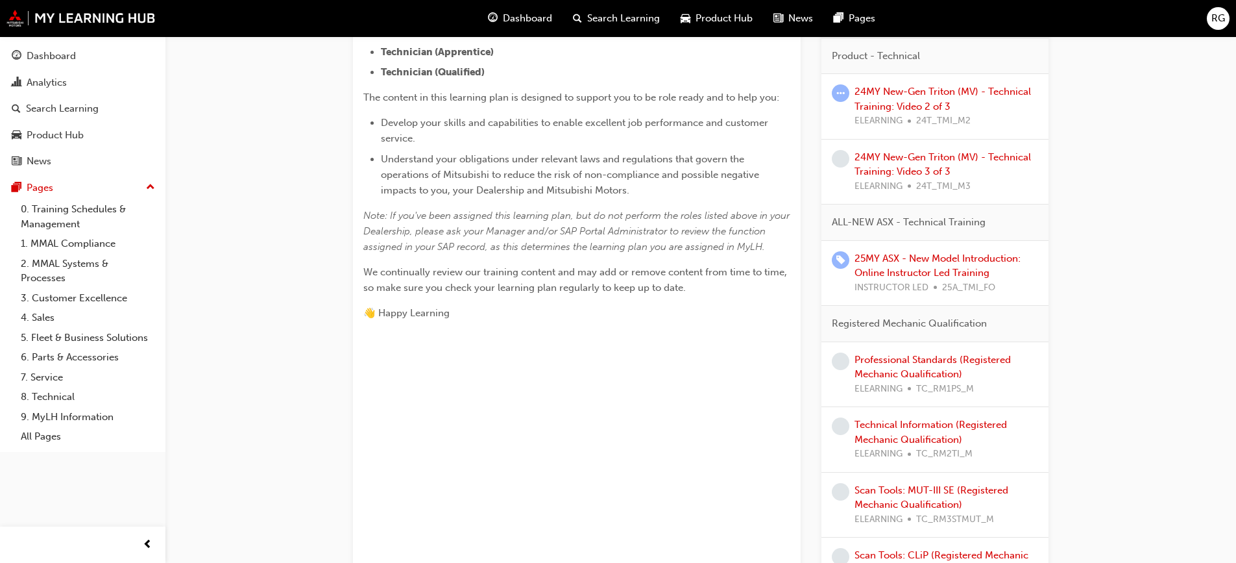
scroll to position [454, 0]
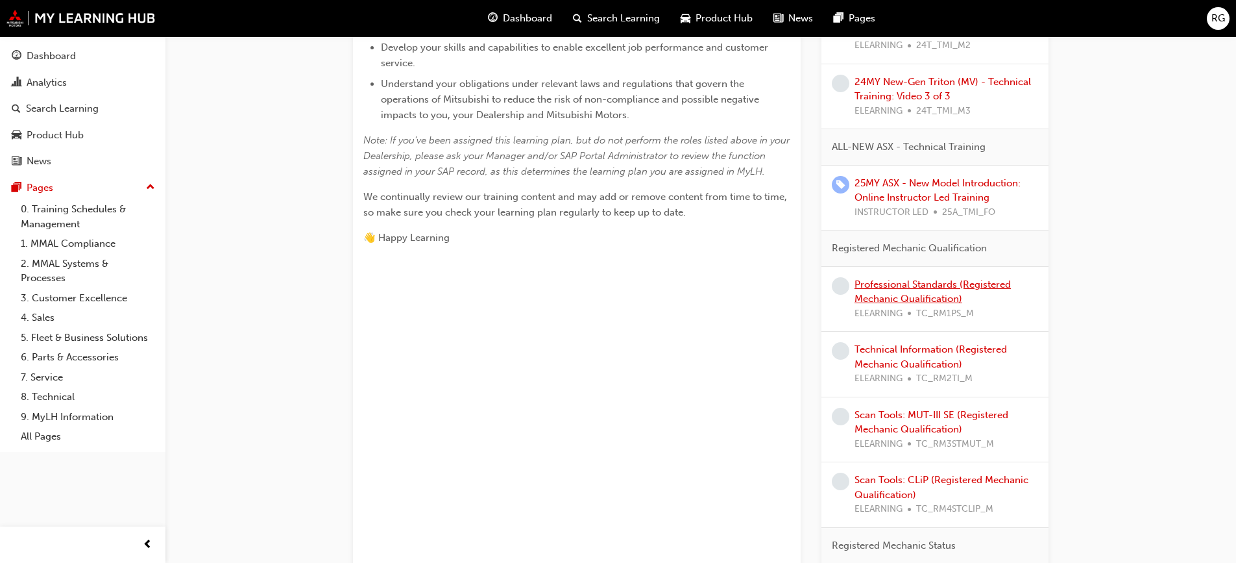
click at [938, 285] on link "Professional Standards (Registered Mechanic Qualification)" at bounding box center [933, 291] width 156 height 27
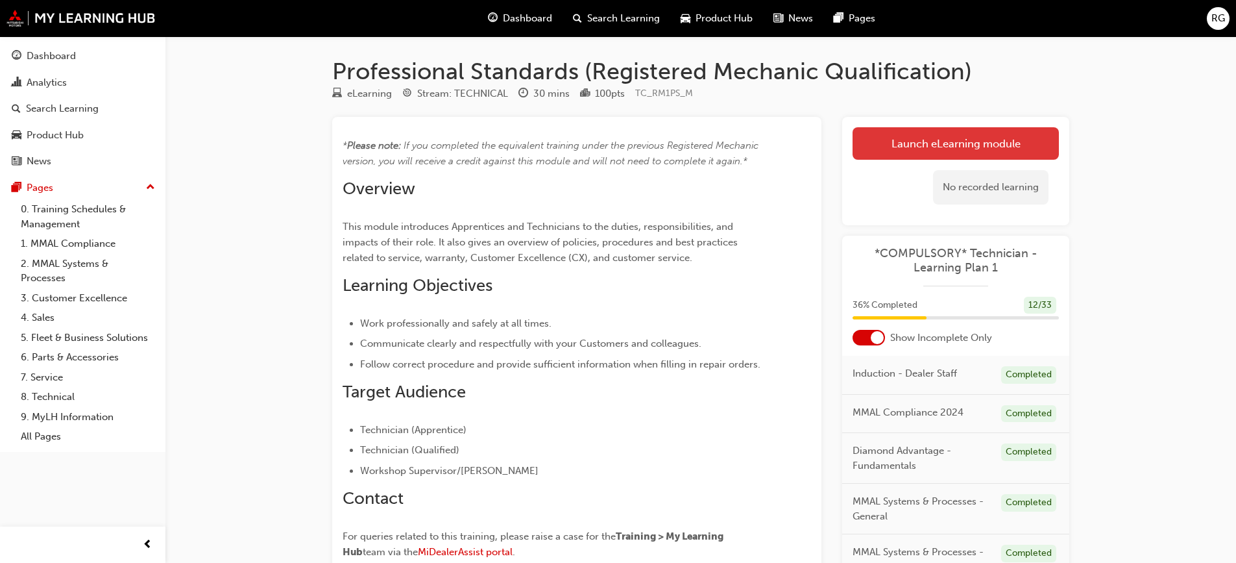
click at [1005, 139] on link "Launch eLearning module" at bounding box center [956, 143] width 206 height 32
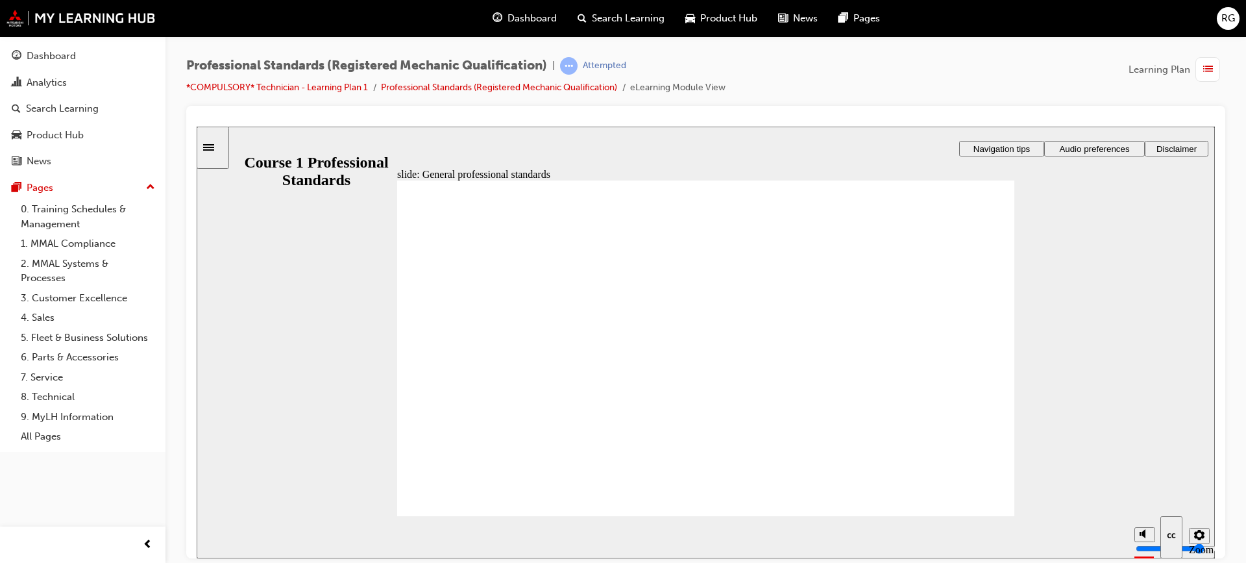
radio input "true"
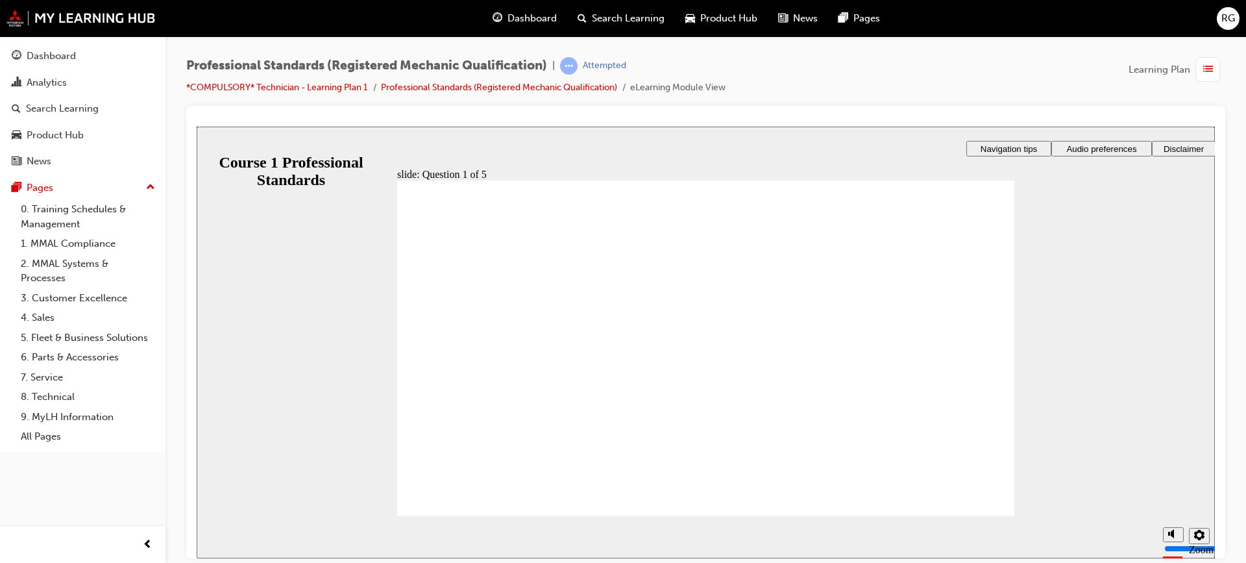
radio input "true"
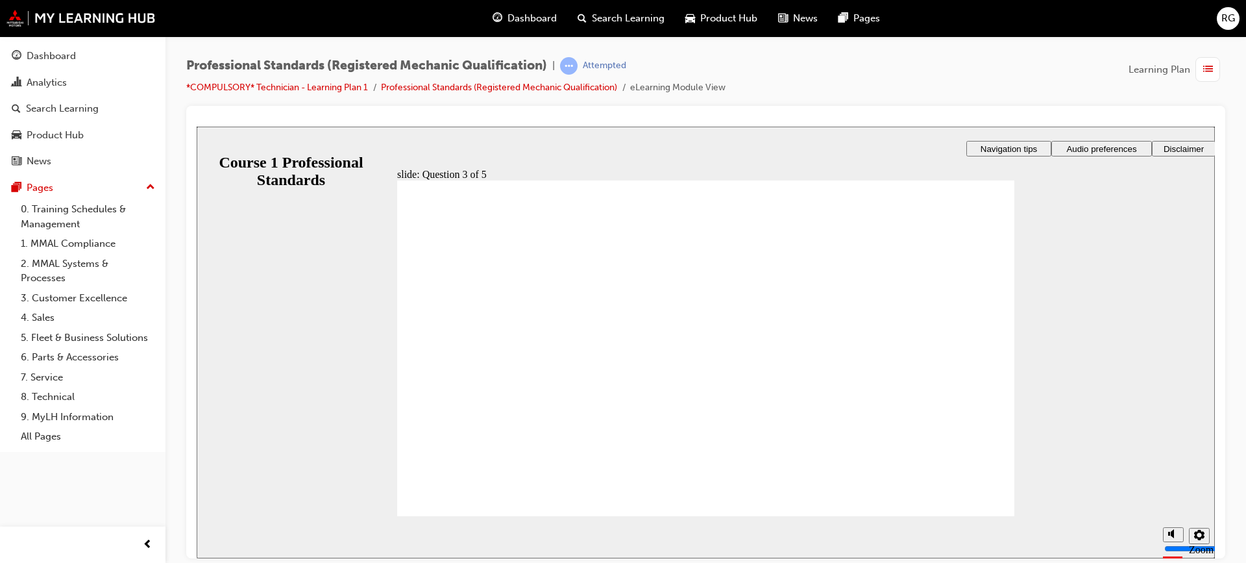
radio input "true"
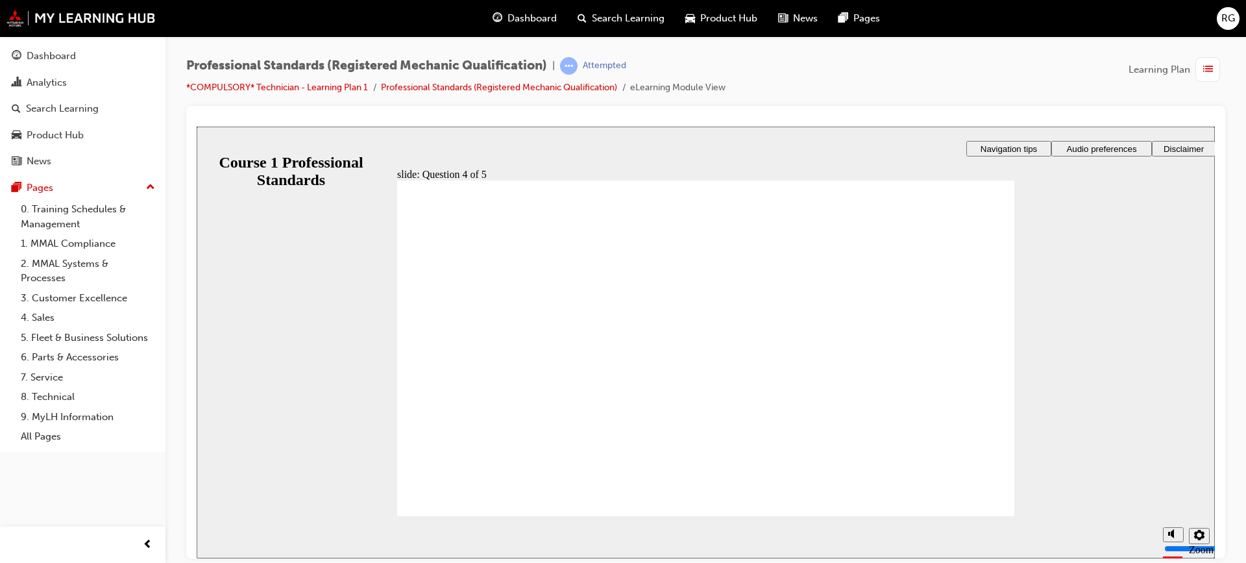
checkbox input "true"
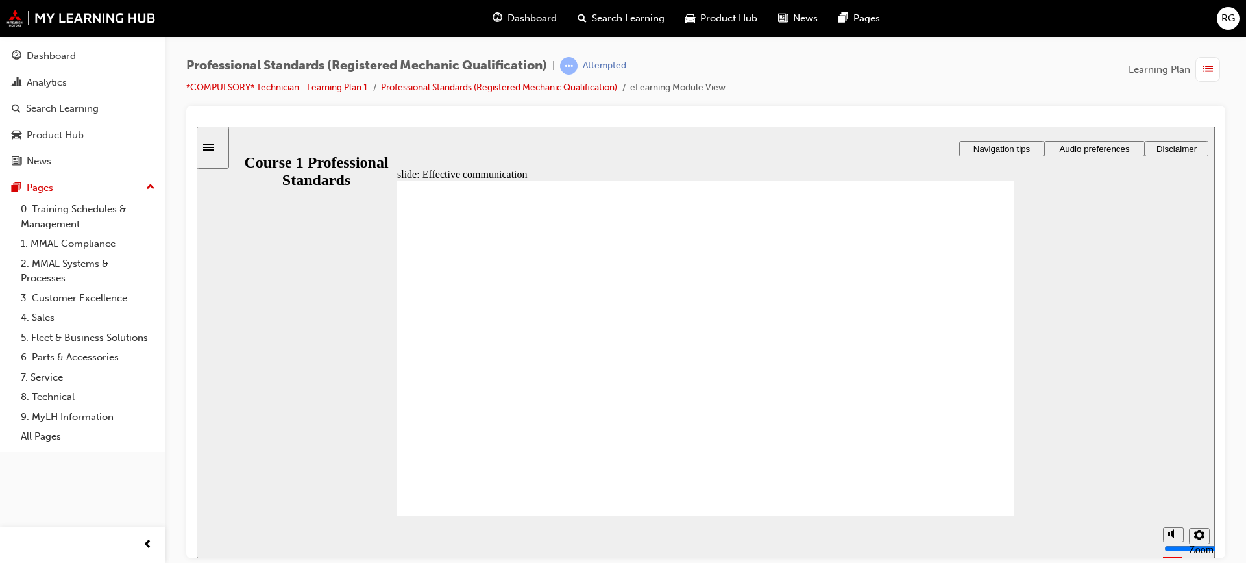
radio input "true"
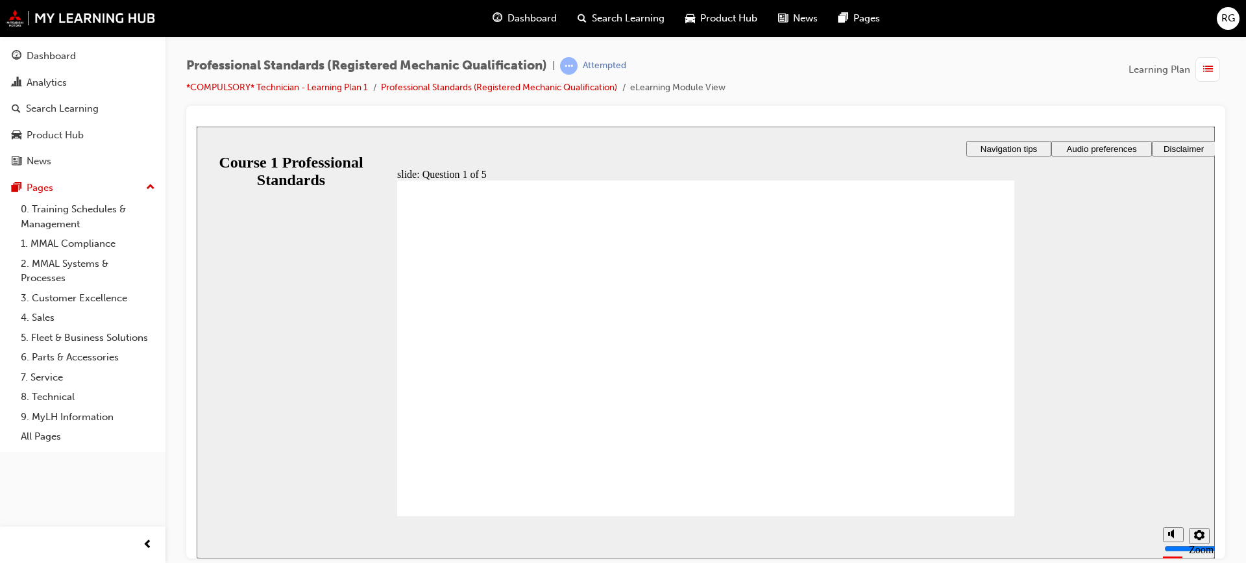
radio input "true"
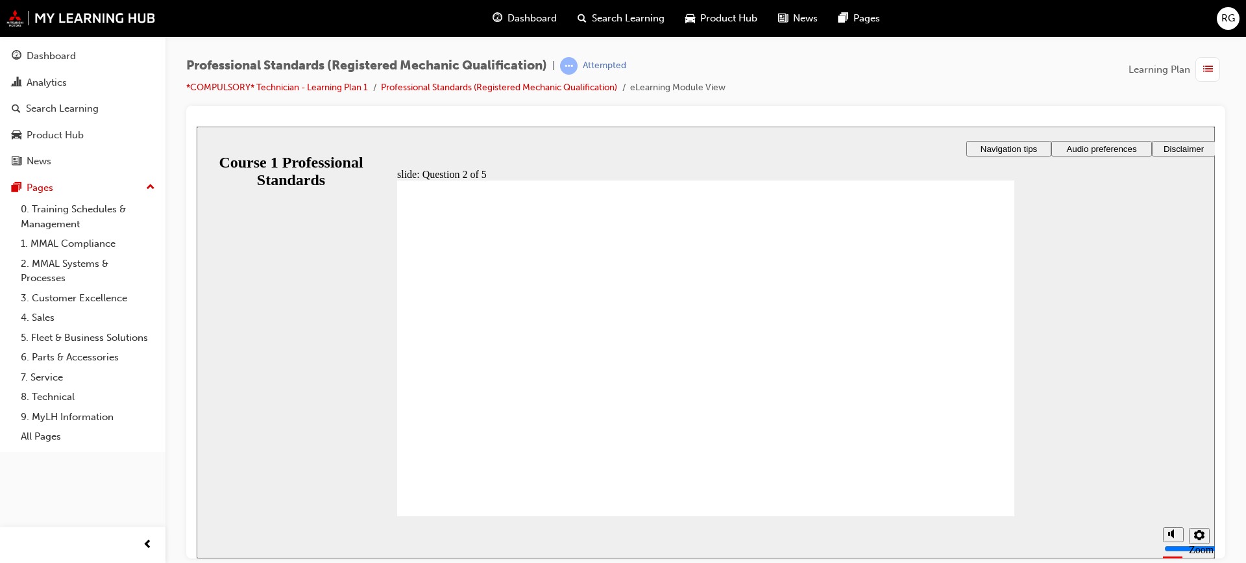
checkbox input "true"
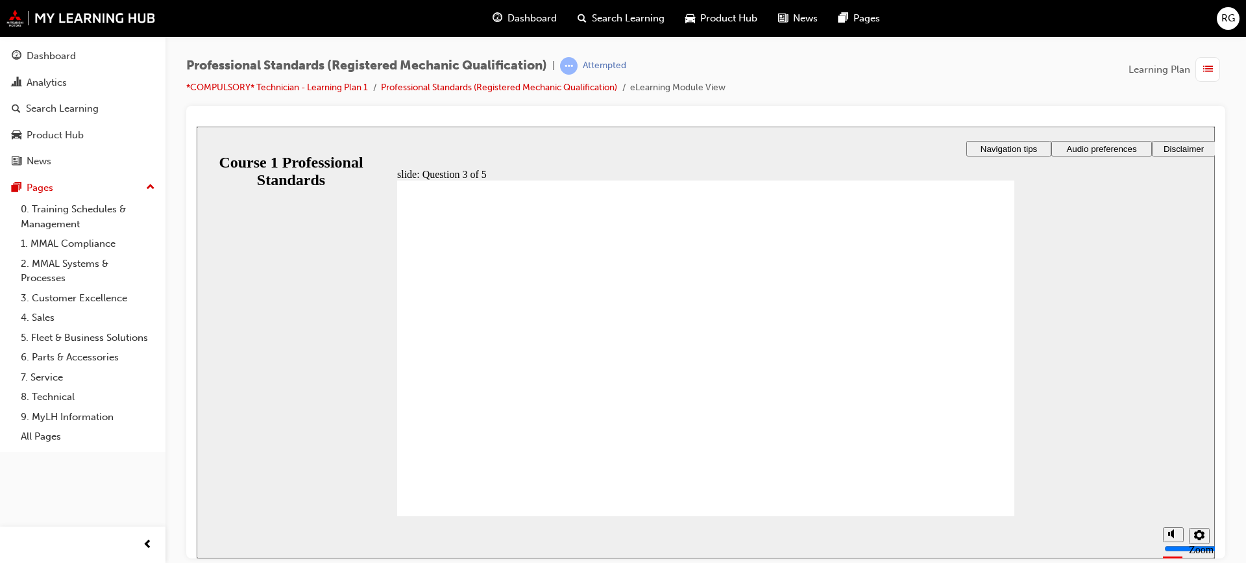
radio input "true"
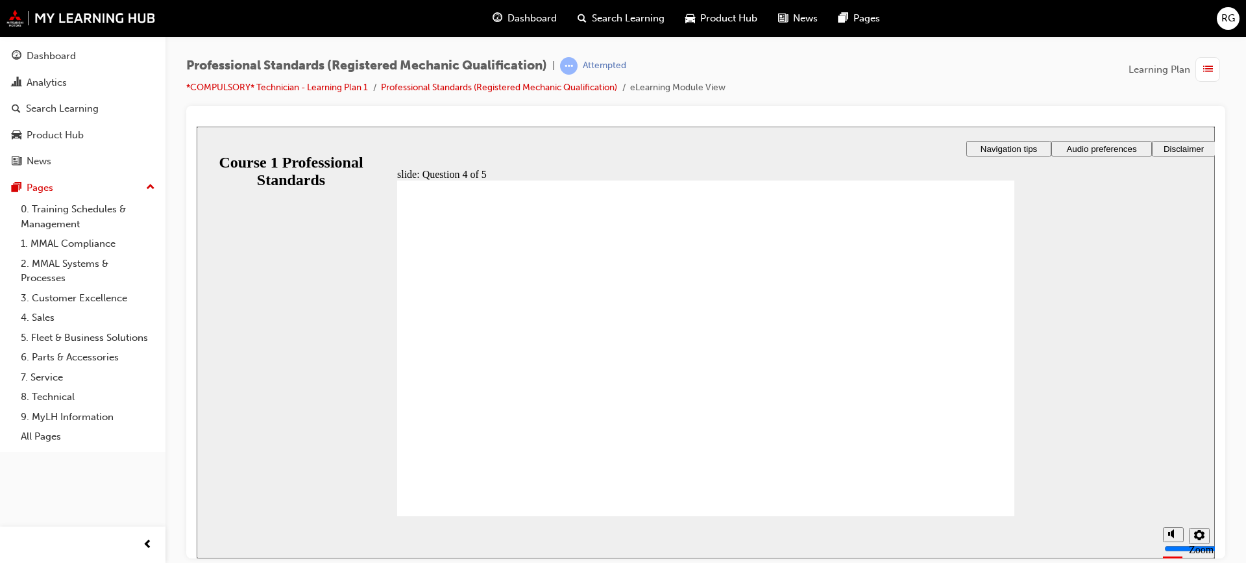
radio input "true"
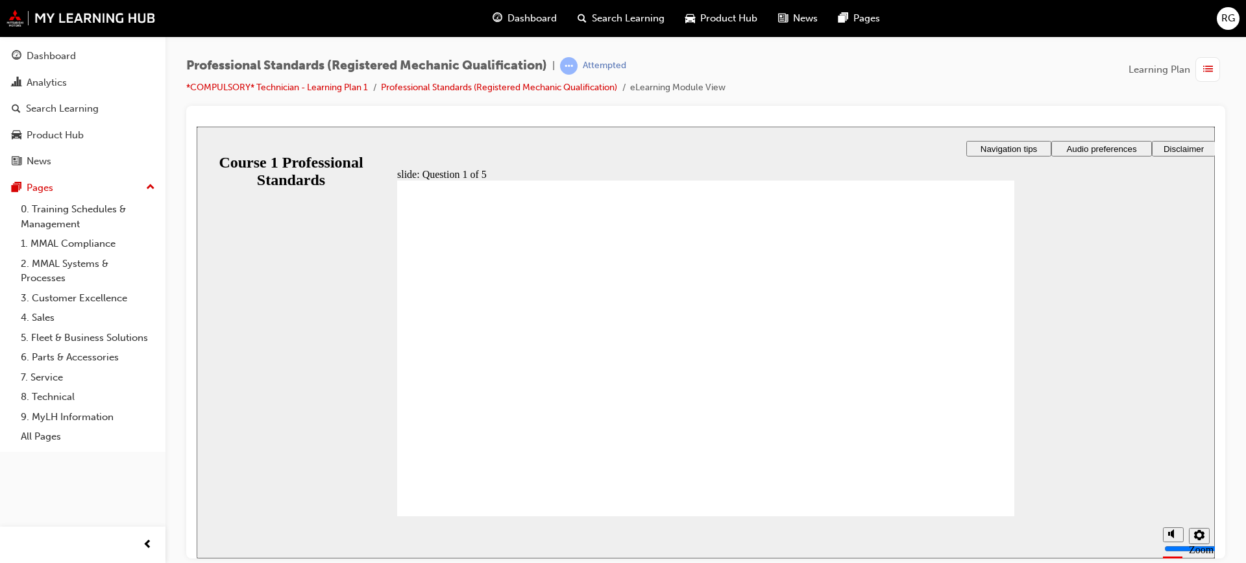
checkbox input "true"
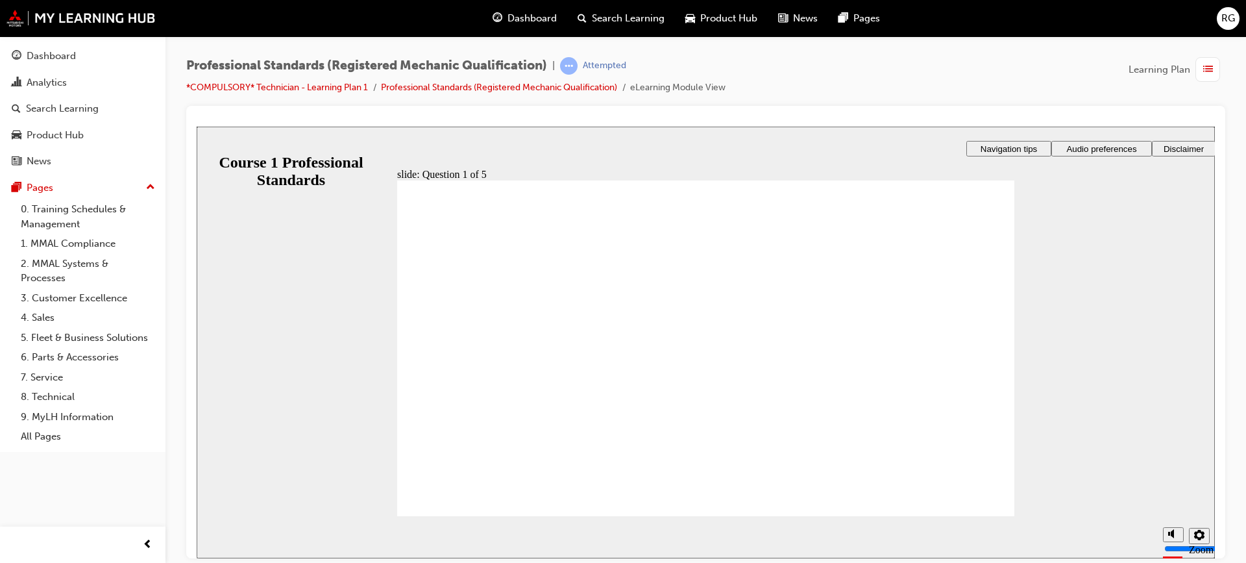
radio input "true"
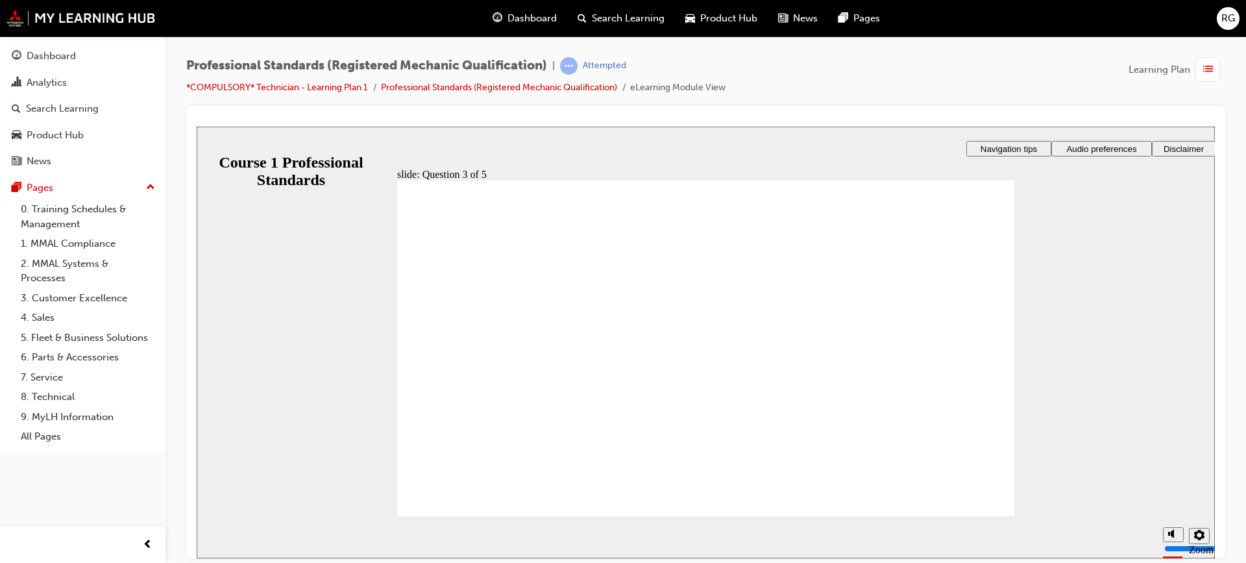
radio input "true"
drag, startPoint x: 659, startPoint y: 427, endPoint x: 704, endPoint y: 423, distance: 45.6
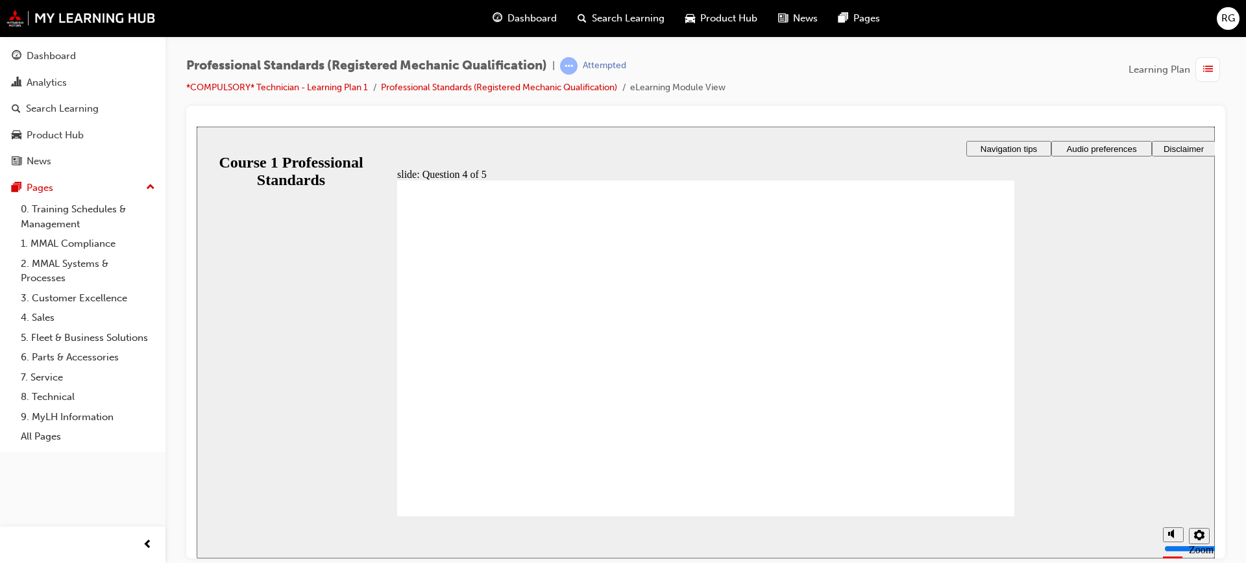
radio input "true"
checkbox input "true"
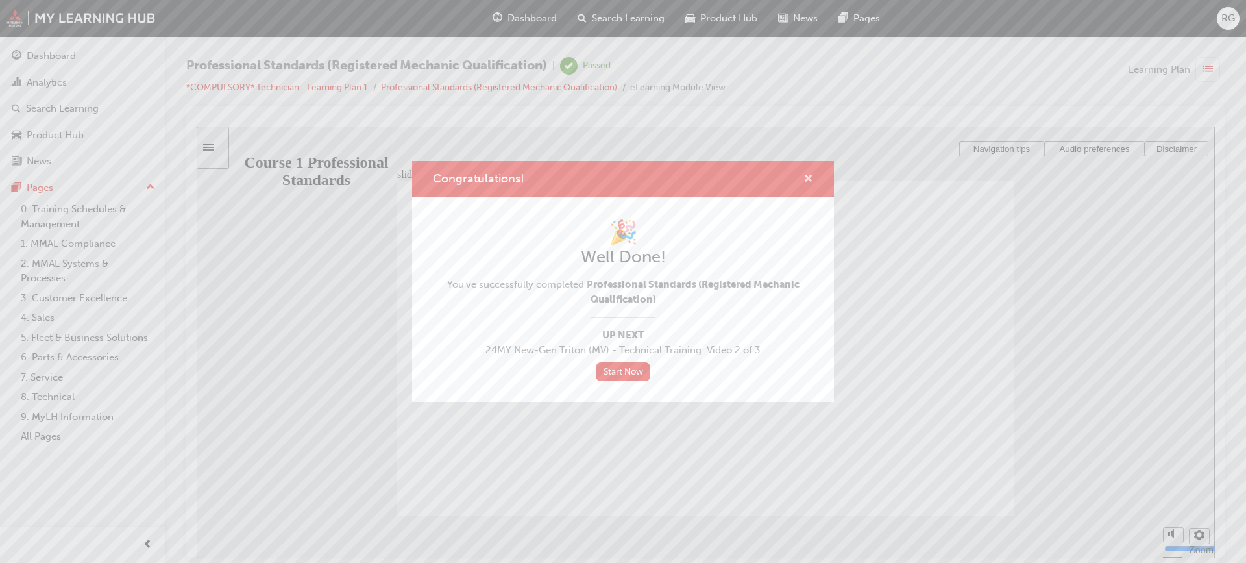
click at [805, 180] on span "cross-icon" at bounding box center [809, 180] width 10 height 12
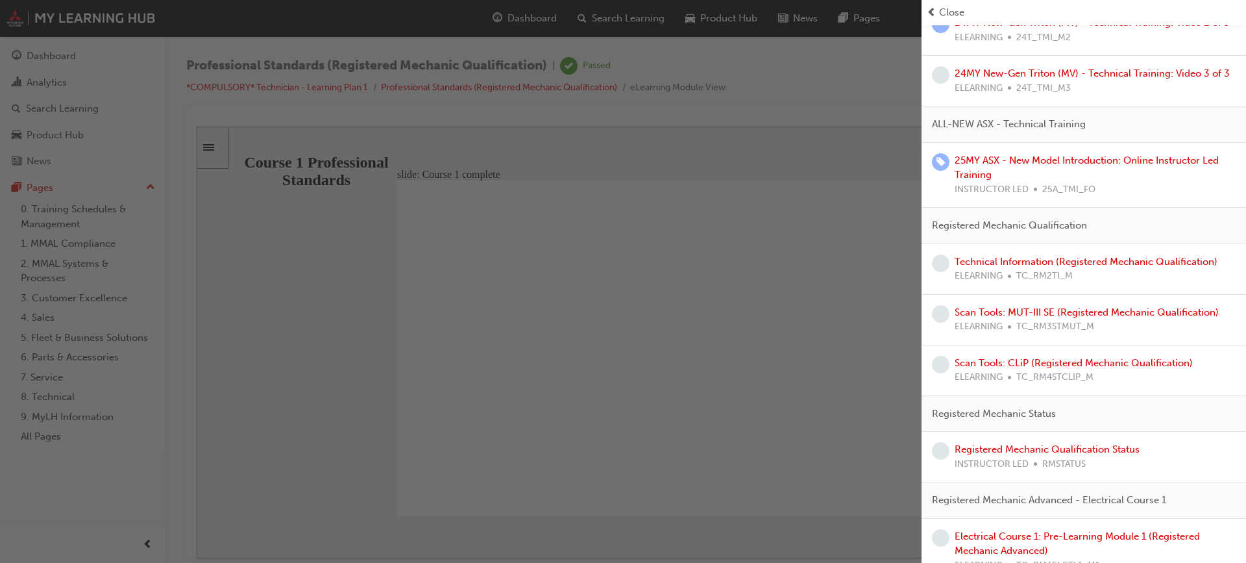
scroll to position [389, 0]
click at [1061, 266] on link "Technical Information (Registered Mechanic Qualification)" at bounding box center [1086, 260] width 263 height 12
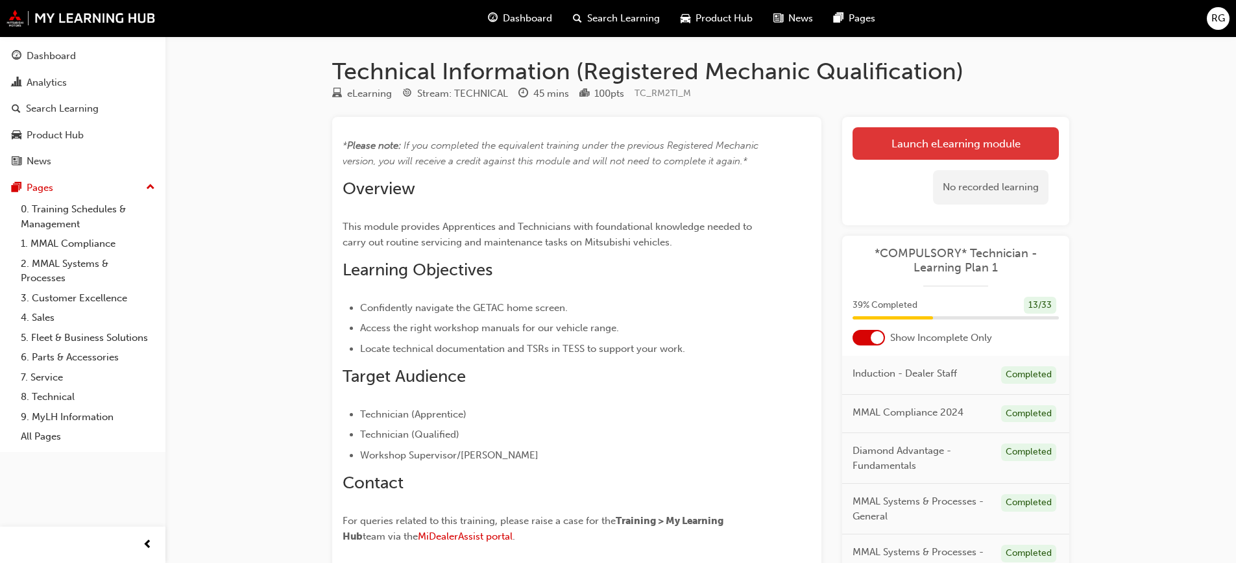
click at [974, 143] on link "Launch eLearning module" at bounding box center [956, 143] width 206 height 32
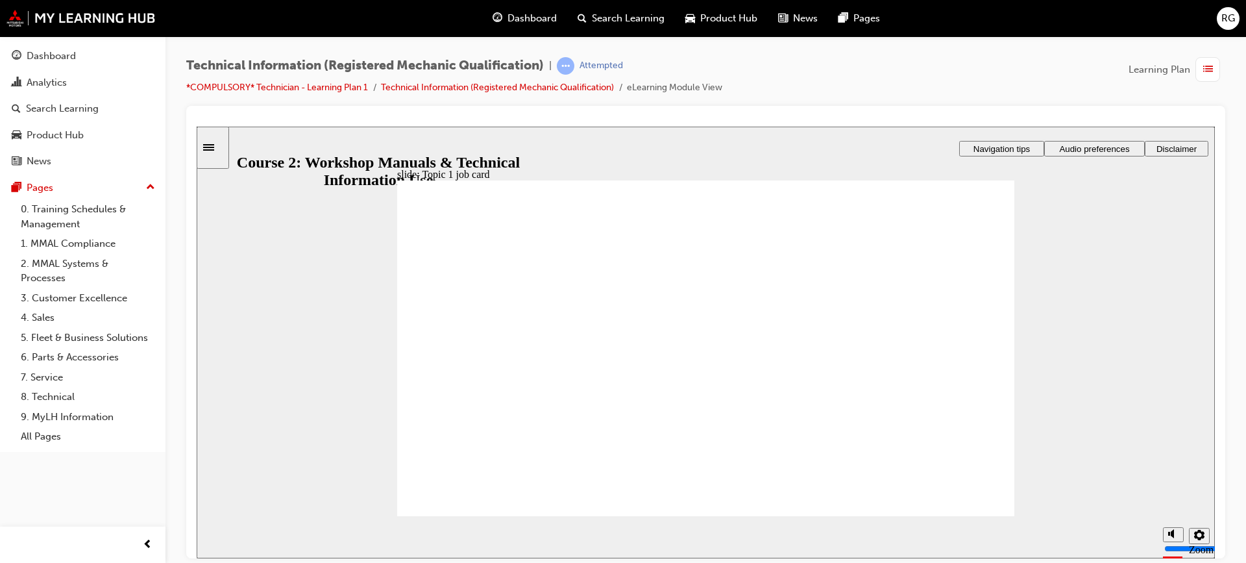
drag, startPoint x: 966, startPoint y: 502, endPoint x: 957, endPoint y: 487, distance: 17.5
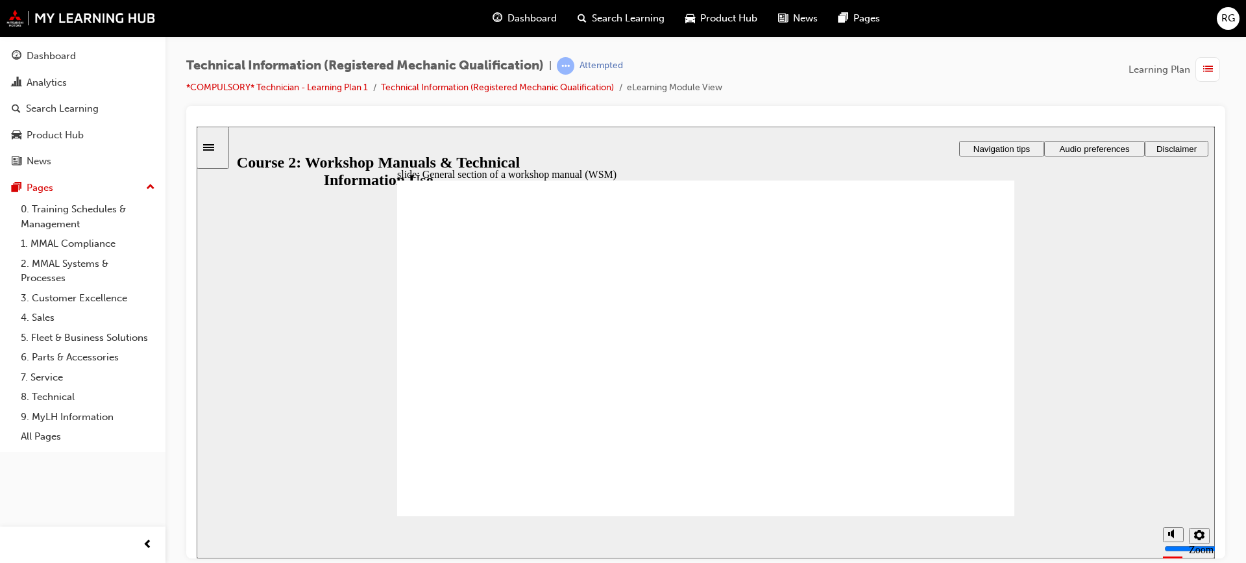
drag, startPoint x: 667, startPoint y: 445, endPoint x: 670, endPoint y: 316, distance: 129.2
drag, startPoint x: 609, startPoint y: 446, endPoint x: 661, endPoint y: 383, distance: 81.2
drag, startPoint x: 717, startPoint y: 448, endPoint x: 869, endPoint y: 382, distance: 165.7
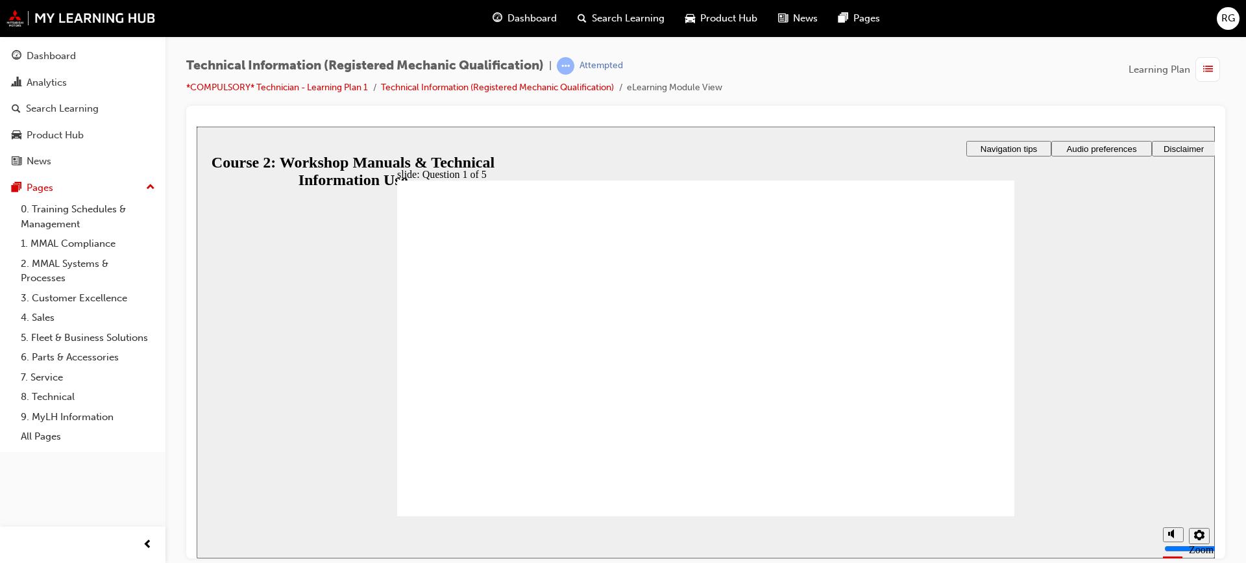
drag, startPoint x: 788, startPoint y: 436, endPoint x: 877, endPoint y: 312, distance: 152.9
radio input "true"
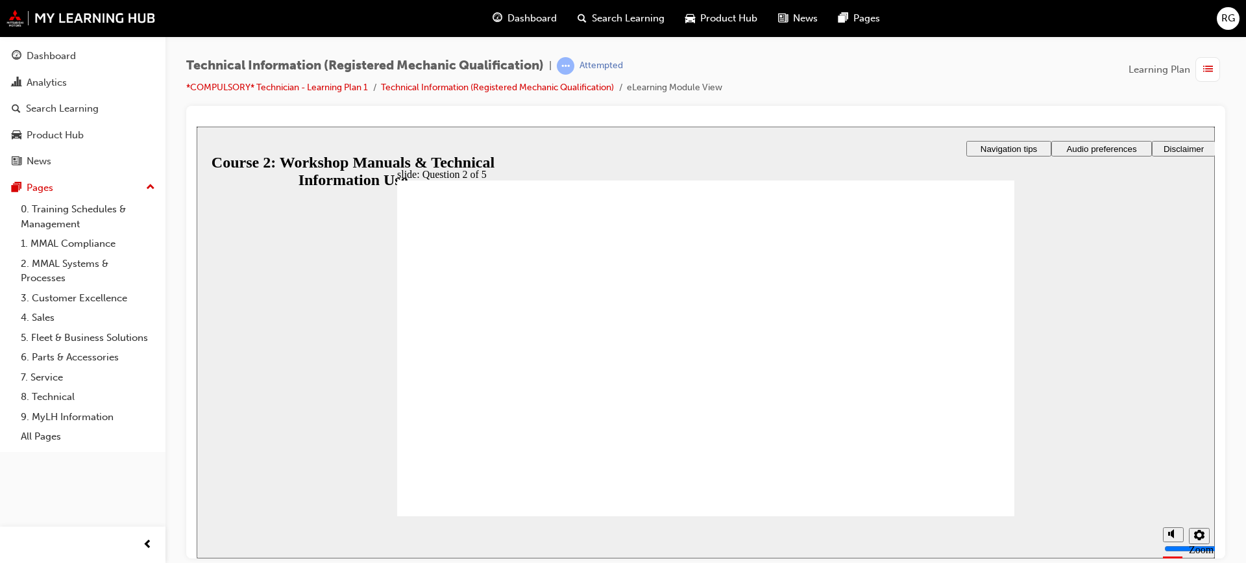
radio input "true"
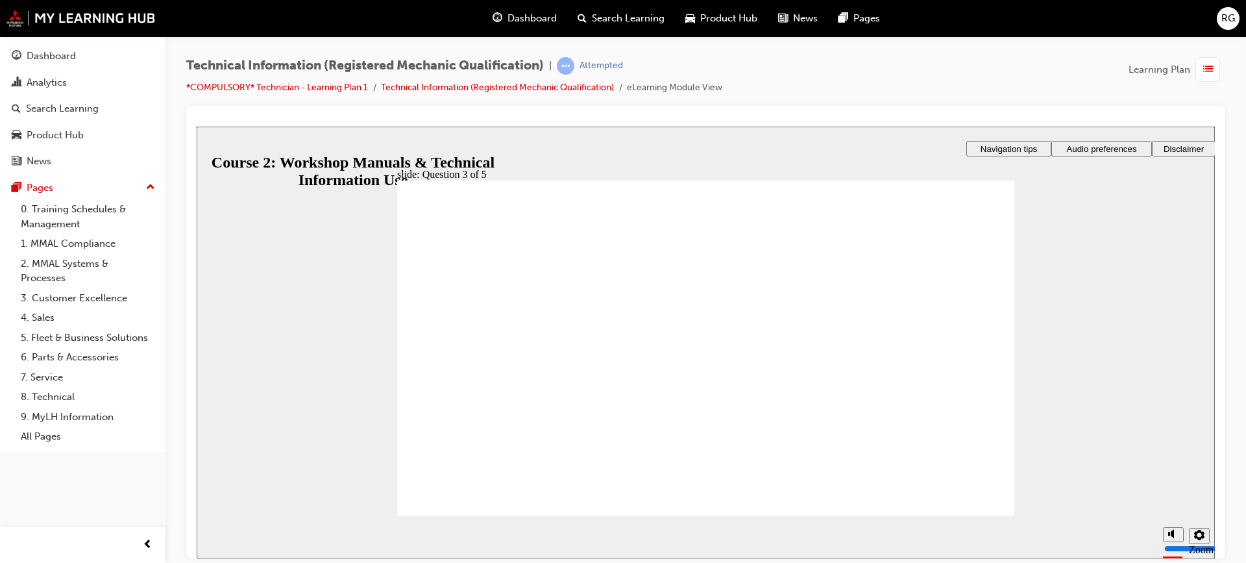
radio input "true"
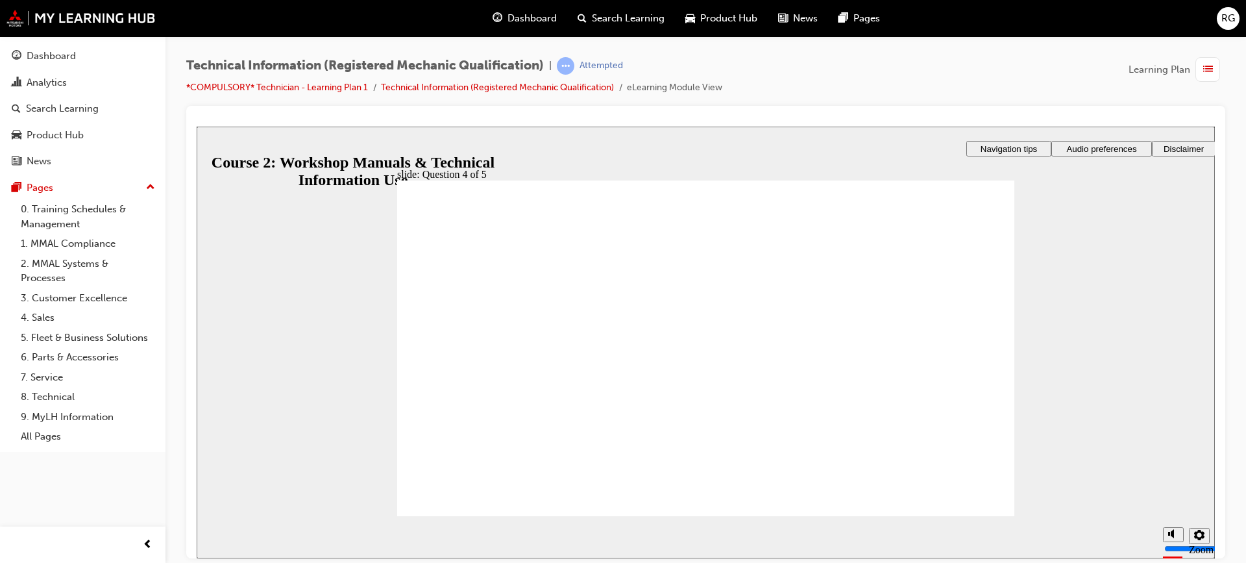
drag, startPoint x: 711, startPoint y: 430, endPoint x: 718, endPoint y: 429, distance: 7.8
radio input "true"
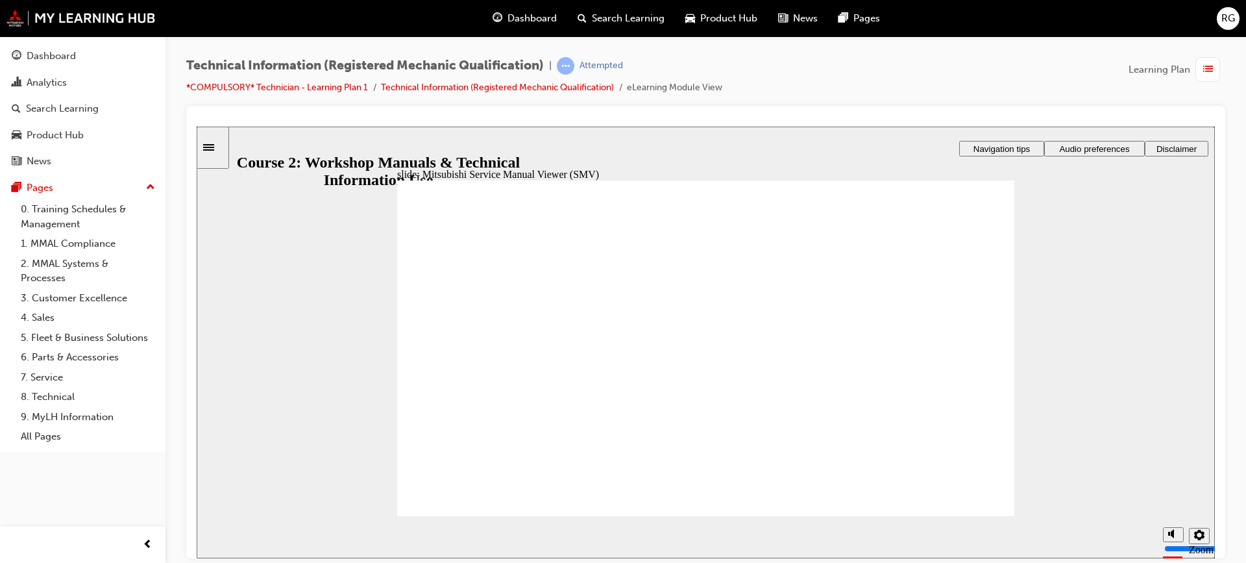
checkbox input "true"
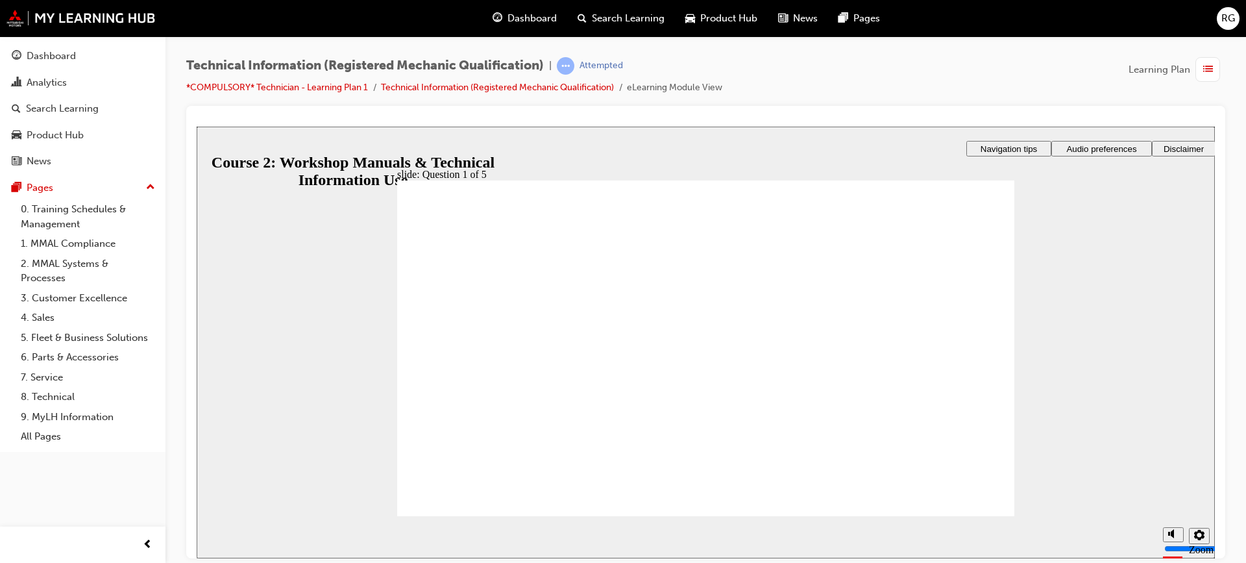
checkbox input "true"
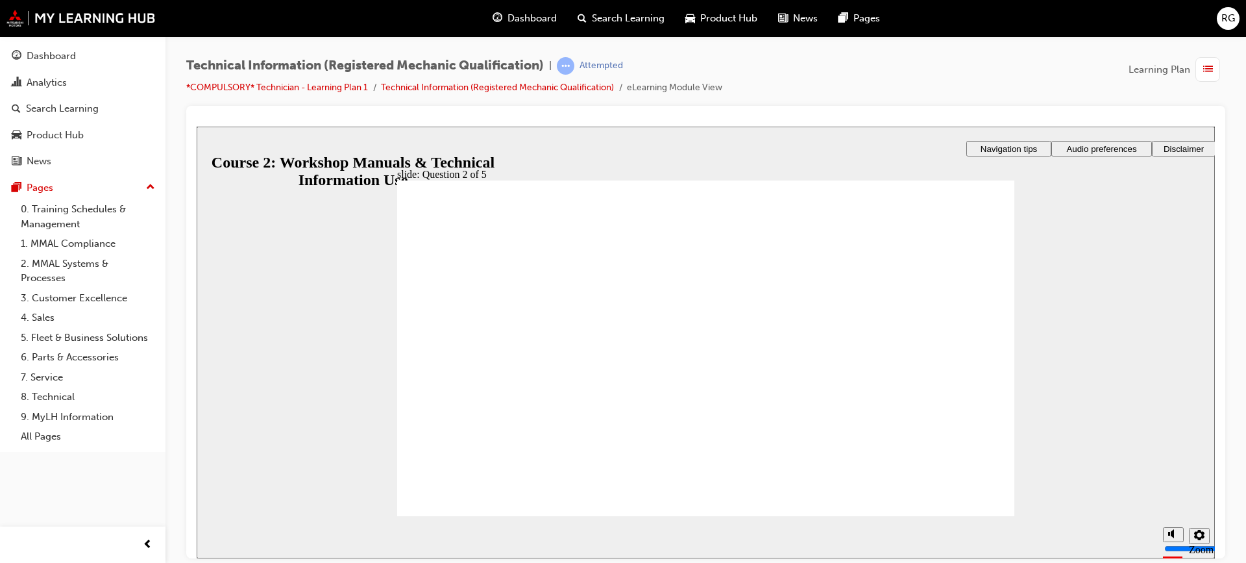
checkbox input "true"
drag, startPoint x: 515, startPoint y: 384, endPoint x: 523, endPoint y: 357, distance: 28.4
checkbox input "true"
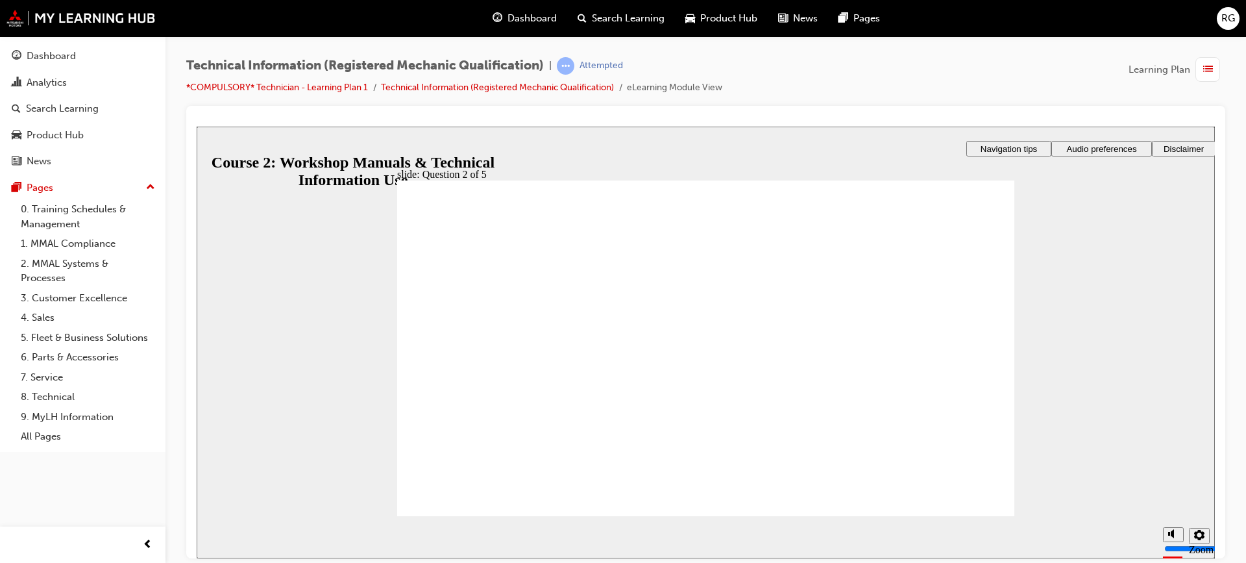
radio input "true"
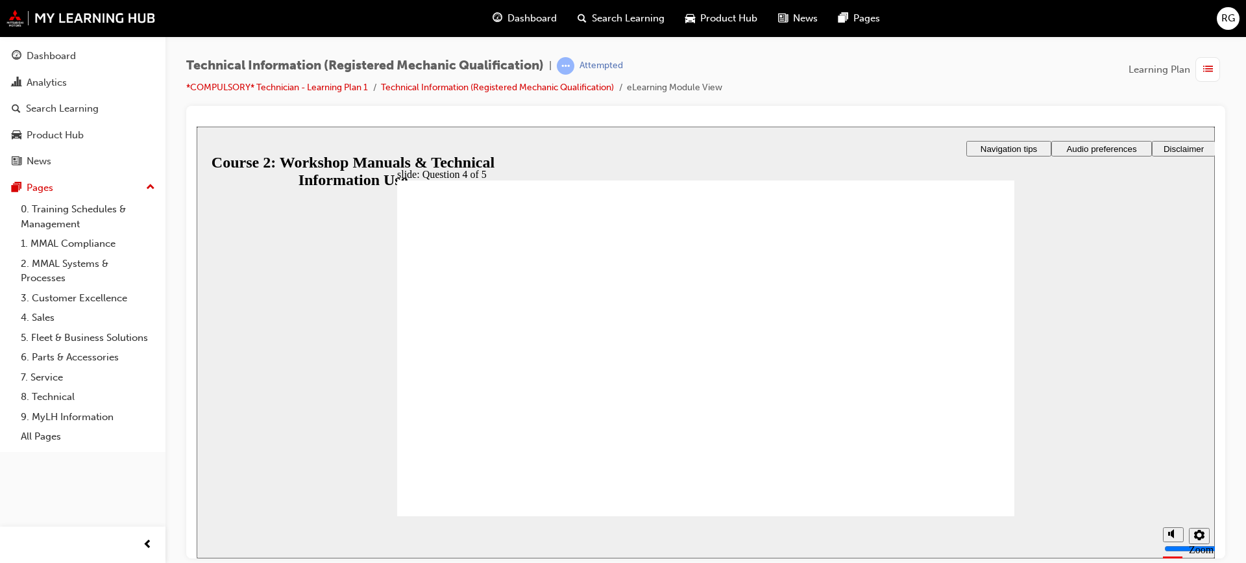
radio input "true"
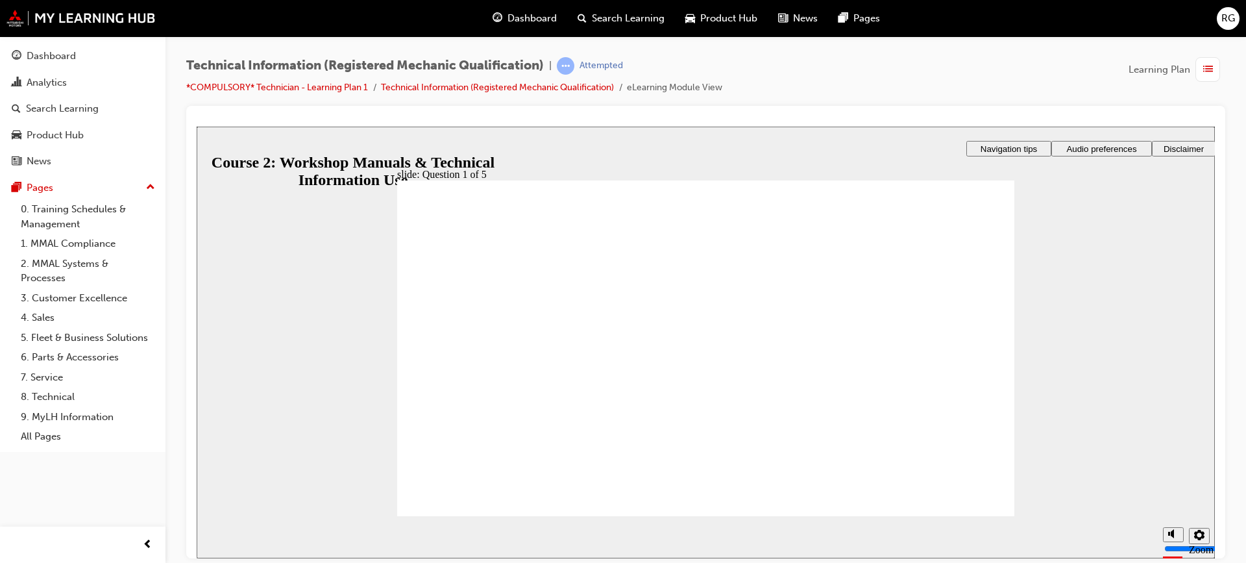
radio input "true"
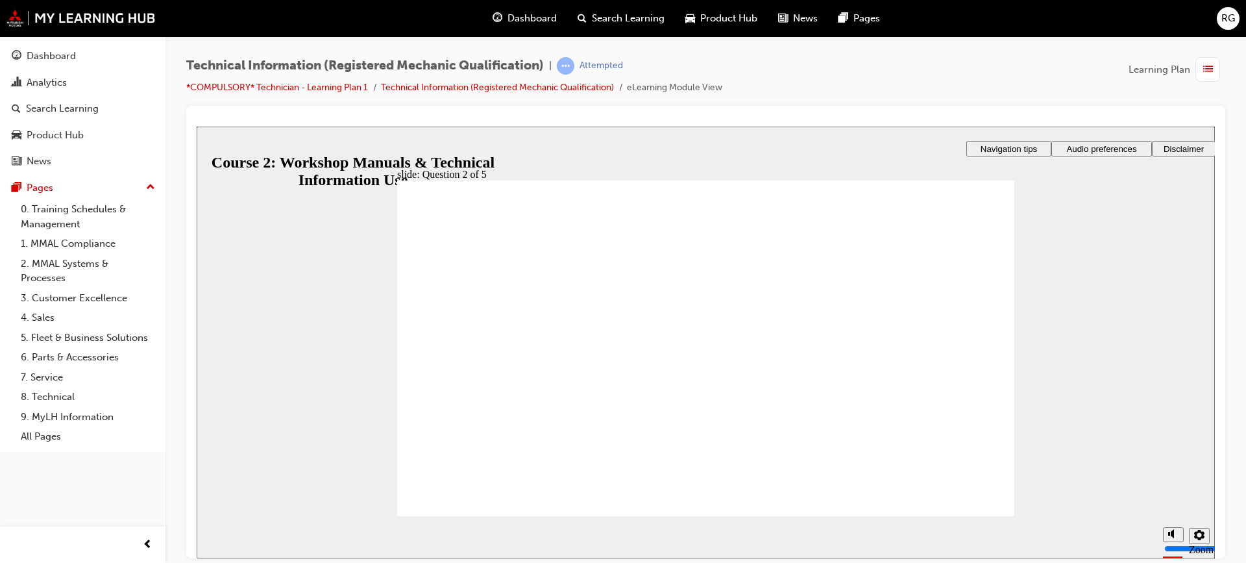
radio input "true"
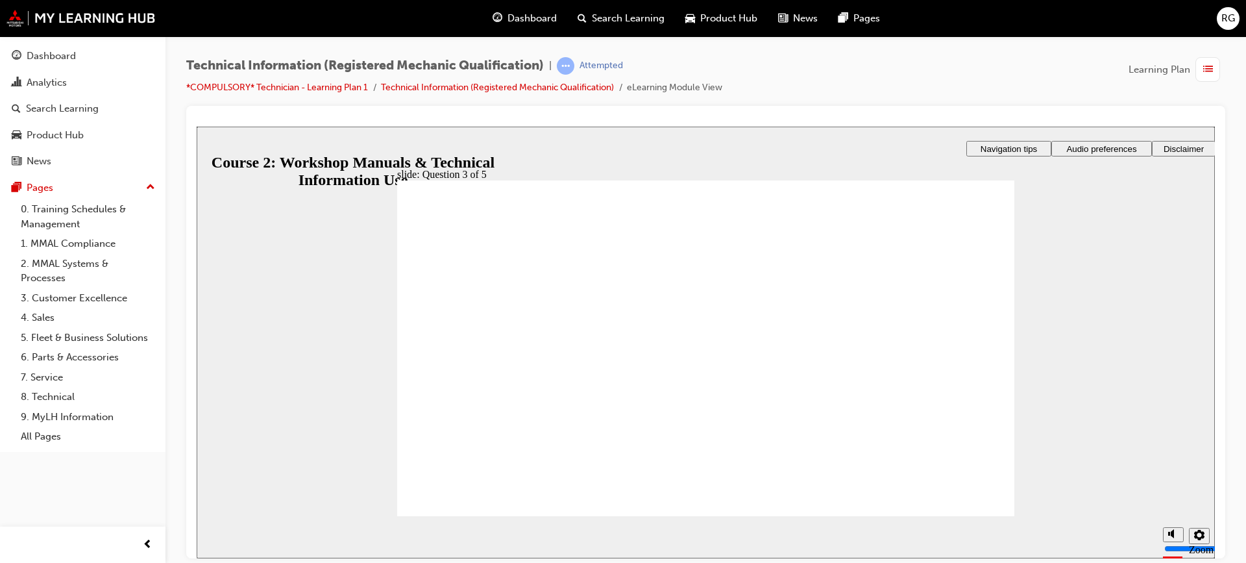
radio input "true"
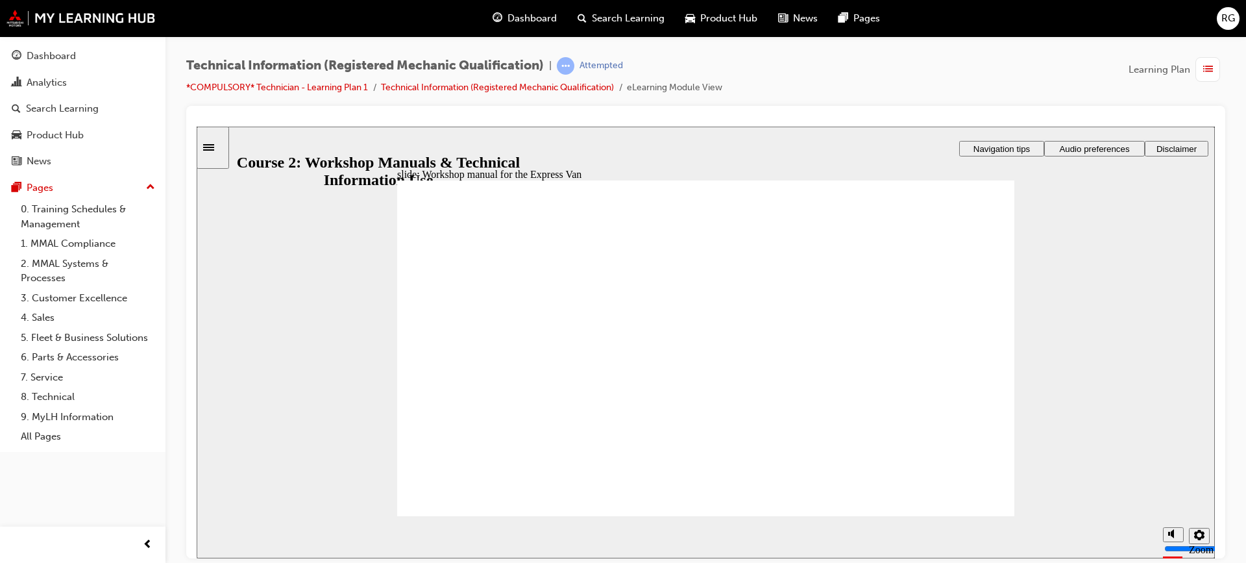
radio input "true"
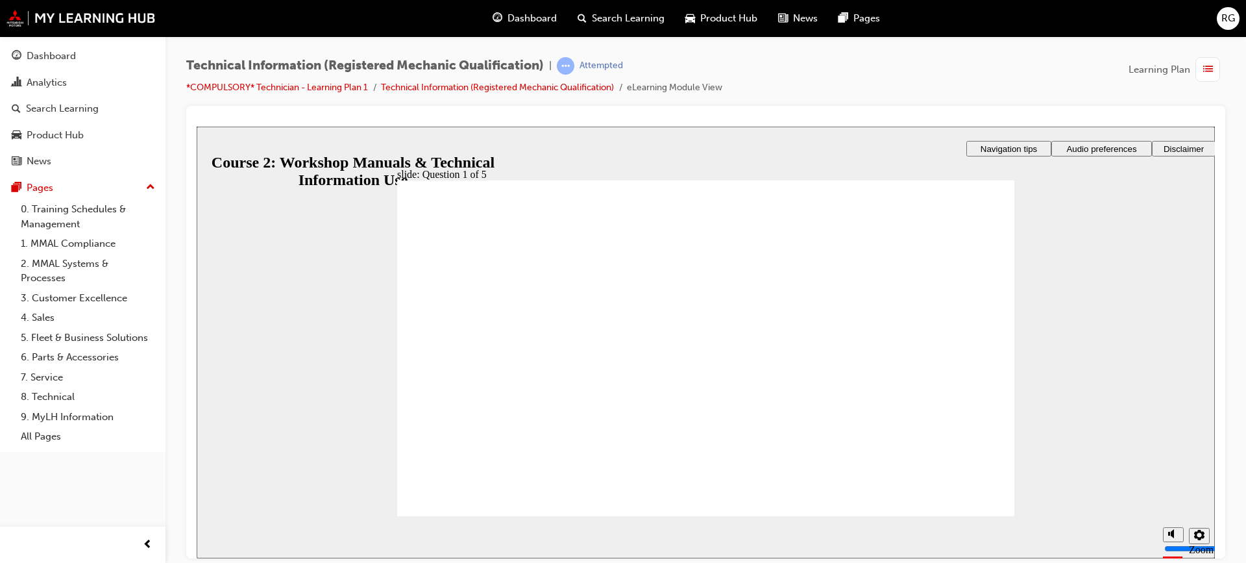
radio input "true"
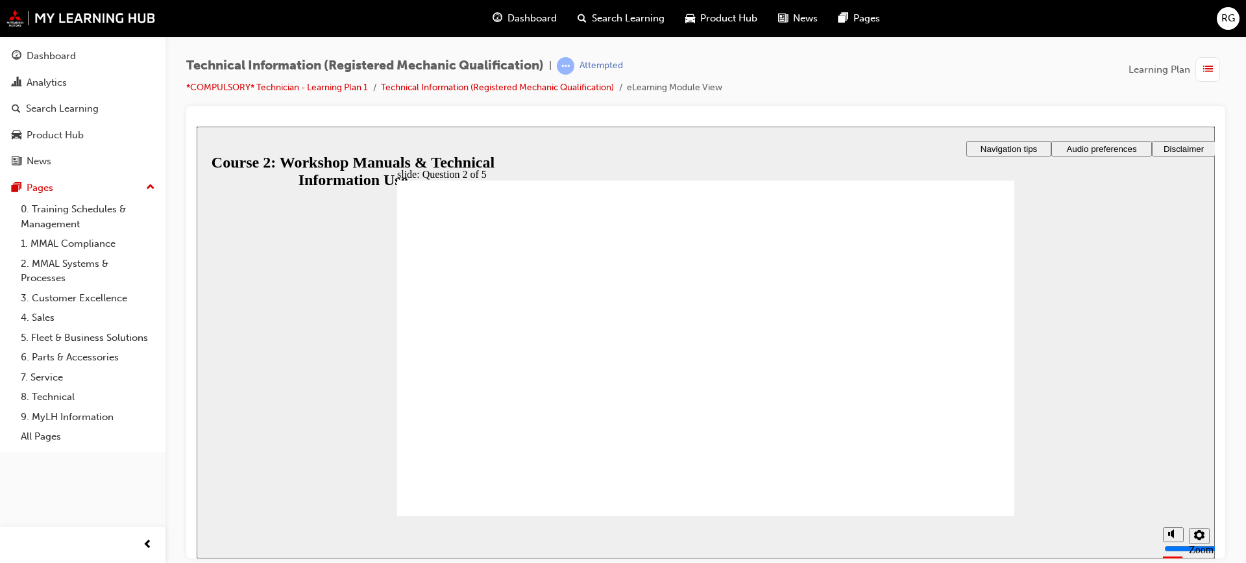
drag, startPoint x: 657, startPoint y: 439, endPoint x: 787, endPoint y: 480, distance: 135.7
radio input "true"
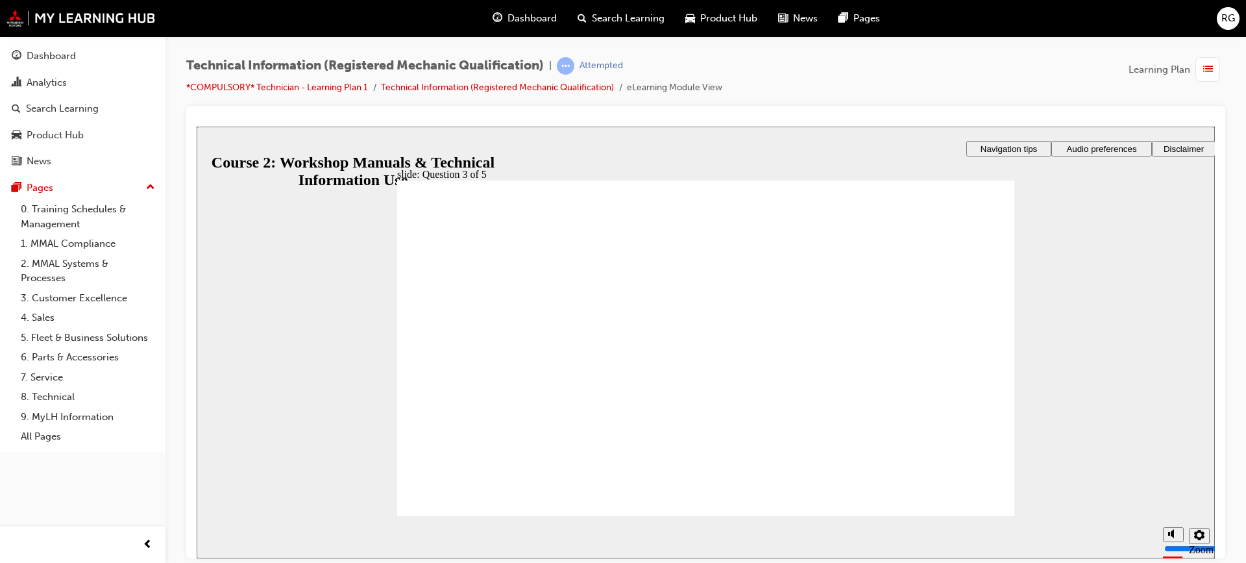
drag, startPoint x: 789, startPoint y: 299, endPoint x: 511, endPoint y: 339, distance: 280.7
drag, startPoint x: 766, startPoint y: 380, endPoint x: 491, endPoint y: 381, distance: 275.2
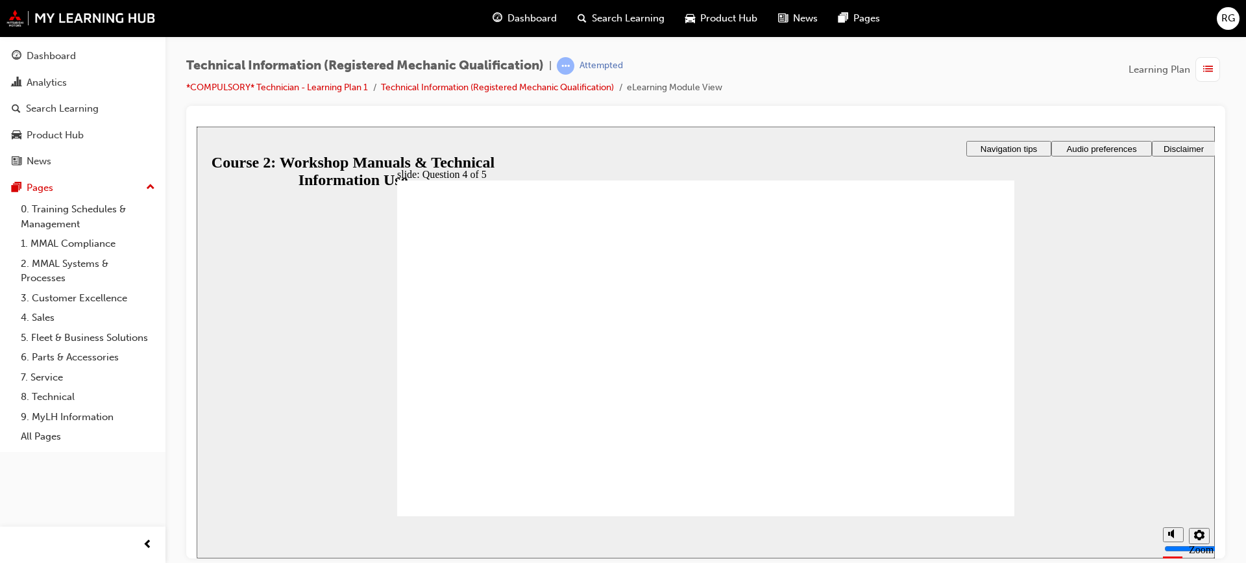
drag, startPoint x: 734, startPoint y: 421, endPoint x: 550, endPoint y: 420, distance: 183.7
drag, startPoint x: 687, startPoint y: 319, endPoint x: 550, endPoint y: 301, distance: 138.1
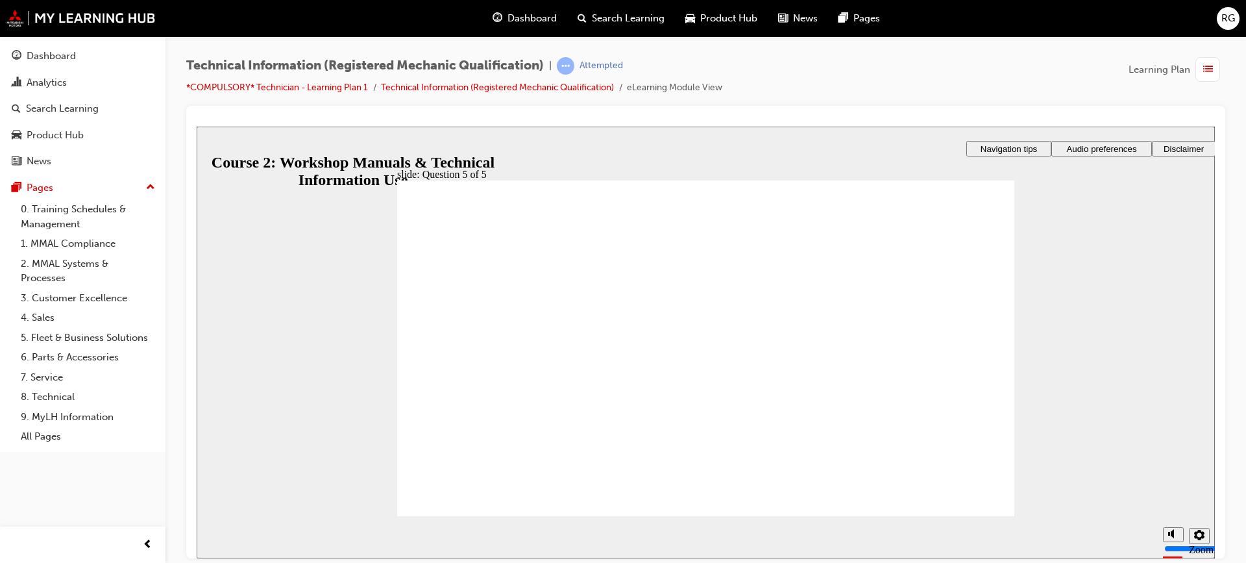
radio input "true"
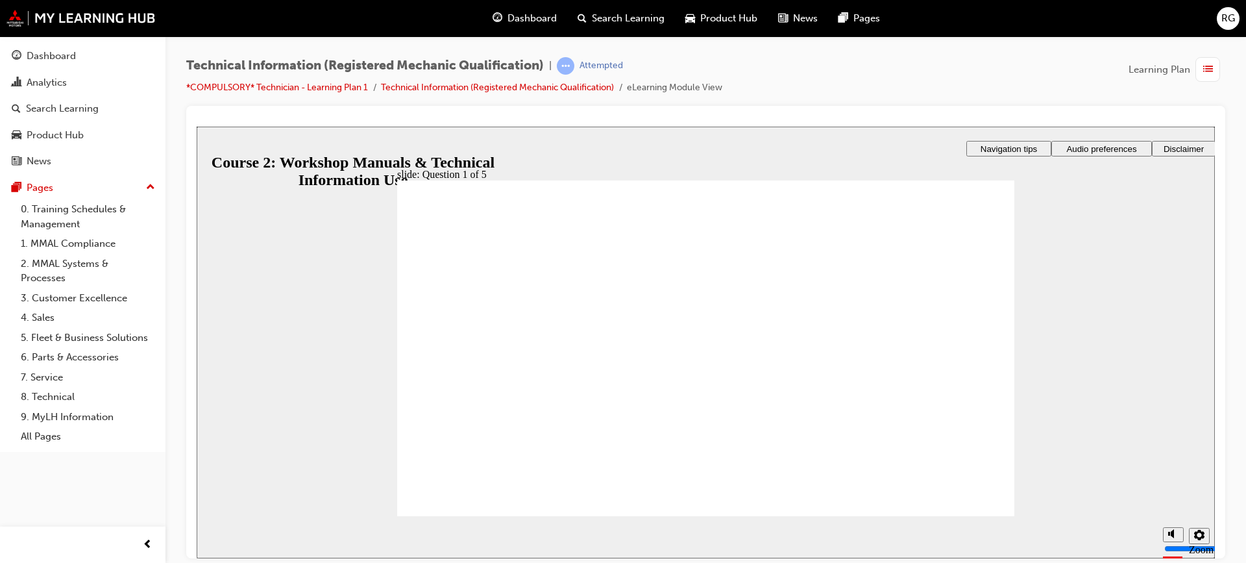
radio input "true"
drag, startPoint x: 450, startPoint y: 323, endPoint x: 448, endPoint y: 368, distance: 44.8
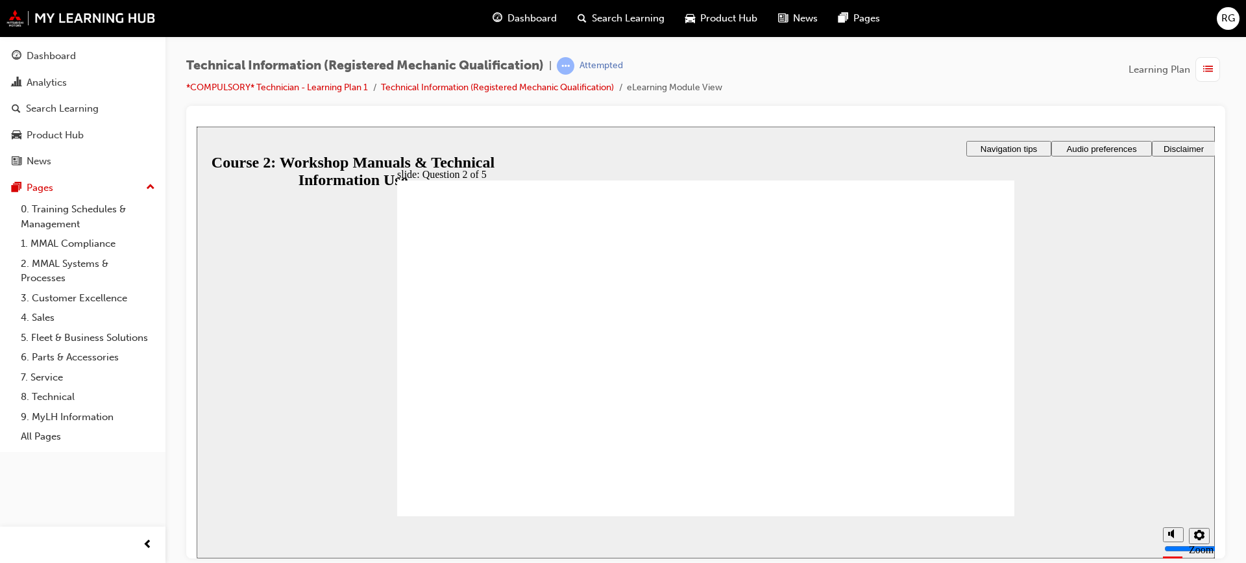
radio input "true"
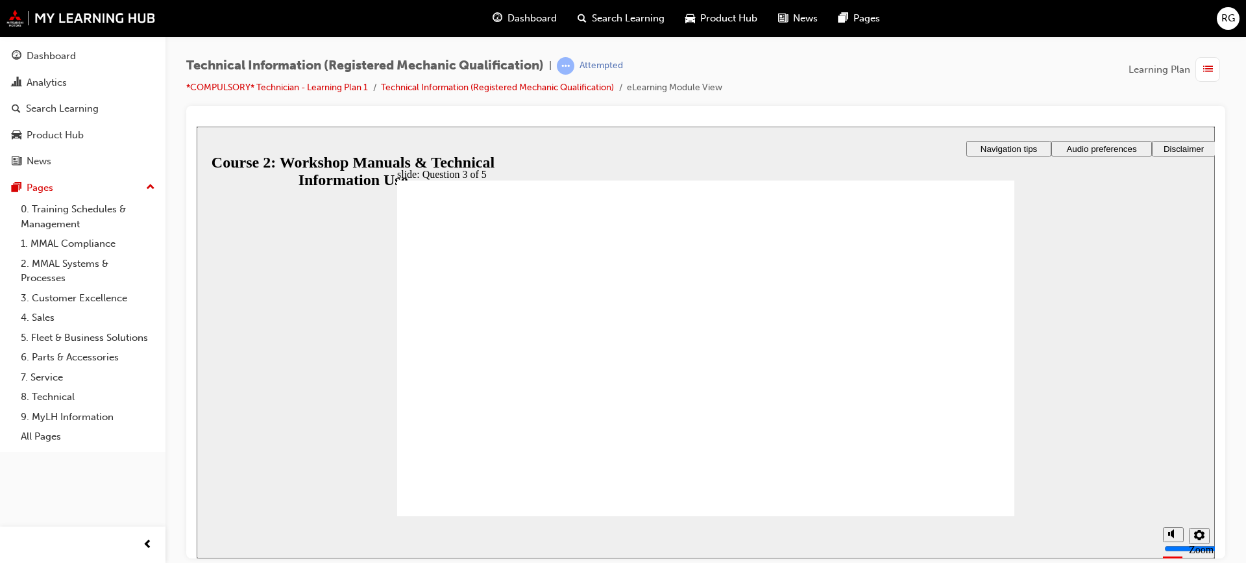
drag, startPoint x: 830, startPoint y: 423, endPoint x: 562, endPoint y: 349, distance: 278.1
drag, startPoint x: 818, startPoint y: 302, endPoint x: 551, endPoint y: 389, distance: 281.2
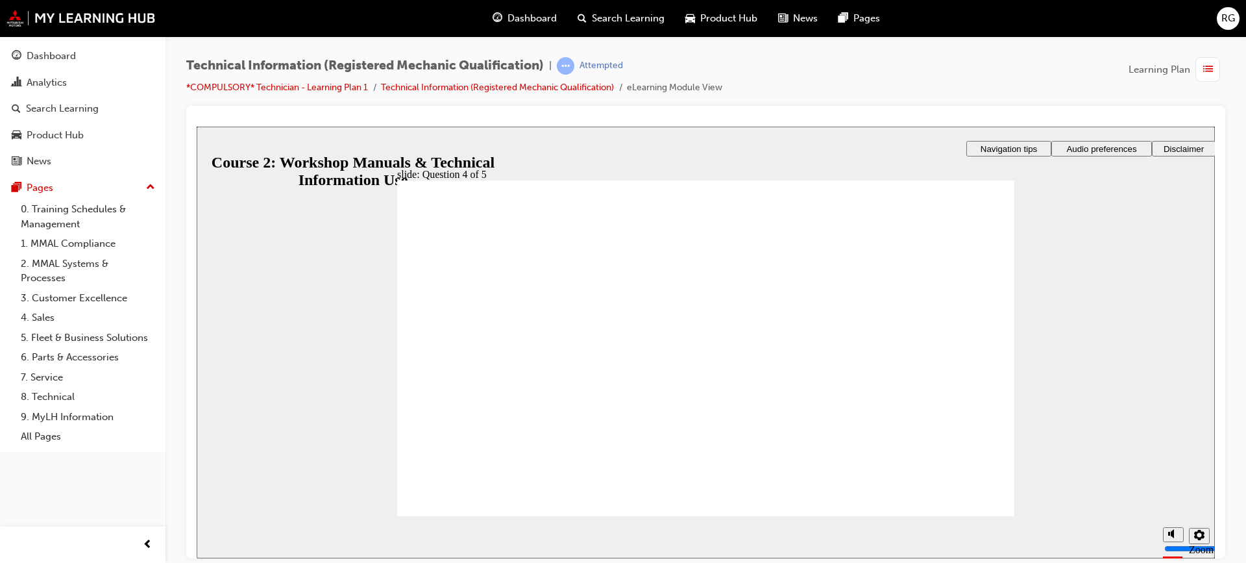
drag, startPoint x: 800, startPoint y: 310, endPoint x: 515, endPoint y: 317, distance: 285.0
drag, startPoint x: 772, startPoint y: 417, endPoint x: 504, endPoint y: 423, distance: 267.5
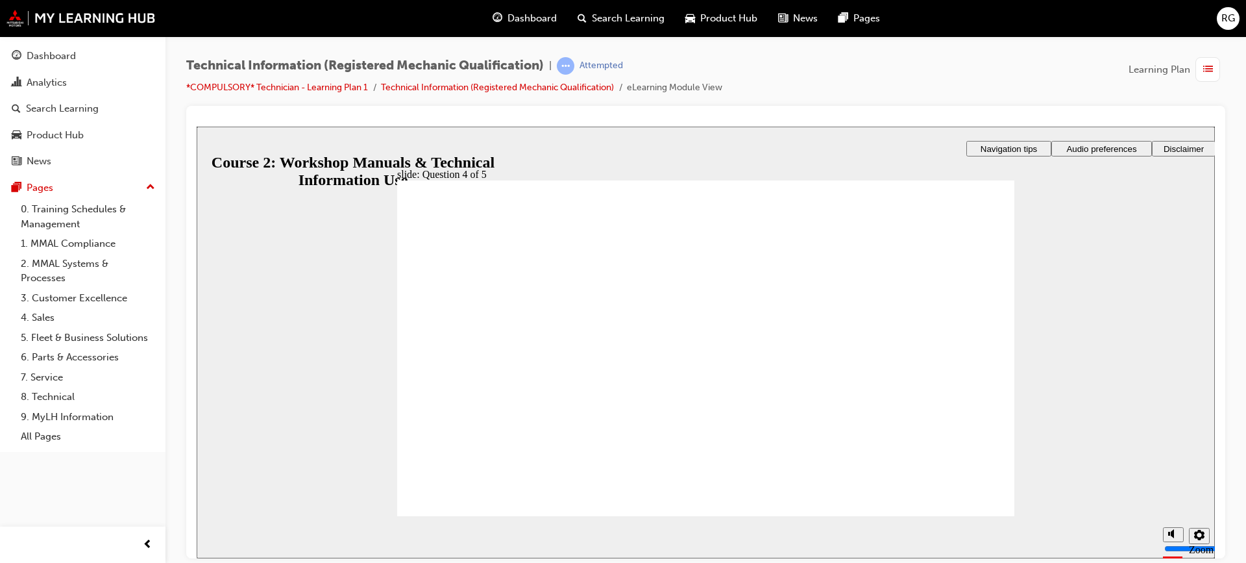
radio input "true"
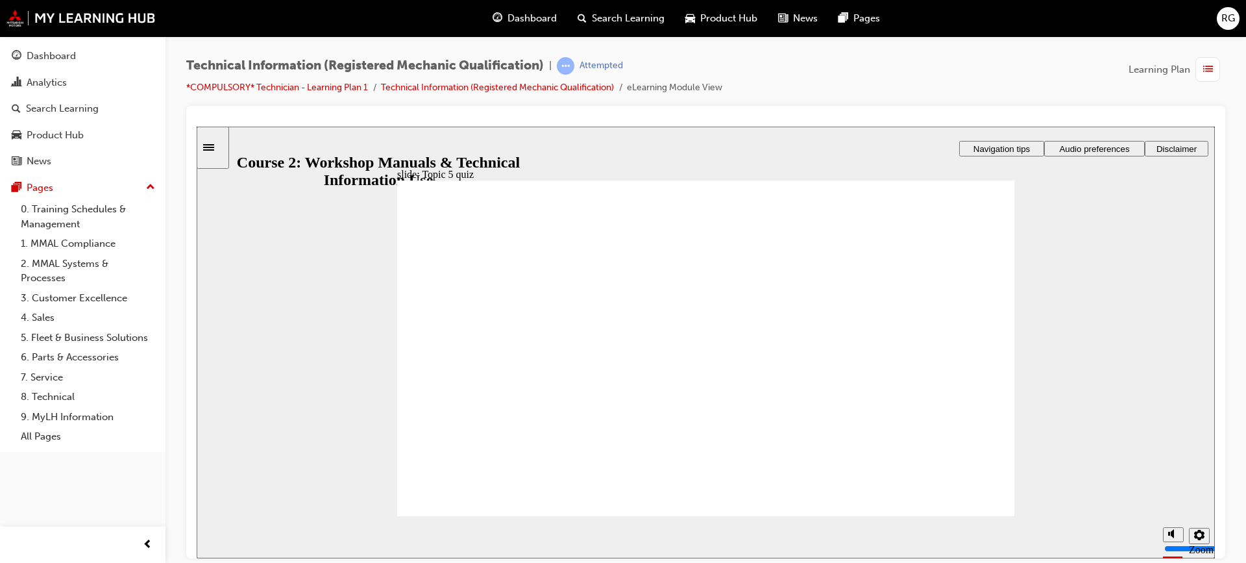
radio input "true"
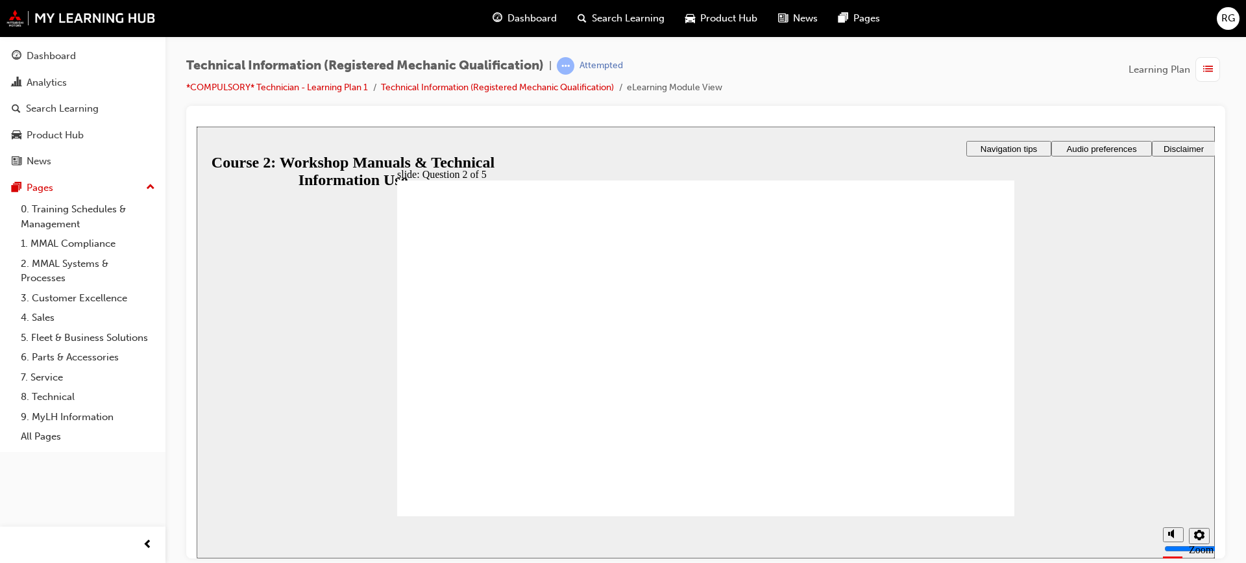
radio input "true"
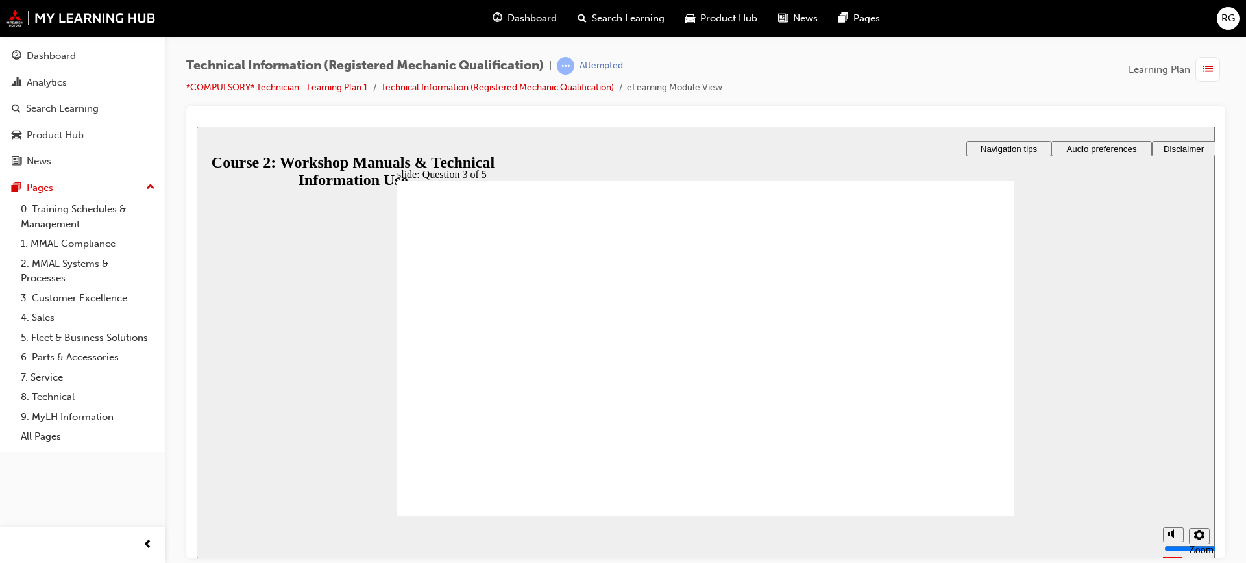
checkbox input "true"
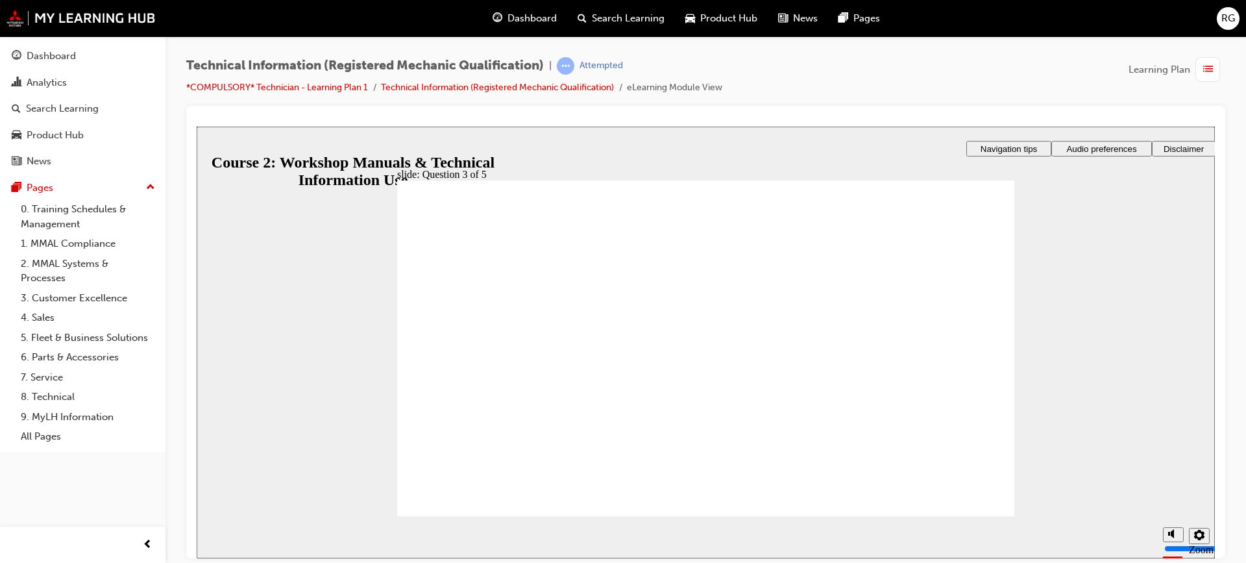
radio input "true"
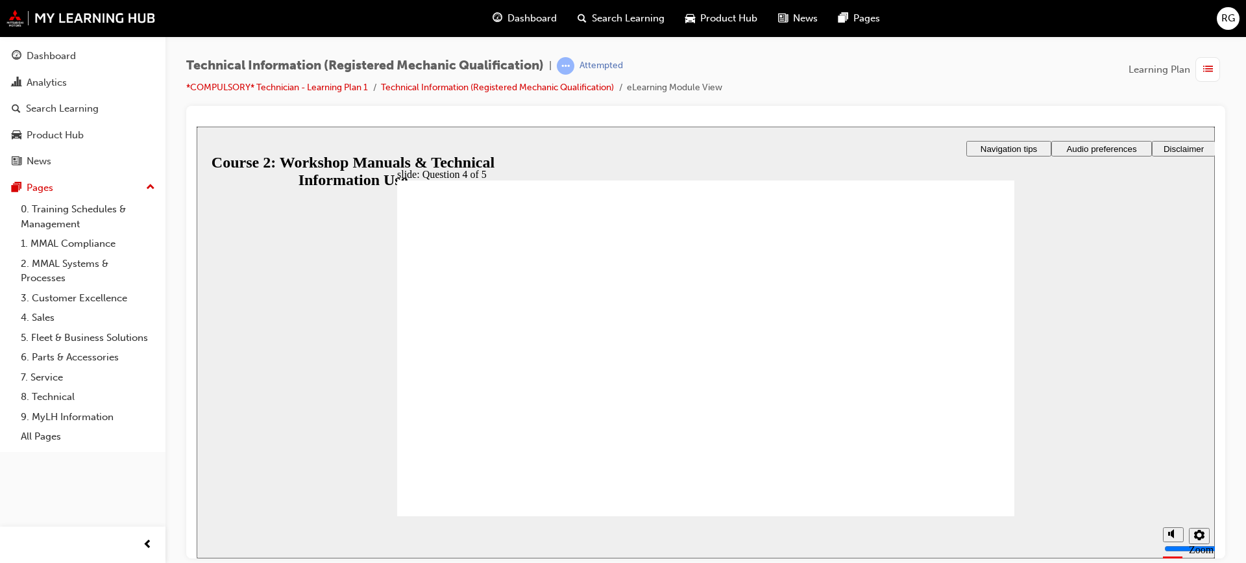
radio input "true"
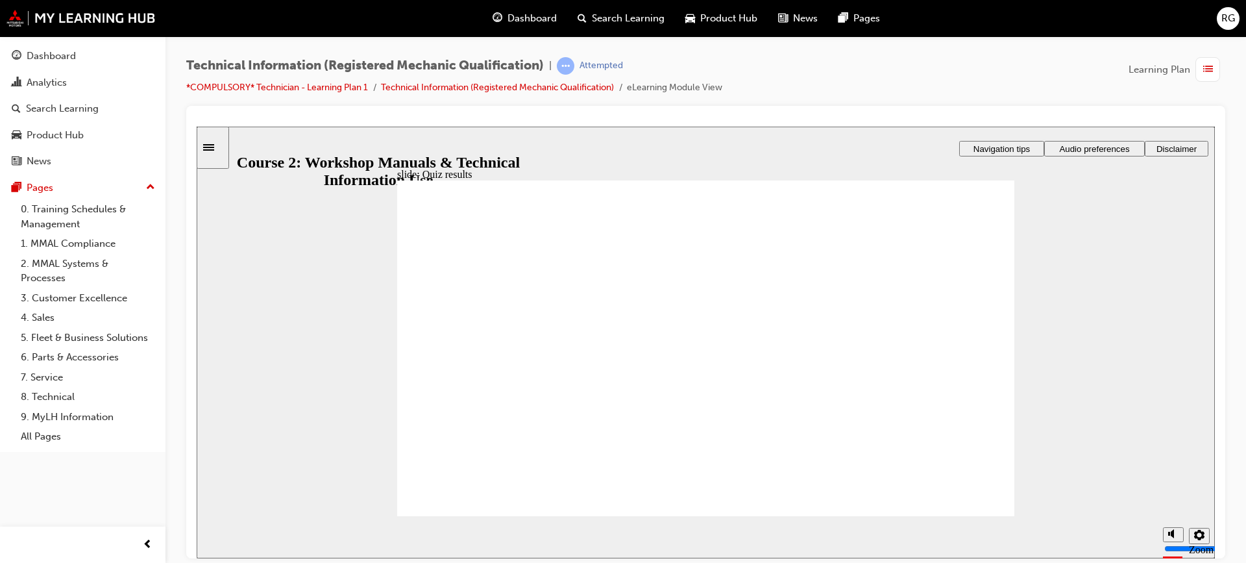
drag, startPoint x: 986, startPoint y: 213, endPoint x: 959, endPoint y: 232, distance: 33.1
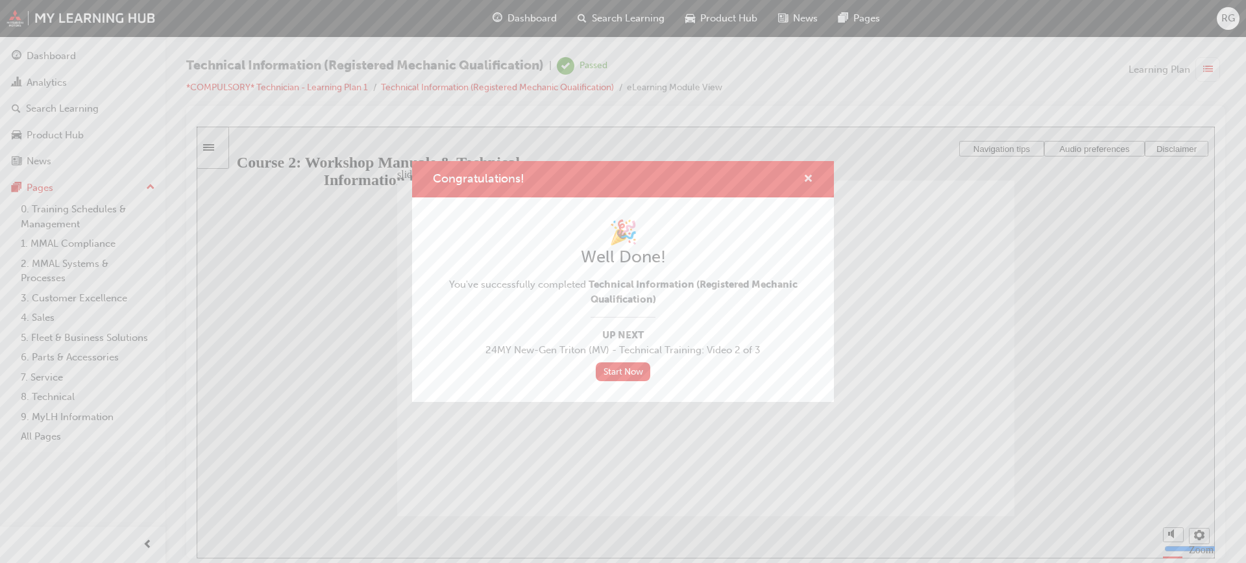
click at [807, 179] on span "cross-icon" at bounding box center [809, 180] width 10 height 12
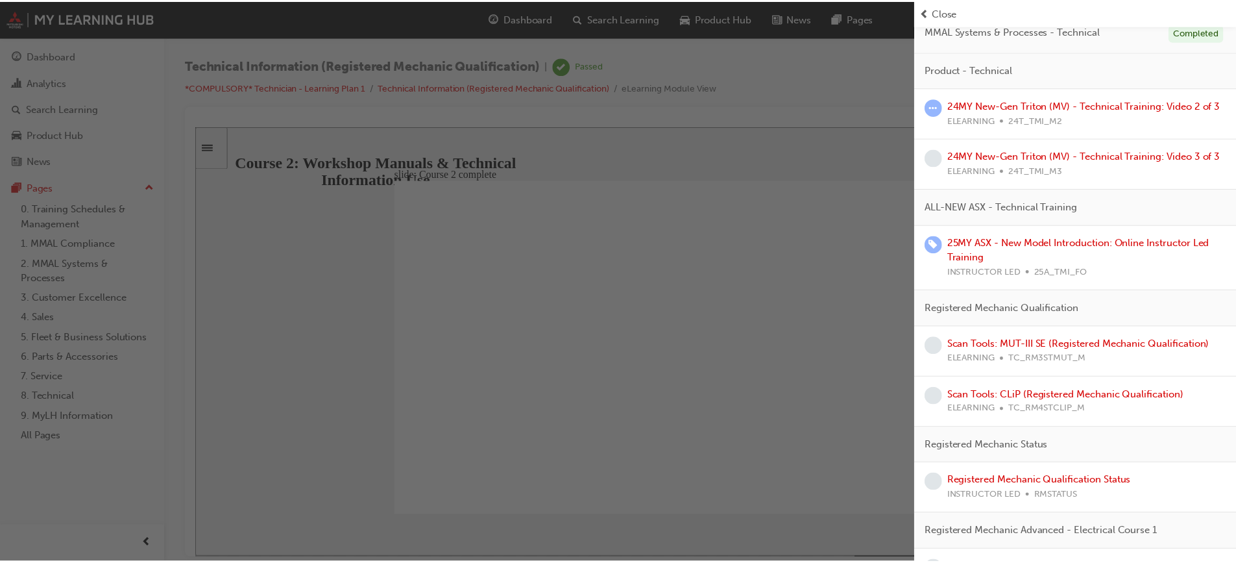
scroll to position [325, 0]
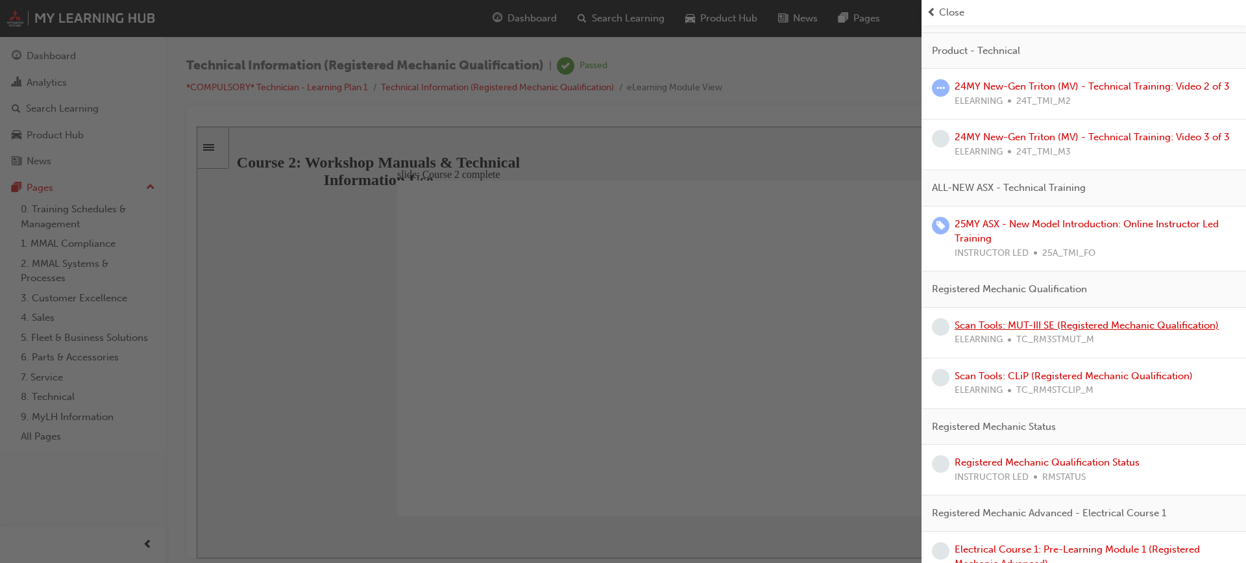
click at [1075, 331] on link "Scan Tools: MUT-III SE (Registered Mechanic Qualification)" at bounding box center [1087, 325] width 264 height 12
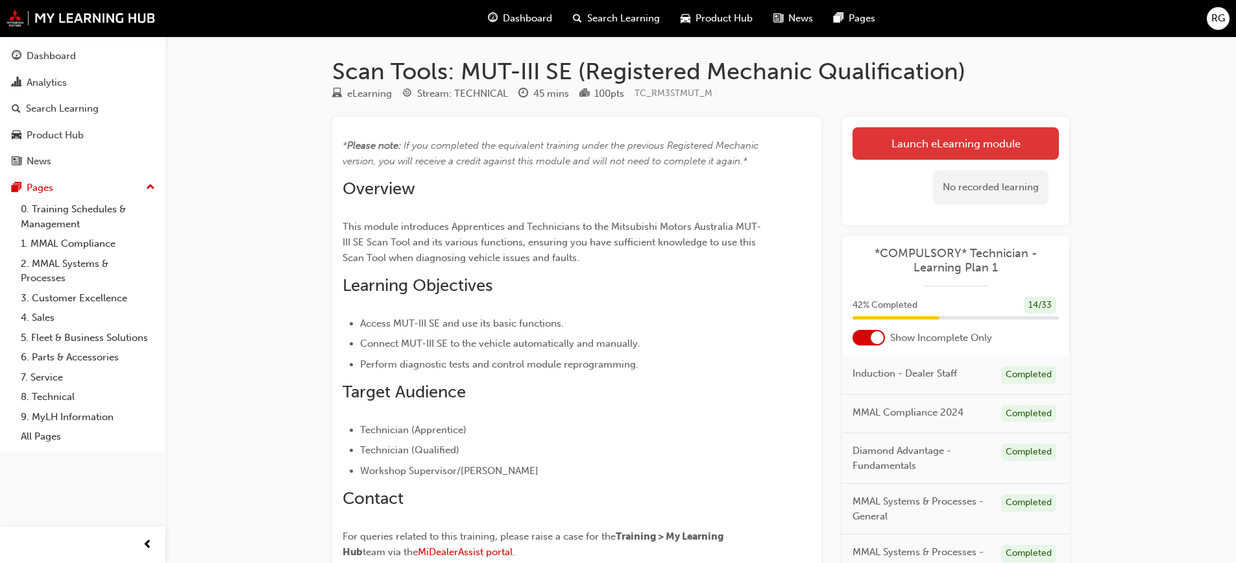
click at [952, 136] on link "Launch eLearning module" at bounding box center [956, 143] width 206 height 32
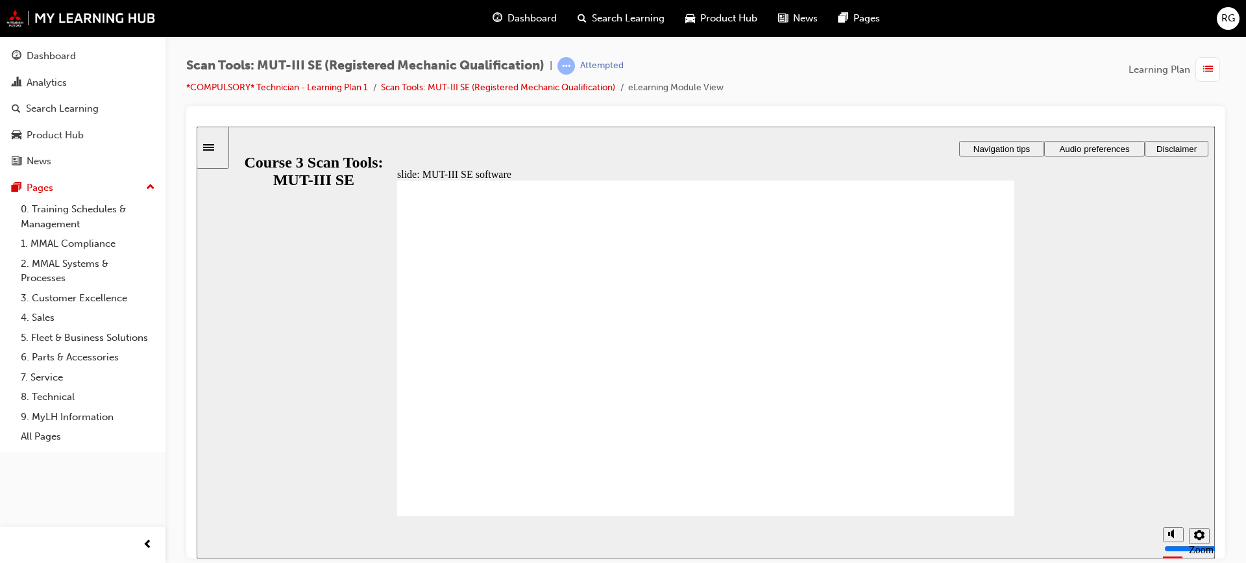
radio input "true"
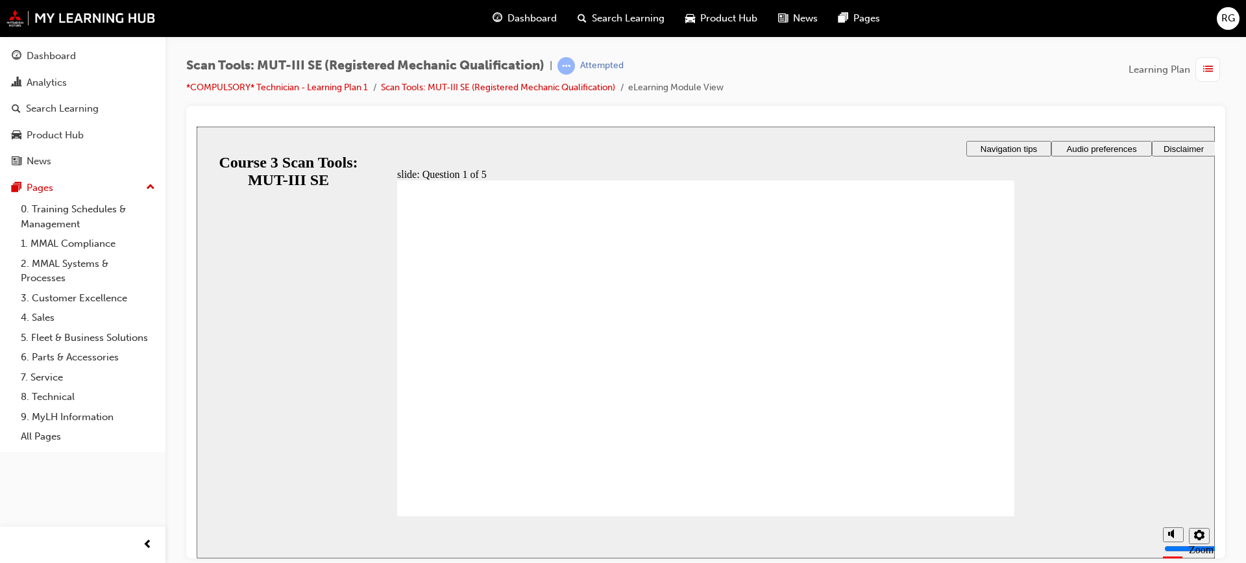
radio input "true"
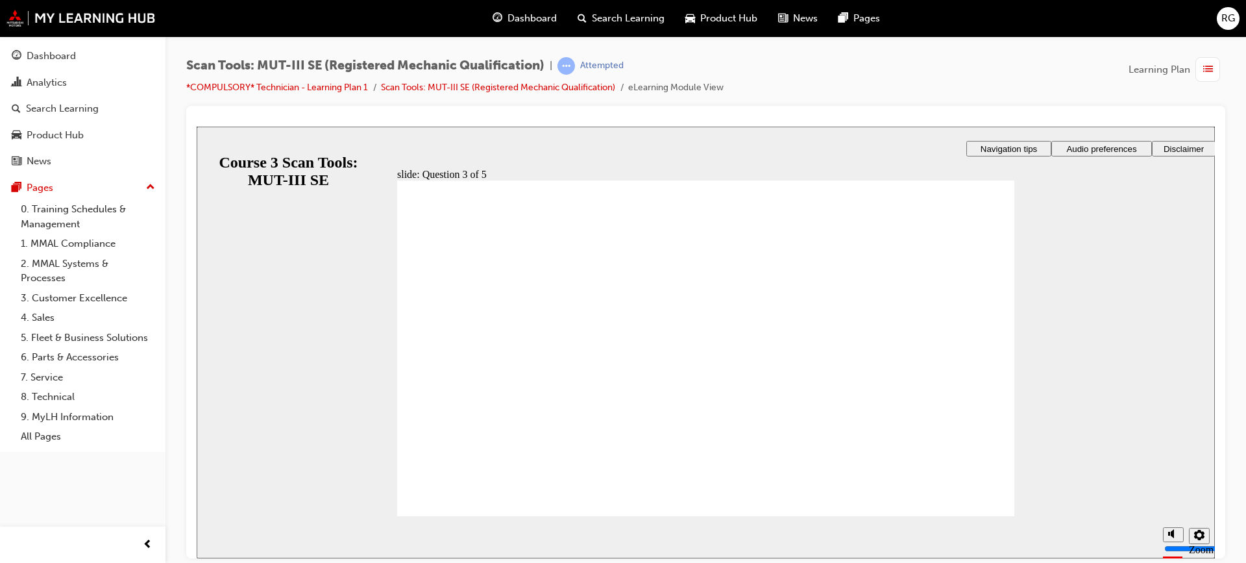
radio input "true"
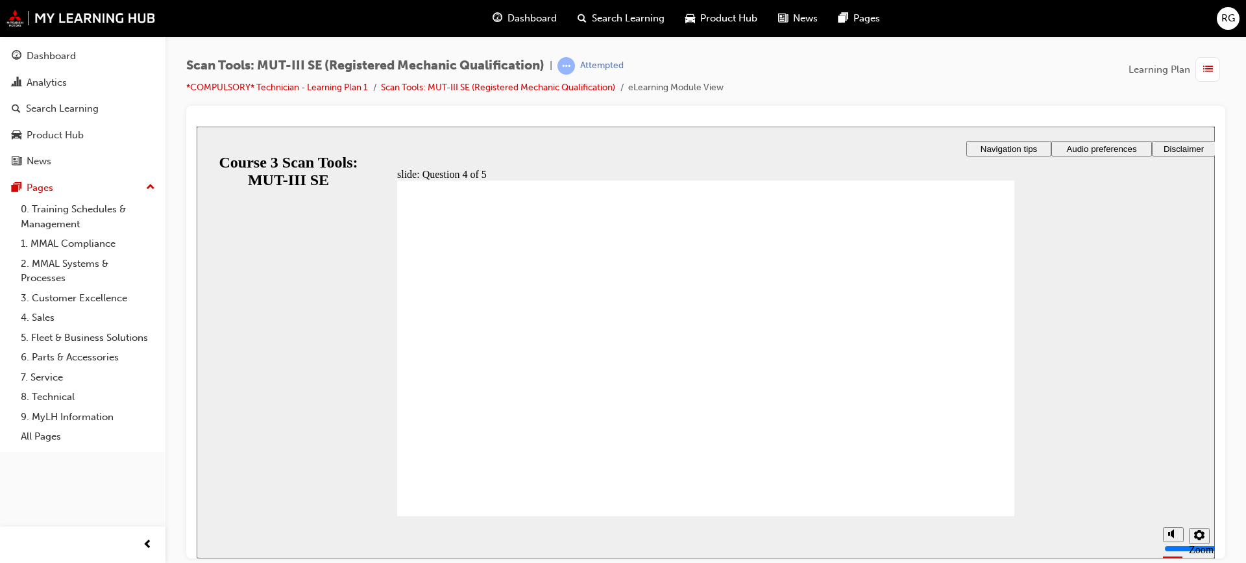
radio input "true"
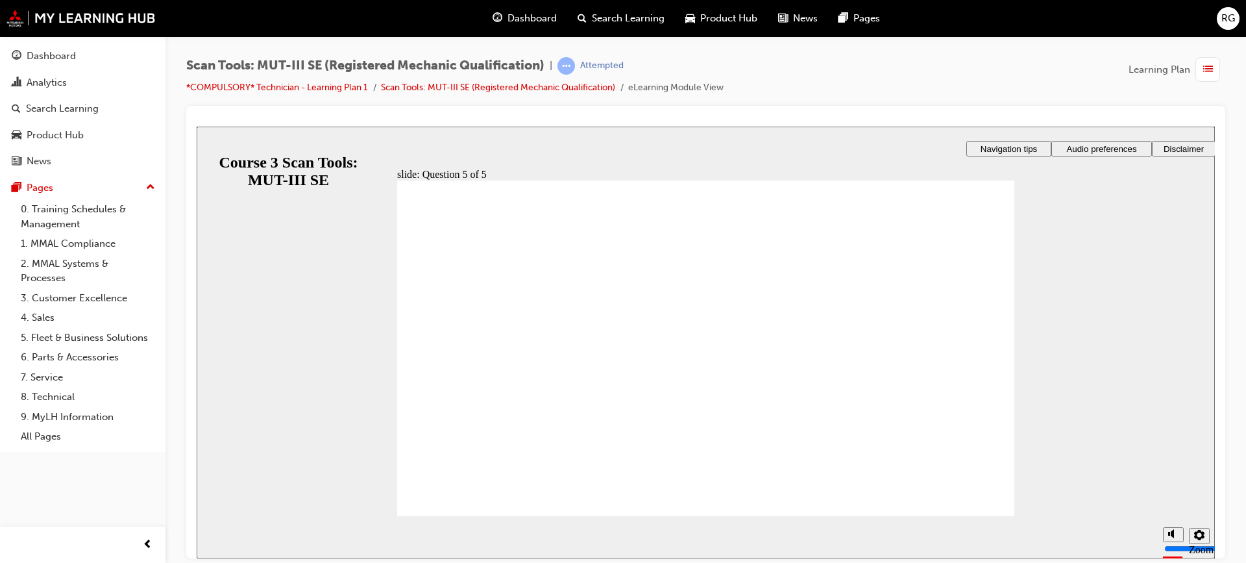
drag, startPoint x: 750, startPoint y: 450, endPoint x: 735, endPoint y: 457, distance: 16.0
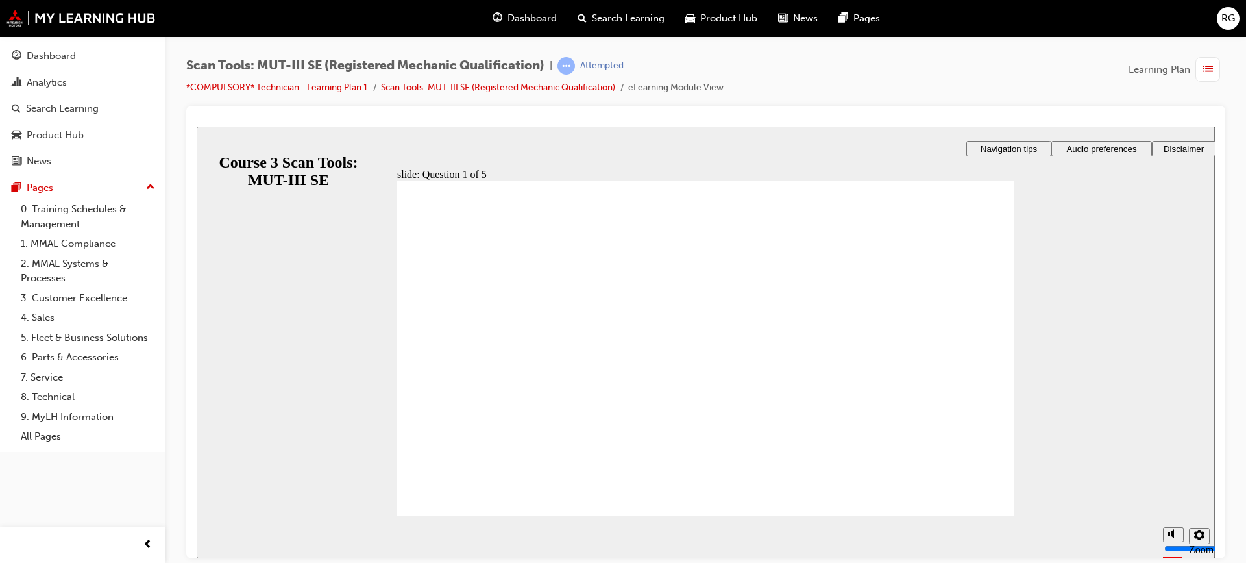
radio input "true"
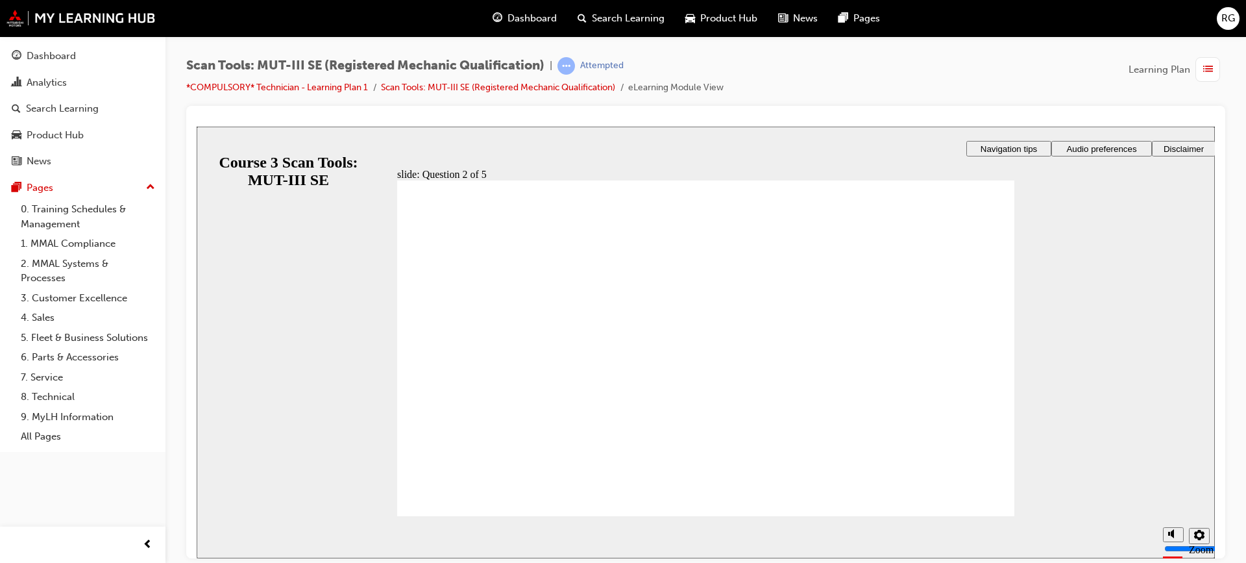
radio input "true"
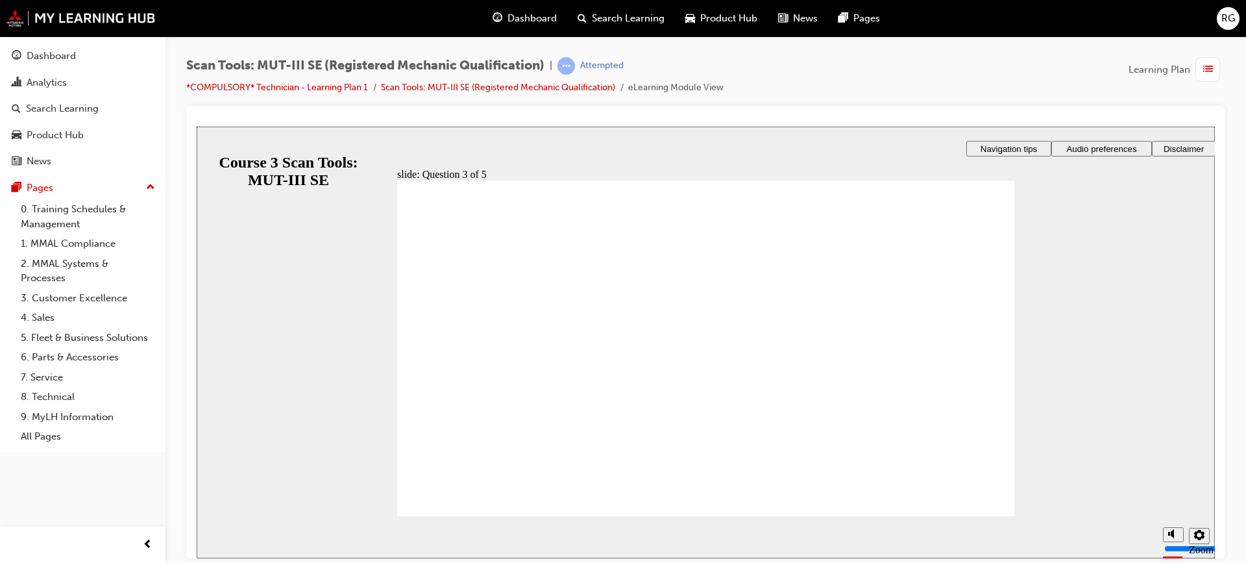
radio input "true"
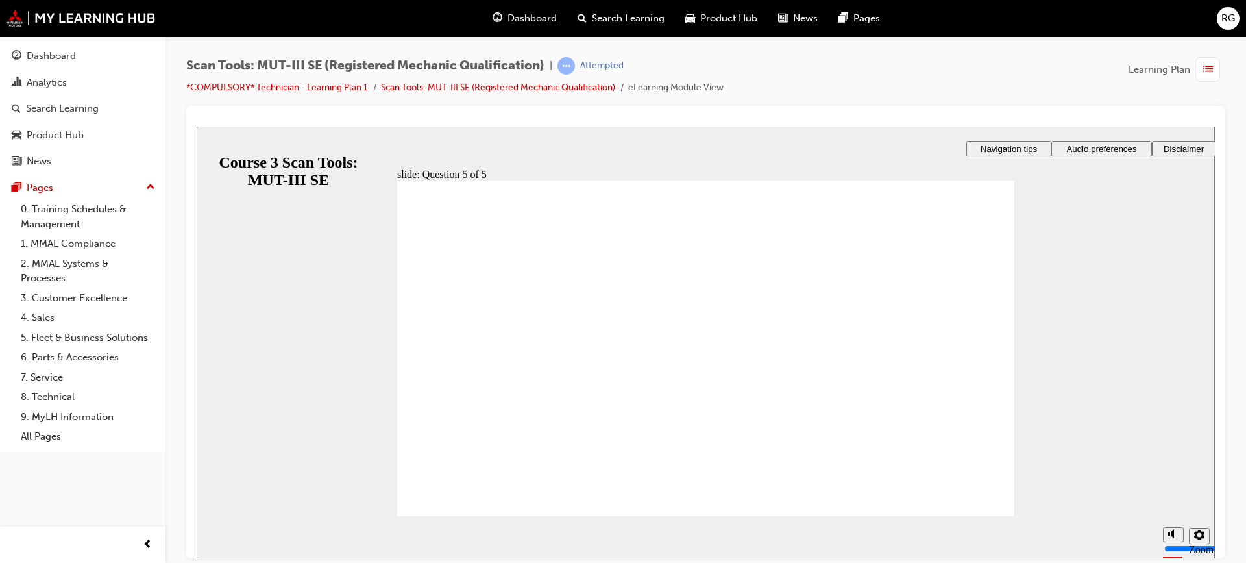
radio input "true"
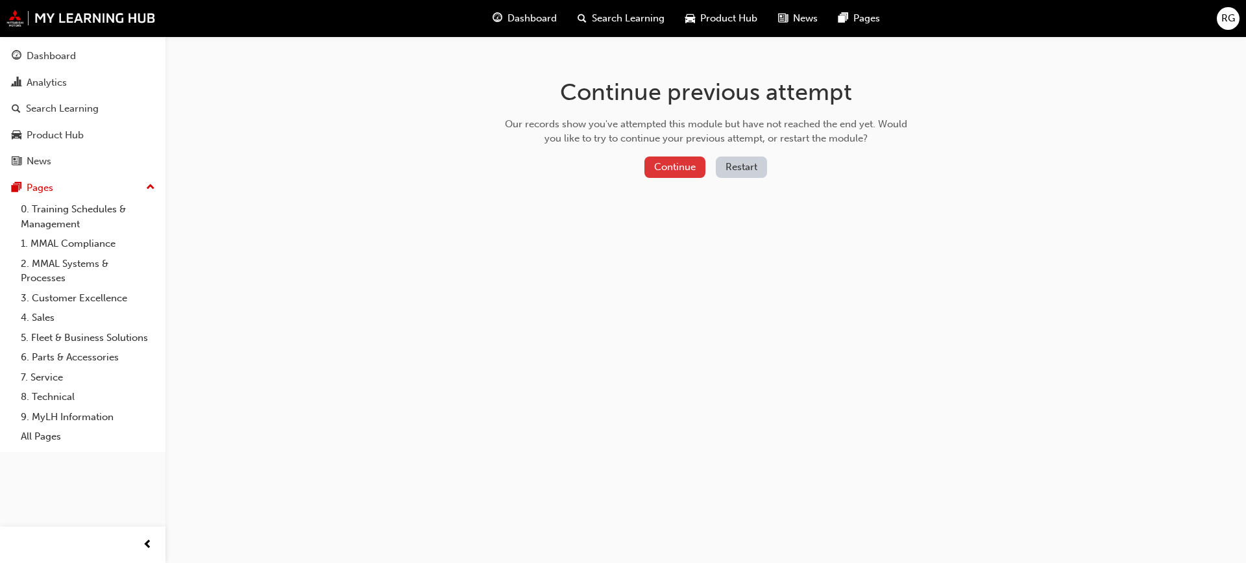
click at [685, 169] on button "Continue" at bounding box center [674, 166] width 61 height 21
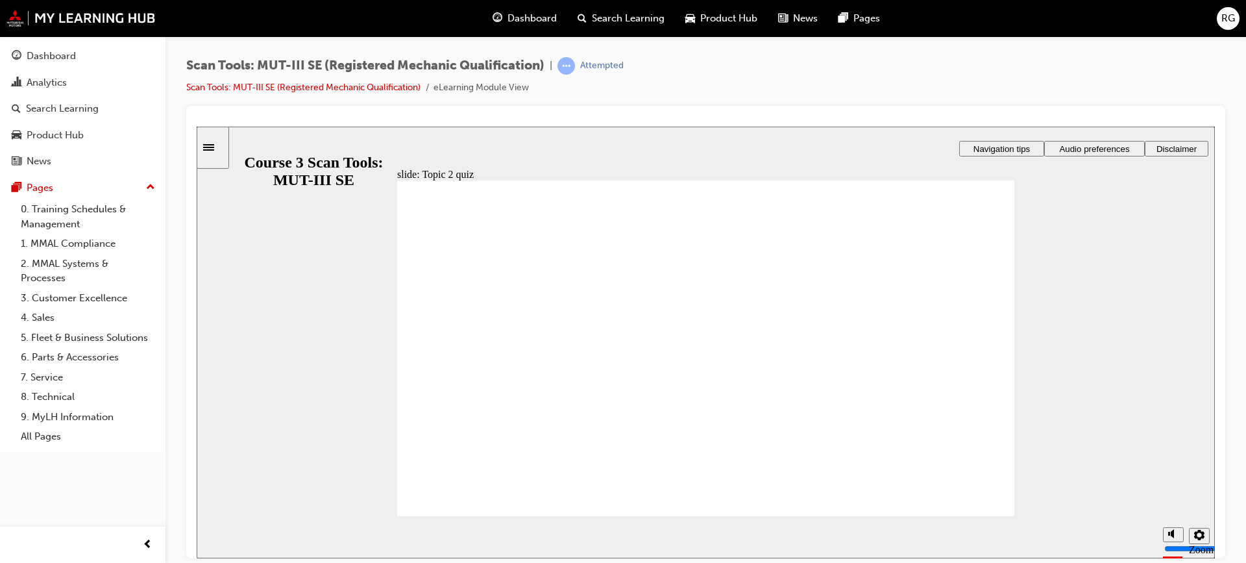
radio input "true"
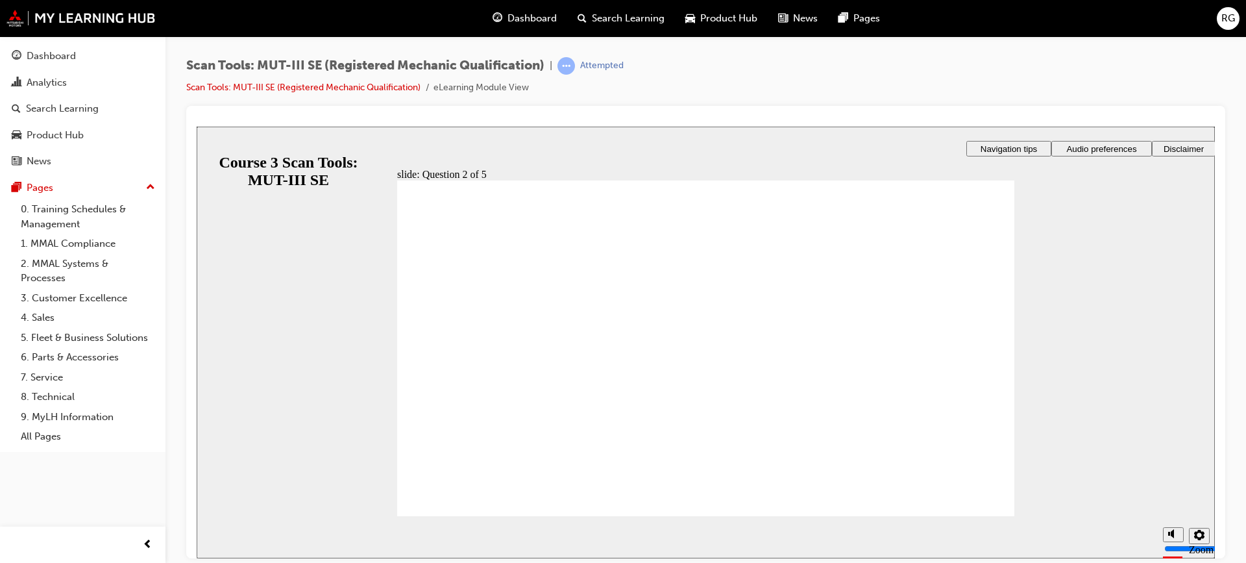
radio input "true"
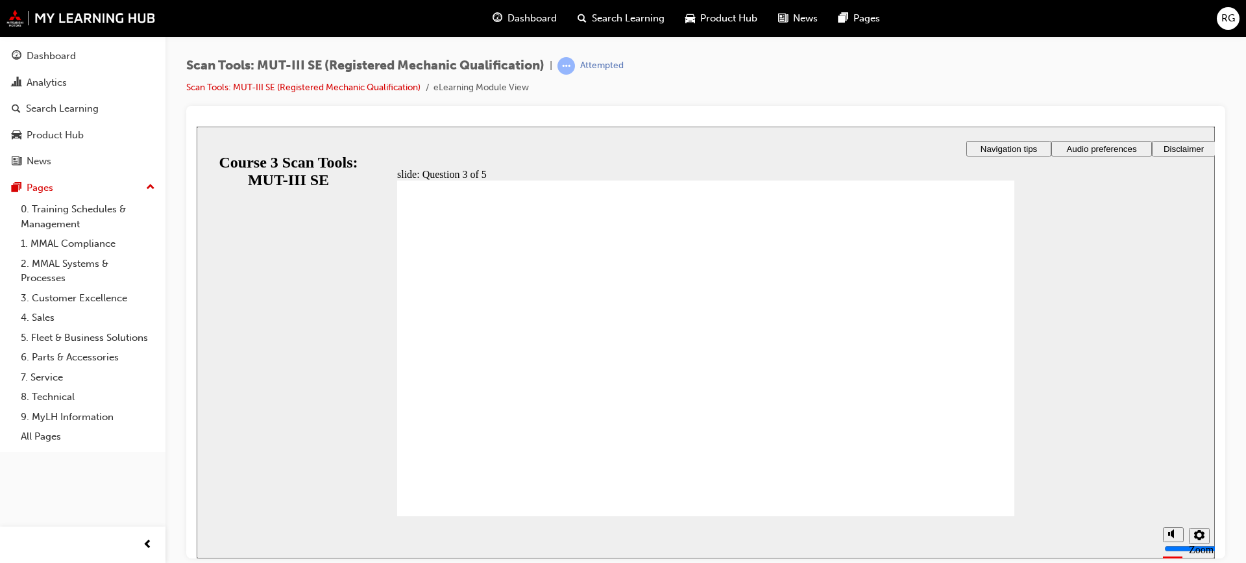
radio input "true"
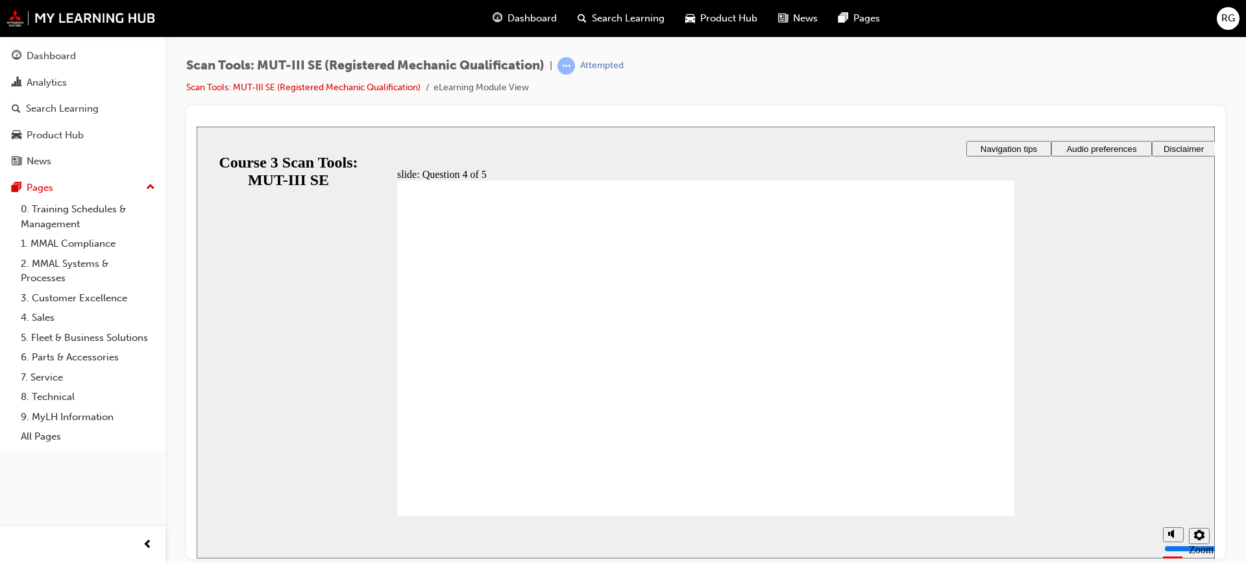
radio input "true"
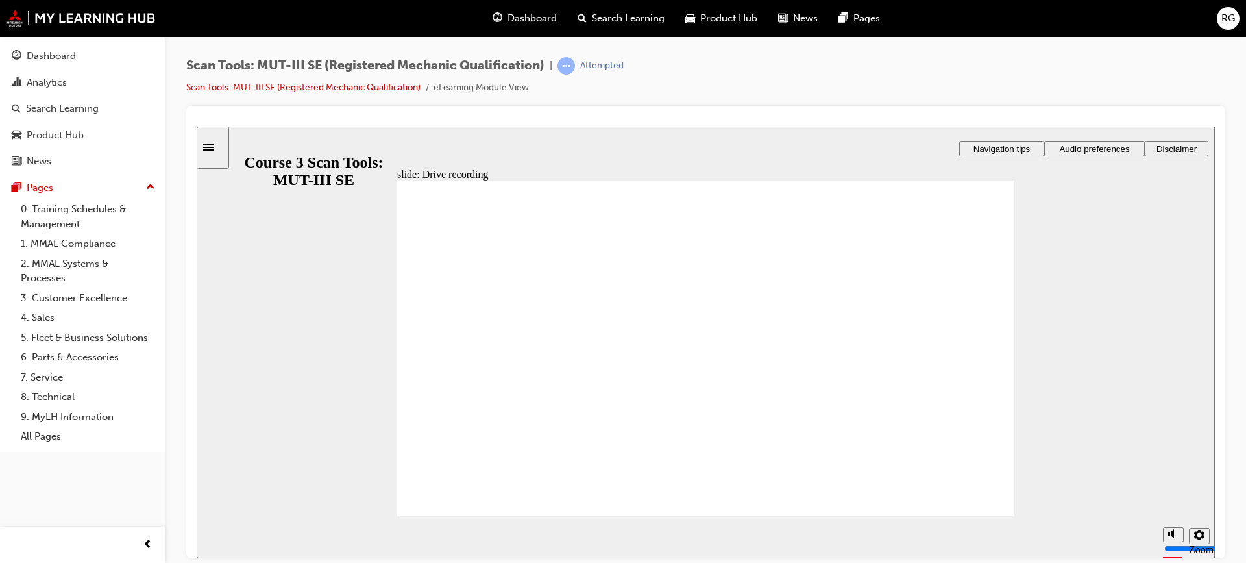
radio input "true"
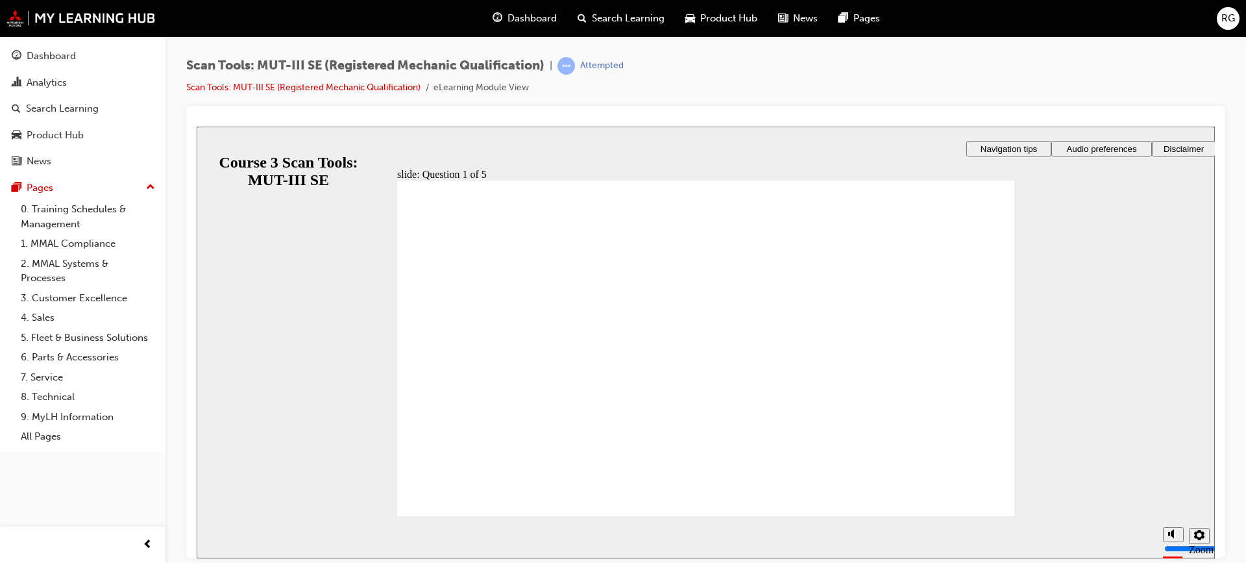
radio input "true"
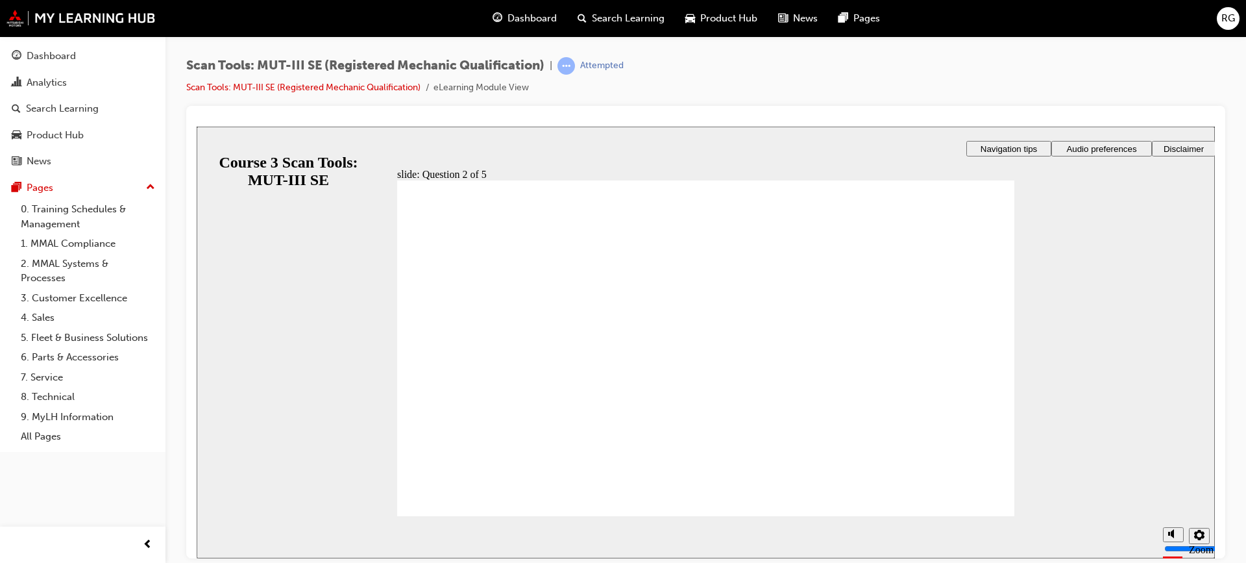
radio input "true"
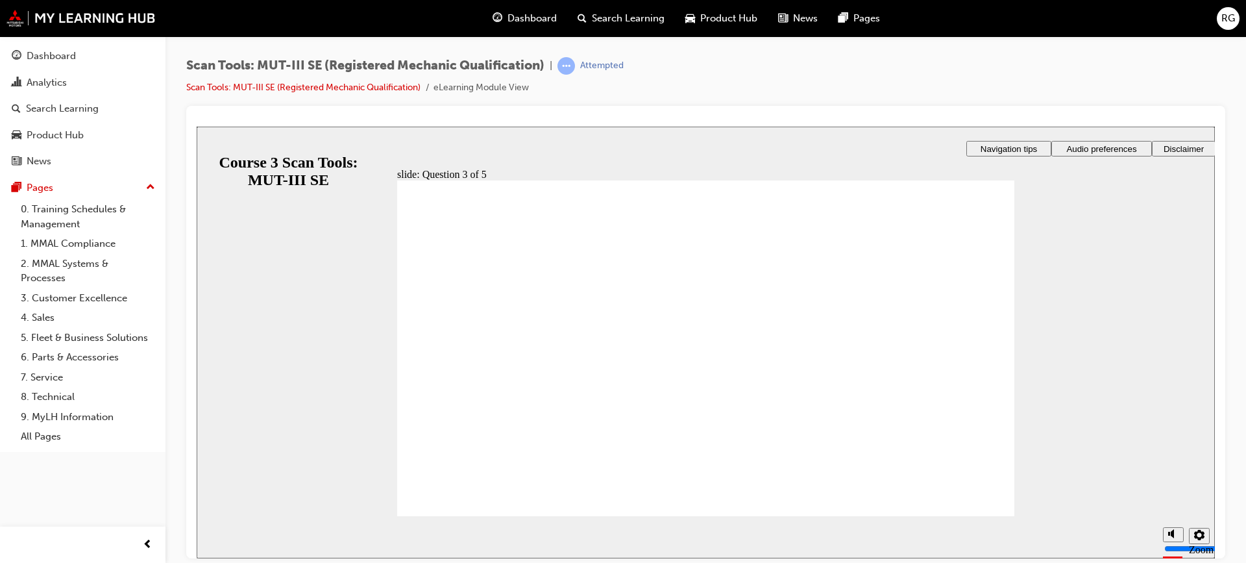
radio input "true"
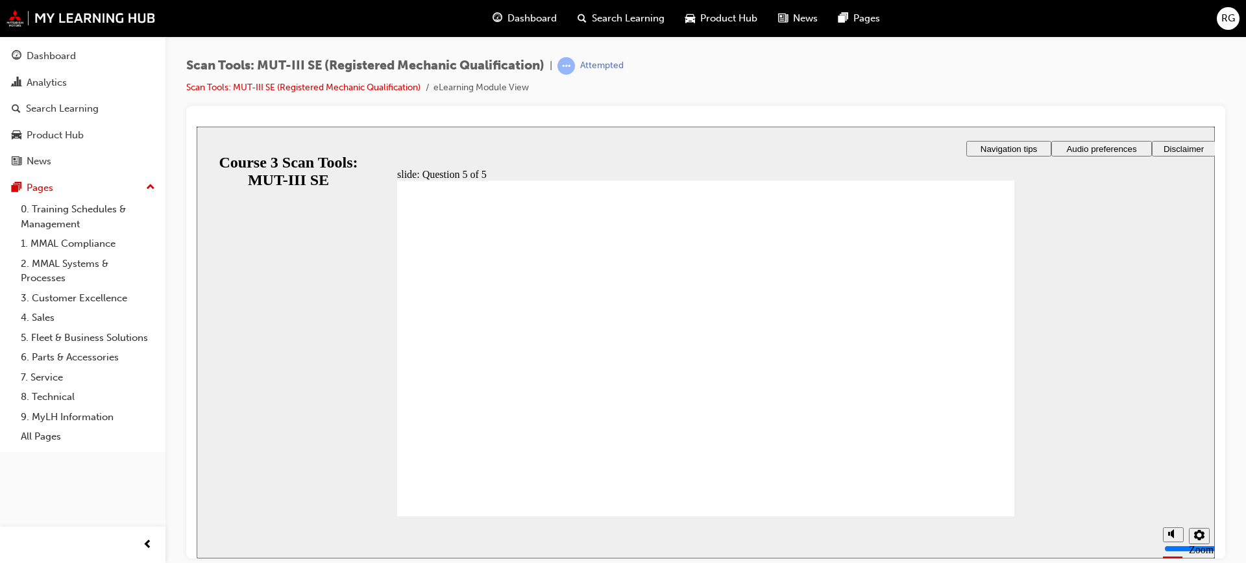
radio input "true"
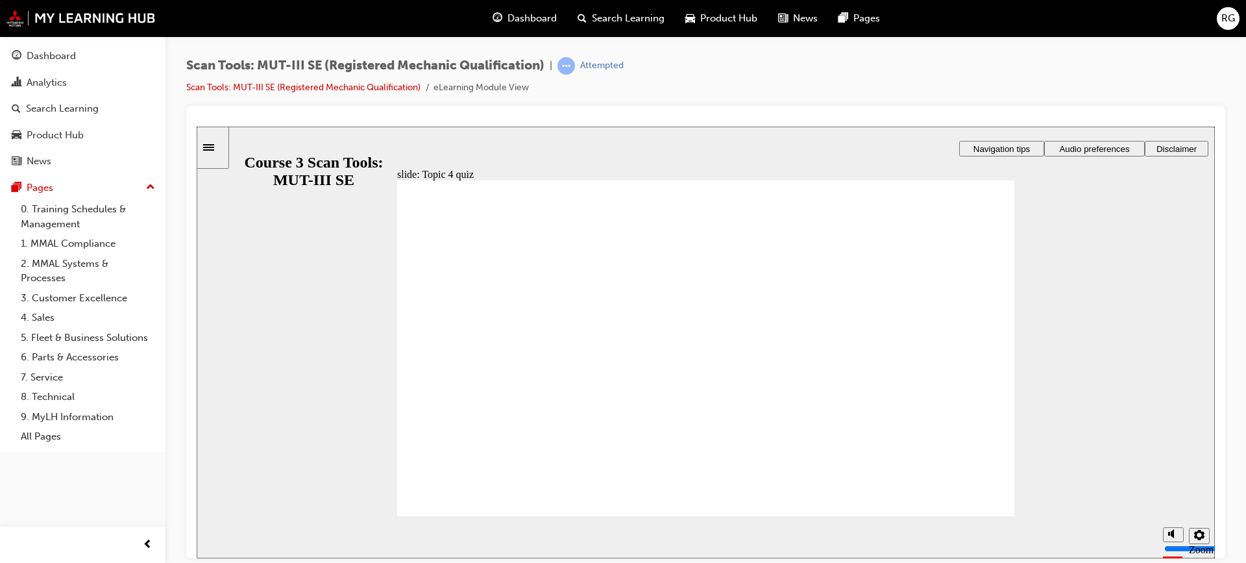
radio input "true"
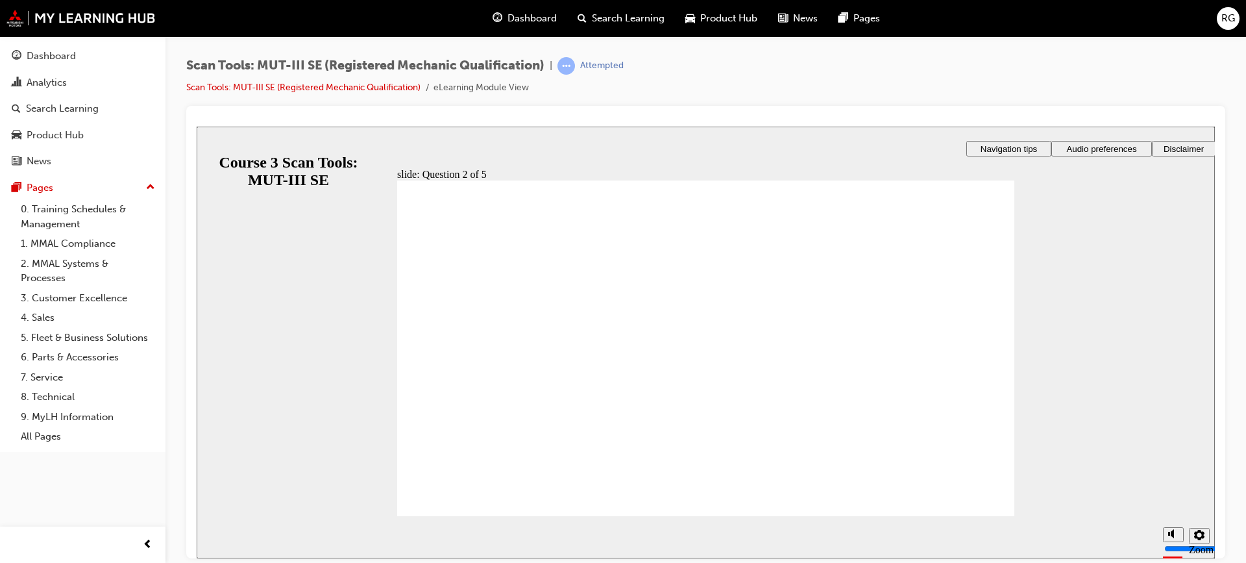
radio input "true"
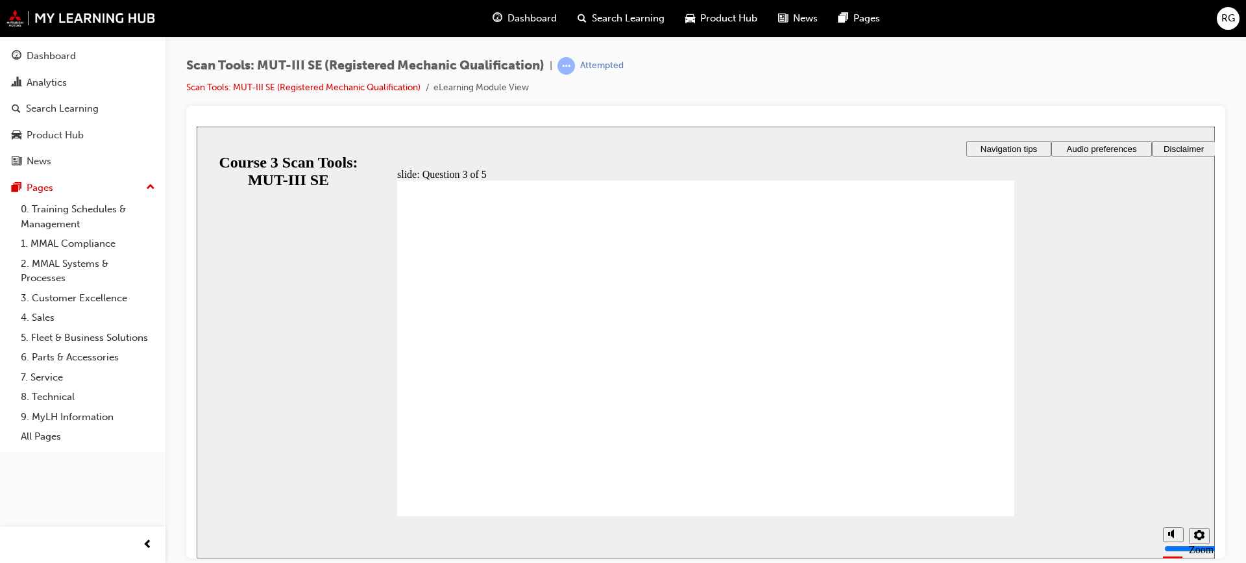
checkbox input "true"
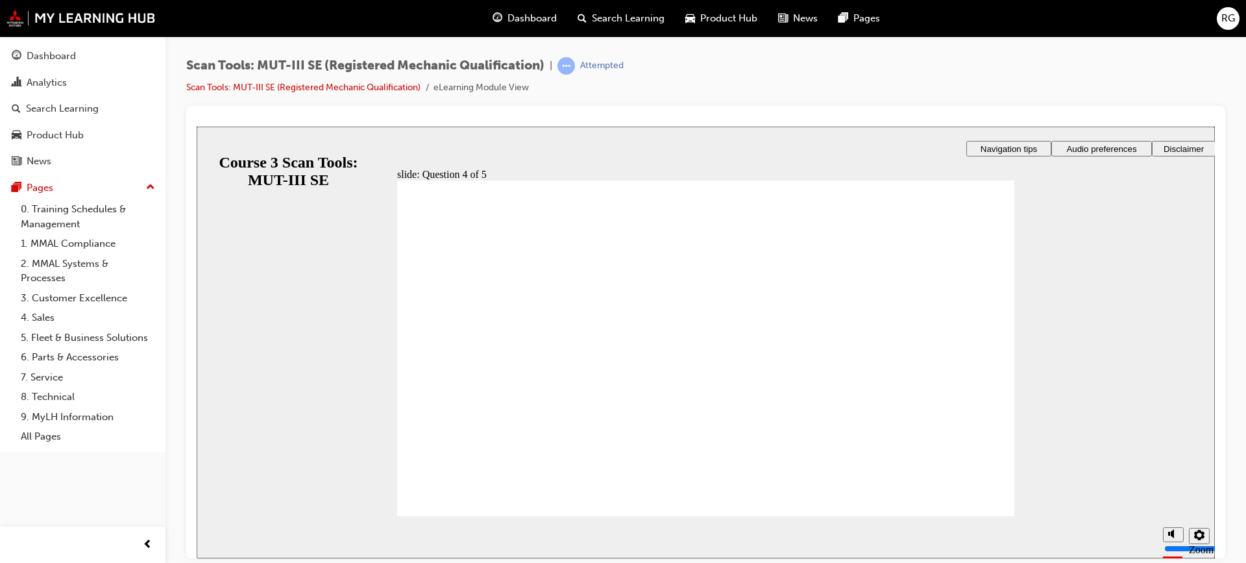
drag, startPoint x: 430, startPoint y: 326, endPoint x: 445, endPoint y: 329, distance: 15.9
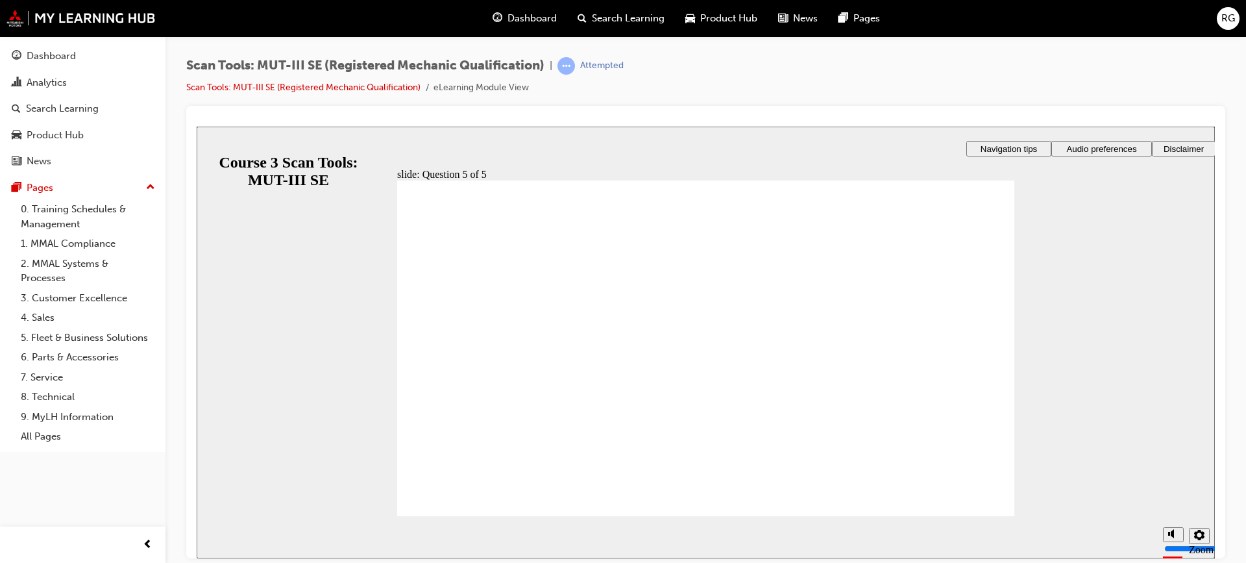
radio input "true"
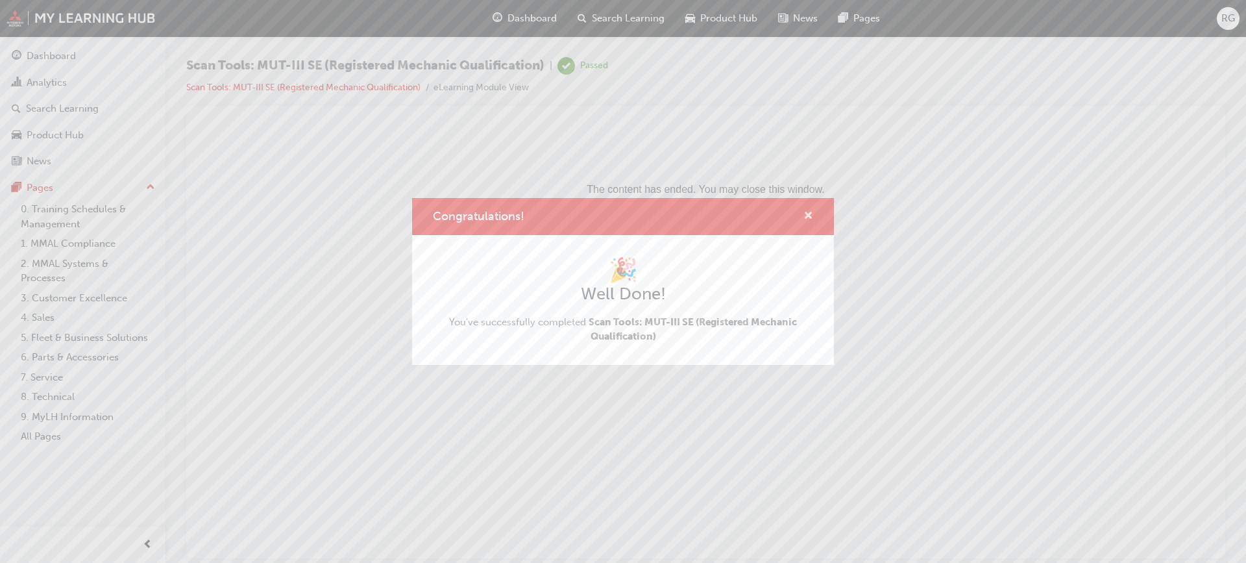
click at [806, 212] on span "cross-icon" at bounding box center [809, 217] width 10 height 12
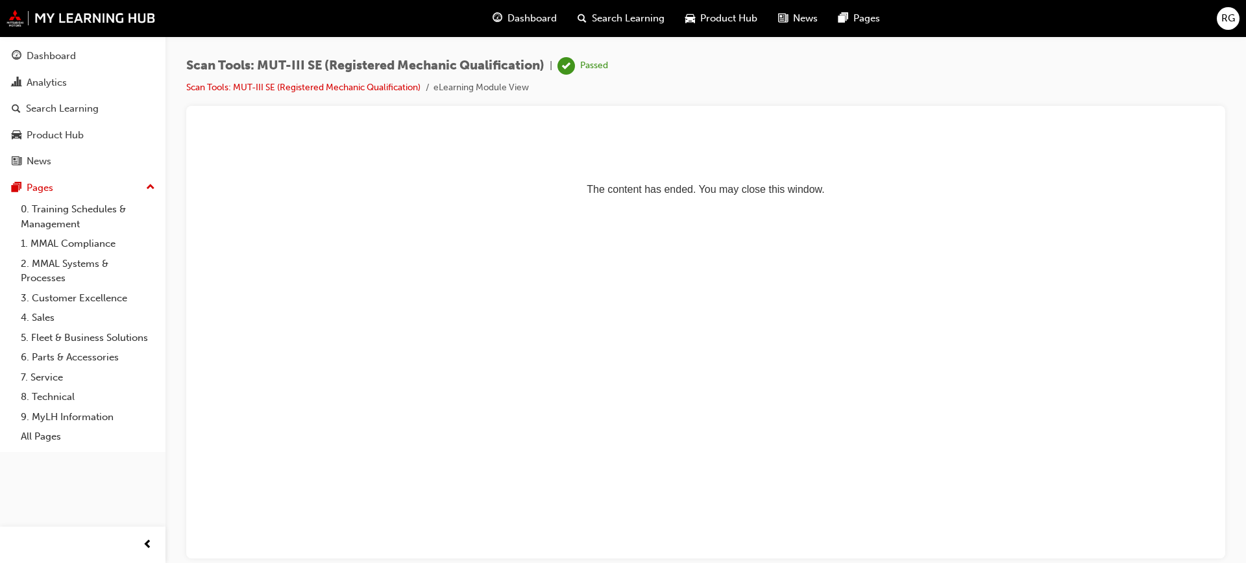
click at [537, 15] on span "Dashboard" at bounding box center [532, 18] width 49 height 15
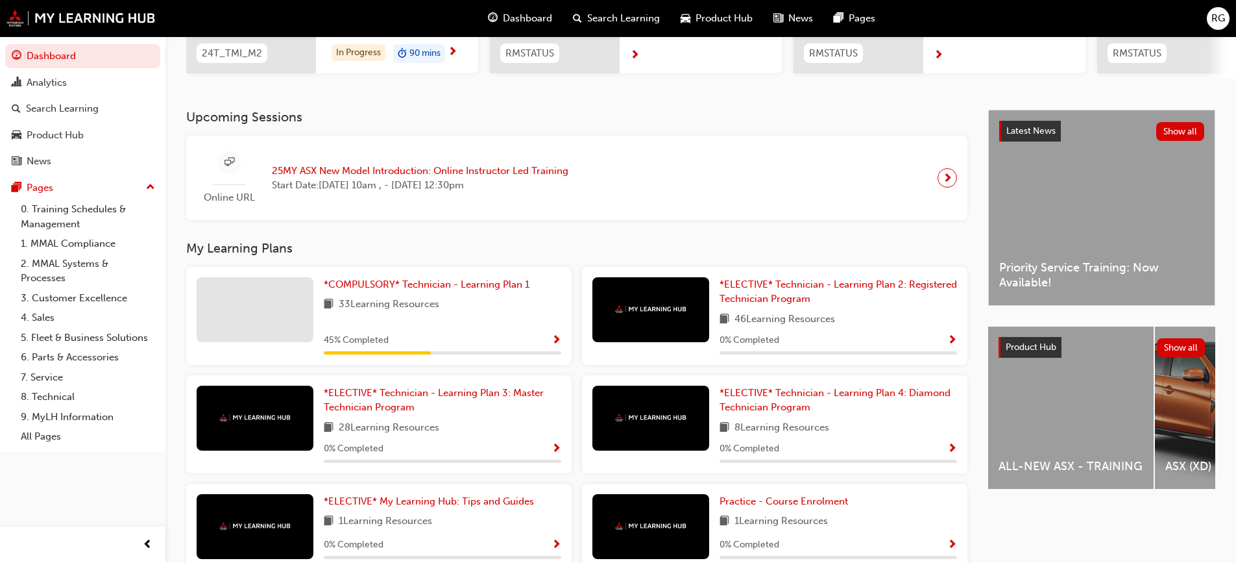
scroll to position [296, 0]
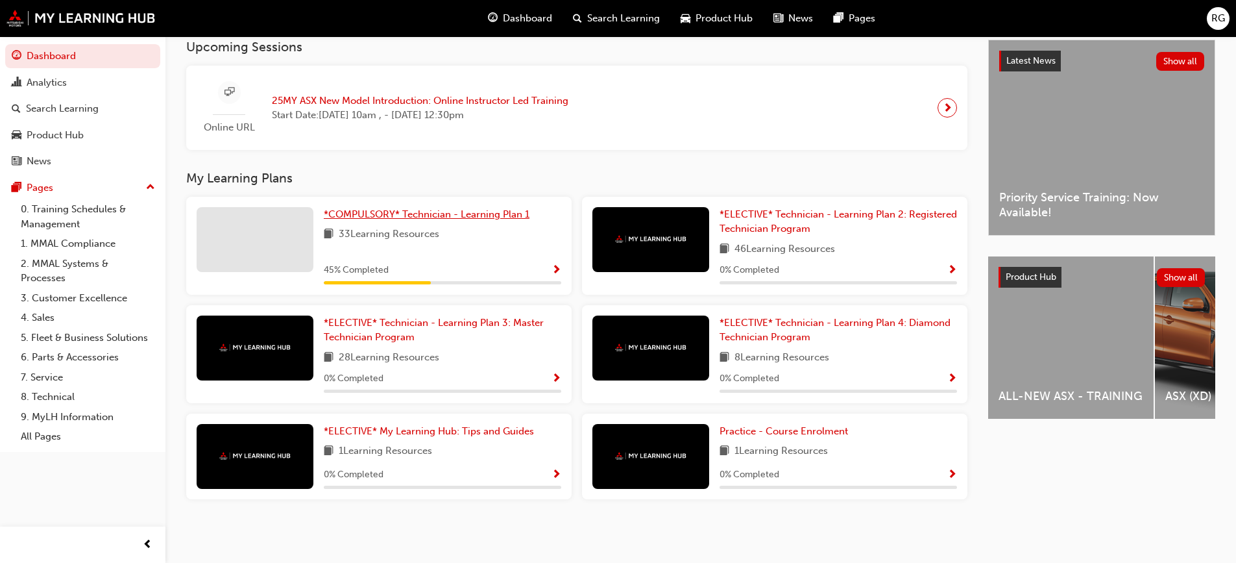
click at [428, 216] on span "*COMPULSORY* Technician - Learning Plan 1" at bounding box center [427, 214] width 206 height 12
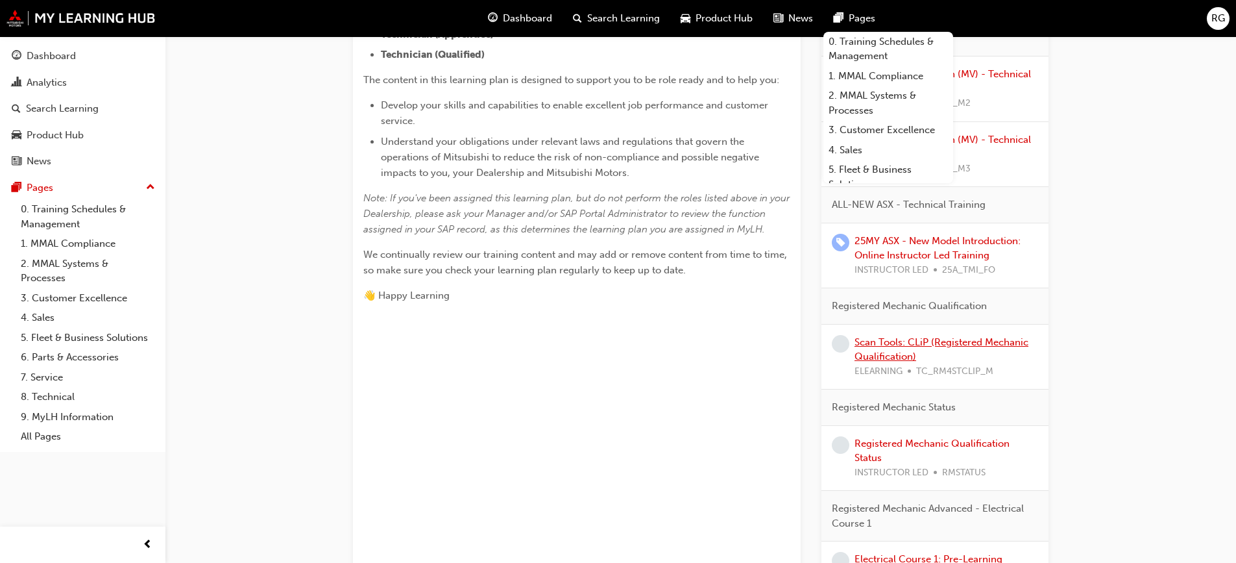
scroll to position [325, 0]
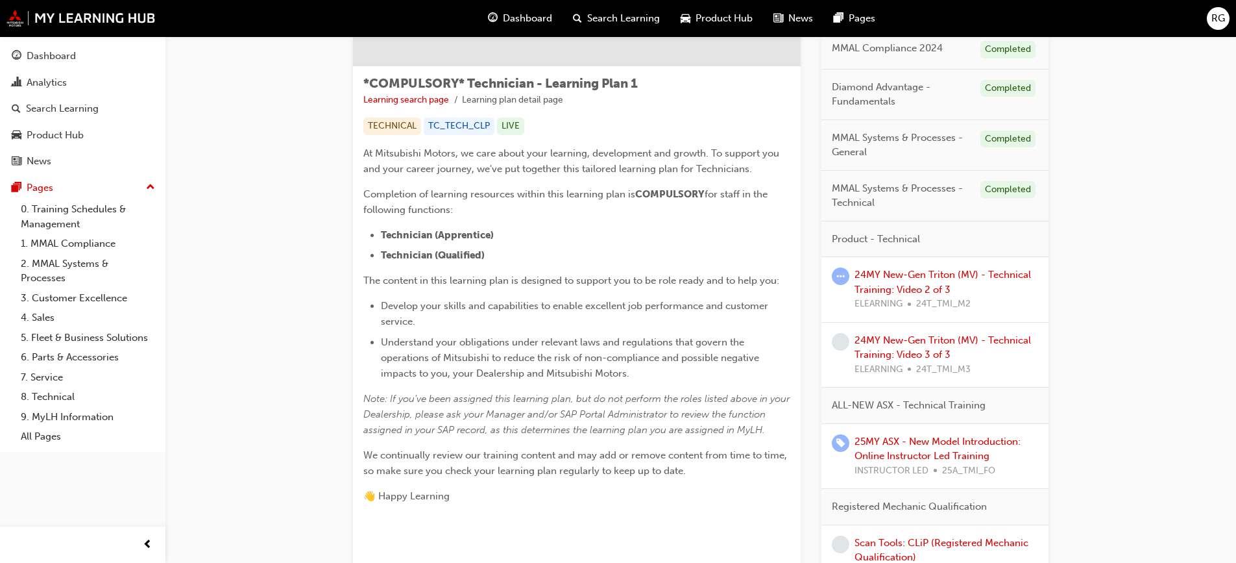
scroll to position [195, 0]
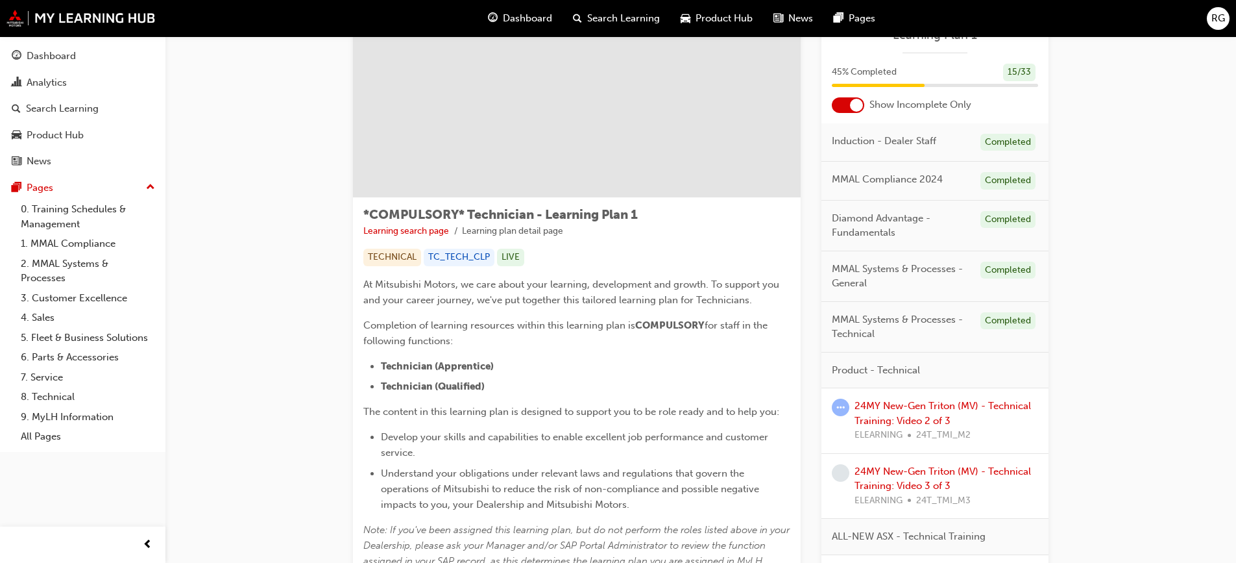
scroll to position [0, 0]
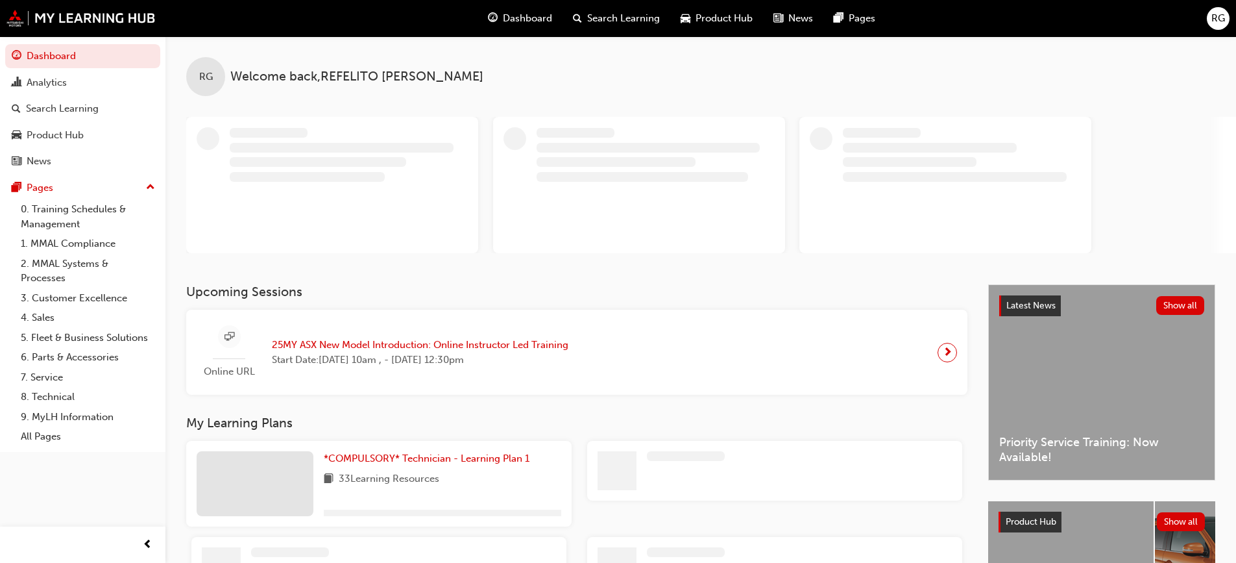
click at [1225, 21] on span "RG" at bounding box center [1219, 18] width 14 height 15
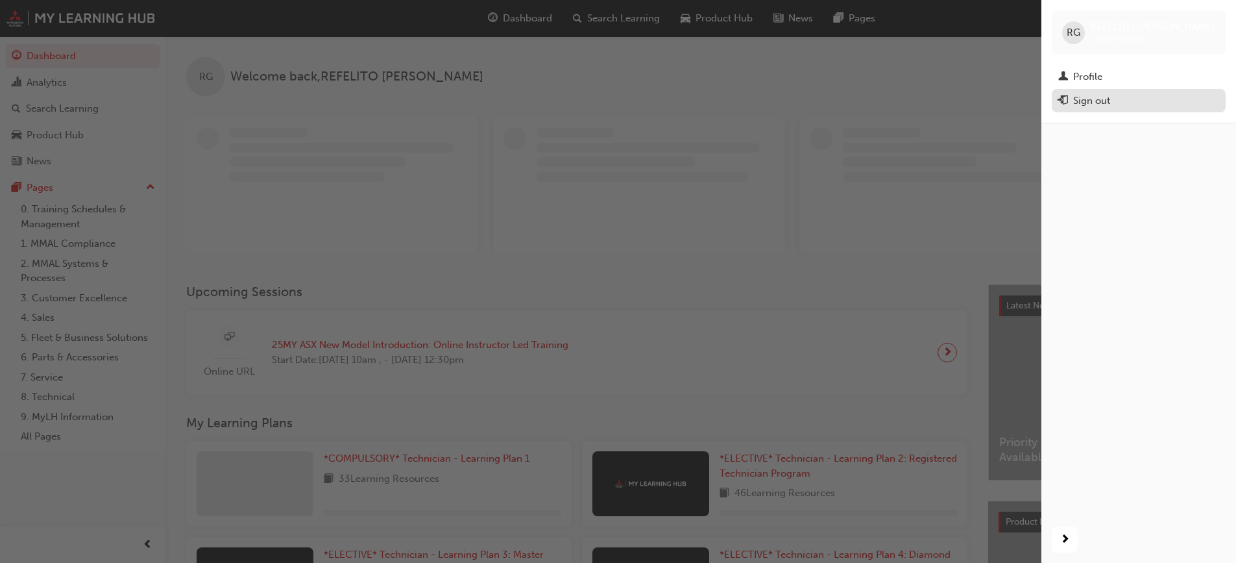
click at [1116, 103] on div "Sign out" at bounding box center [1139, 101] width 161 height 16
